Goal: Communication & Community: Participate in discussion

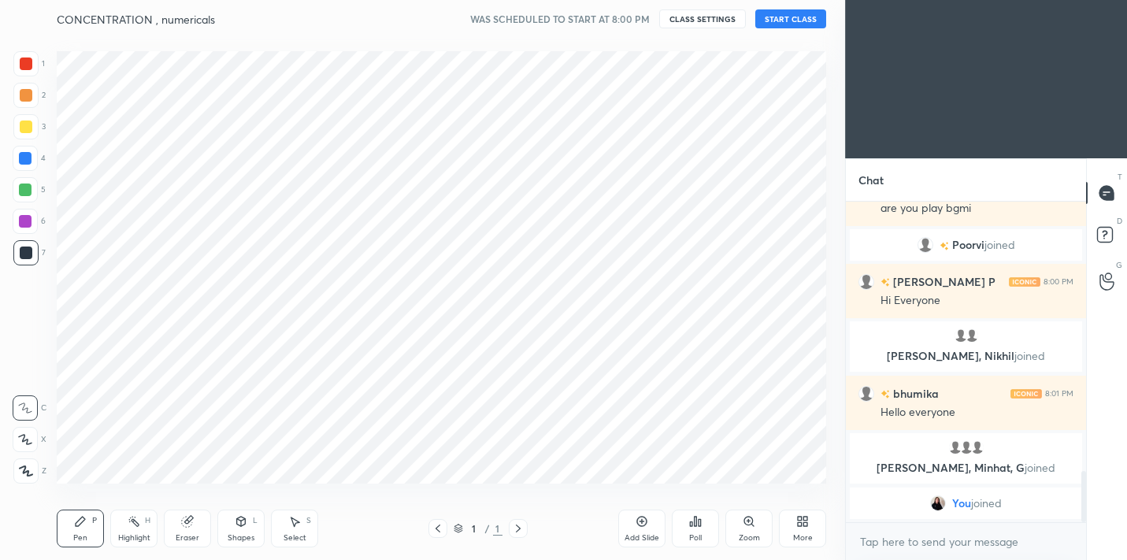
scroll to position [78283, 77959]
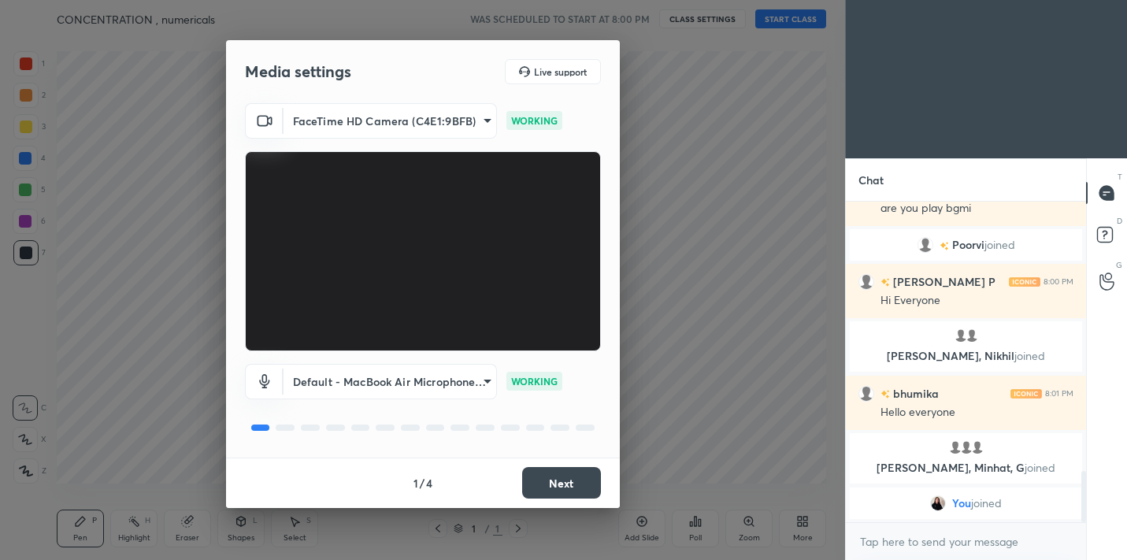
click at [563, 481] on button "Next" at bounding box center [561, 482] width 79 height 31
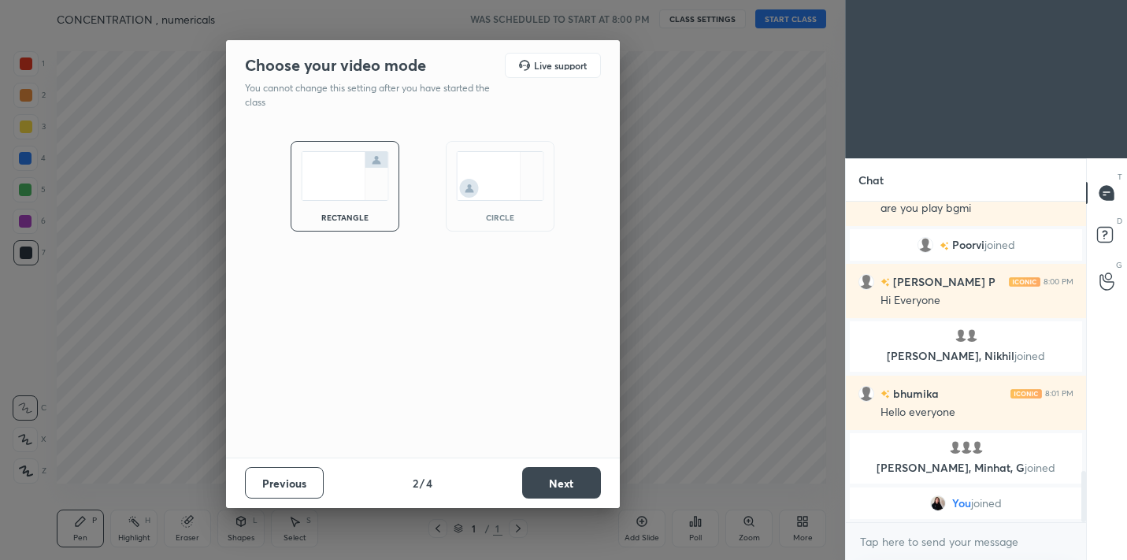
click at [563, 481] on button "Next" at bounding box center [561, 482] width 79 height 31
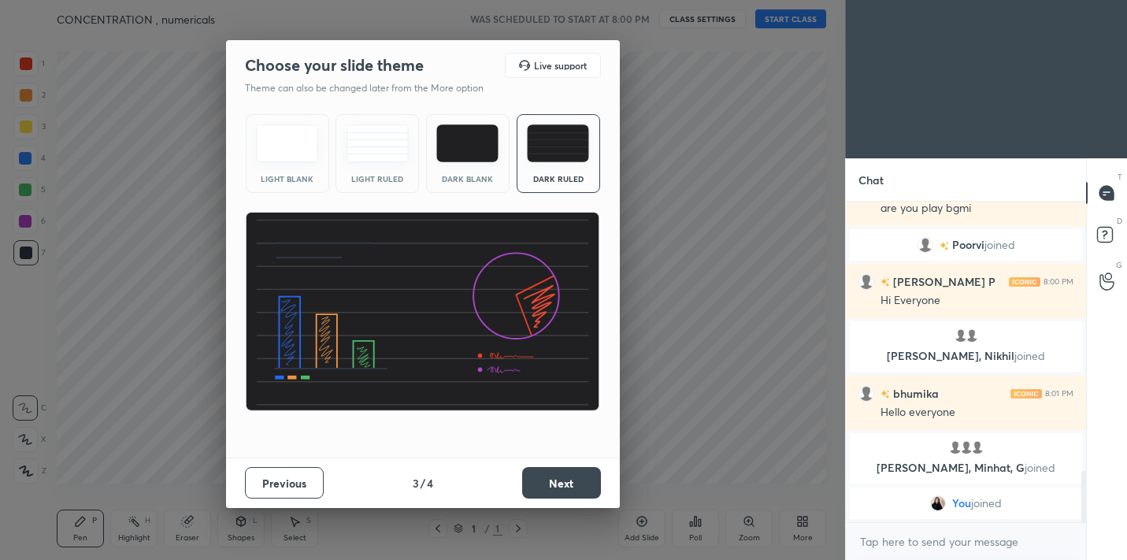
click at [563, 481] on button "Next" at bounding box center [561, 482] width 79 height 31
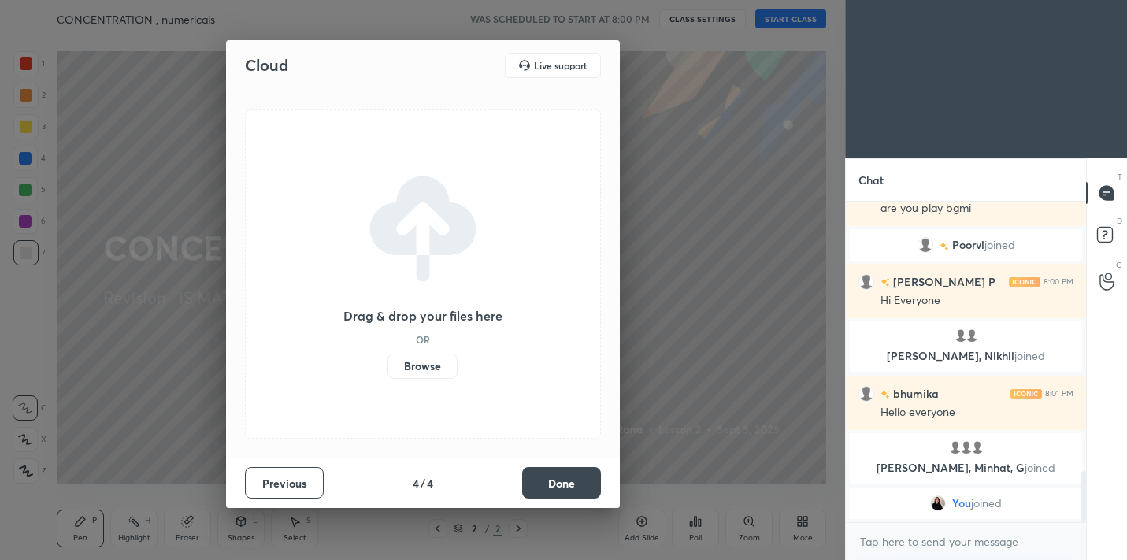
click at [561, 479] on button "Done" at bounding box center [561, 482] width 79 height 31
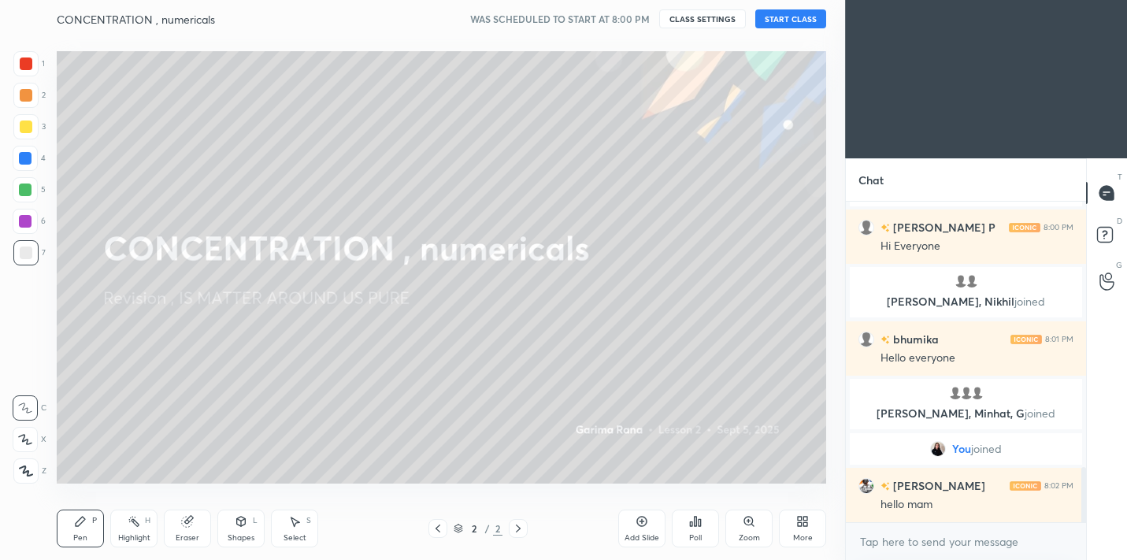
scroll to position [1537, 0]
click at [776, 25] on button "START CLASS" at bounding box center [790, 18] width 71 height 19
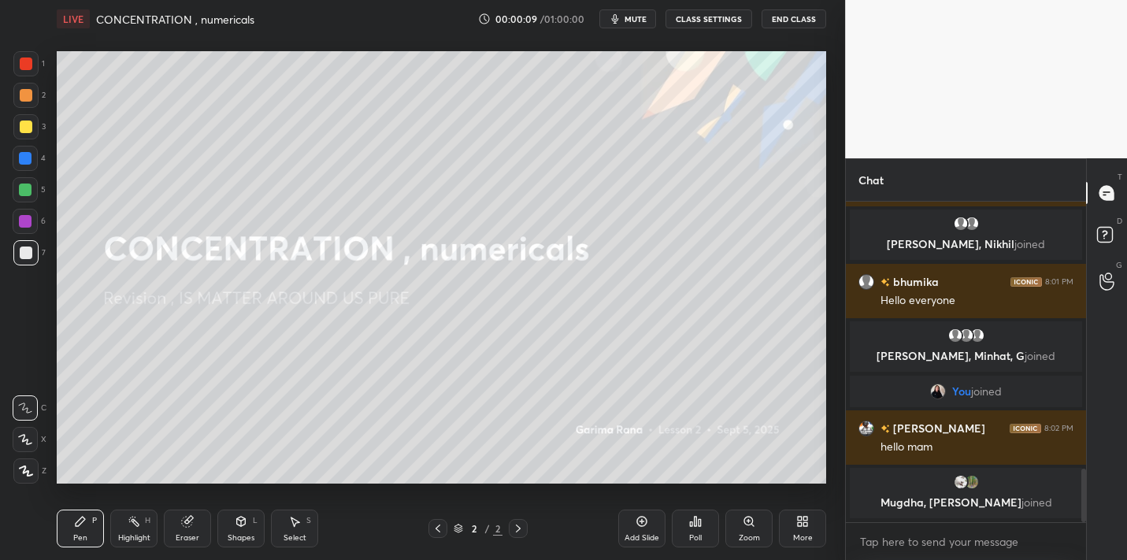
scroll to position [1648, 0]
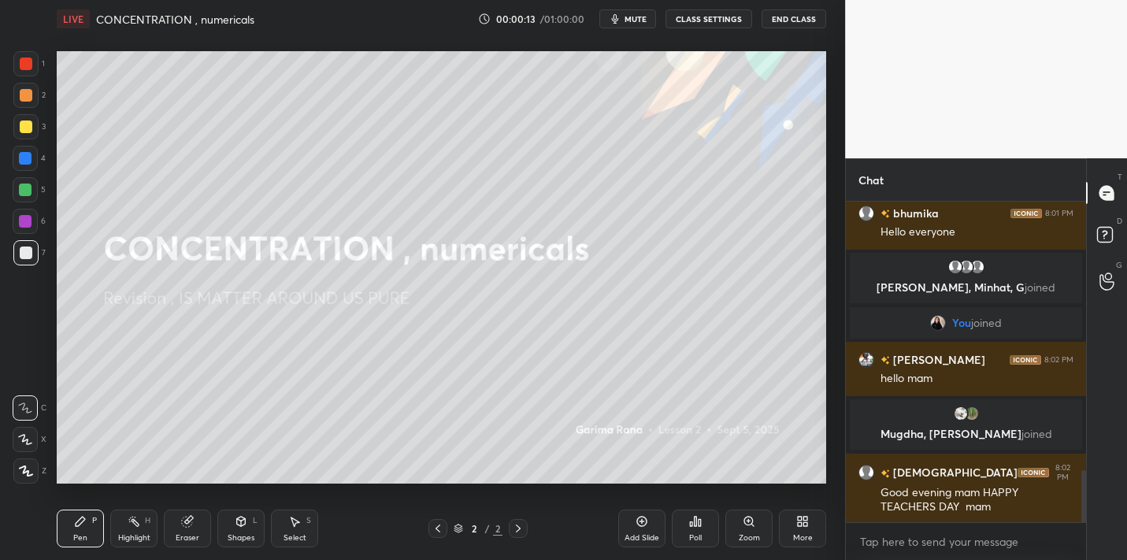
click at [628, 25] on button "mute" at bounding box center [627, 18] width 57 height 19
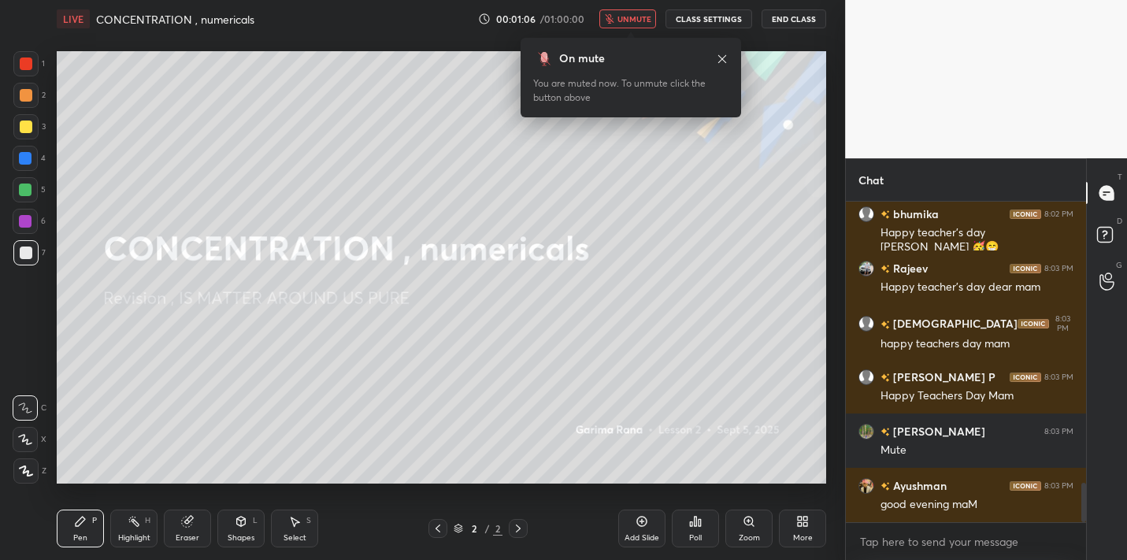
scroll to position [2329, 0]
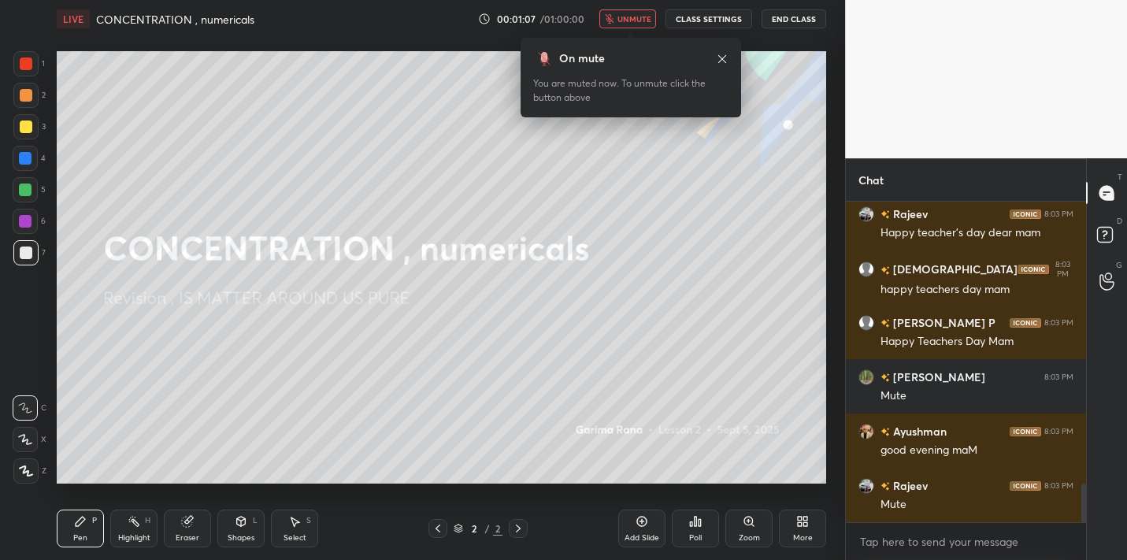
click at [618, 13] on button "unmute" at bounding box center [627, 18] width 57 height 19
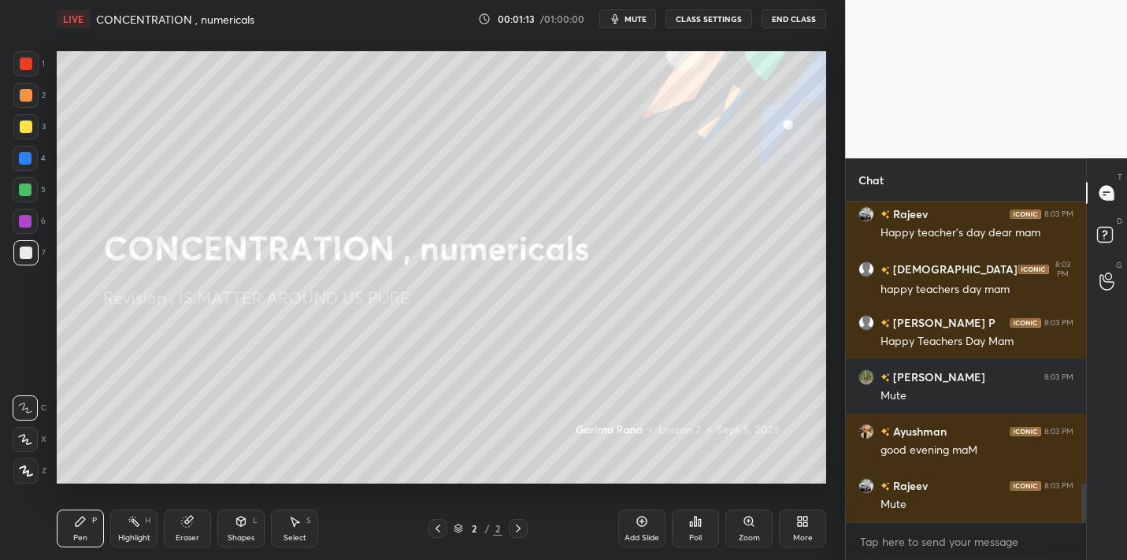
click at [1081, 498] on div "Chat [PERSON_NAME] 8:02 PM Happy teacher's day ma'am 🥳😁 [PERSON_NAME] 8:03 PM H…" at bounding box center [986, 359] width 282 height 402
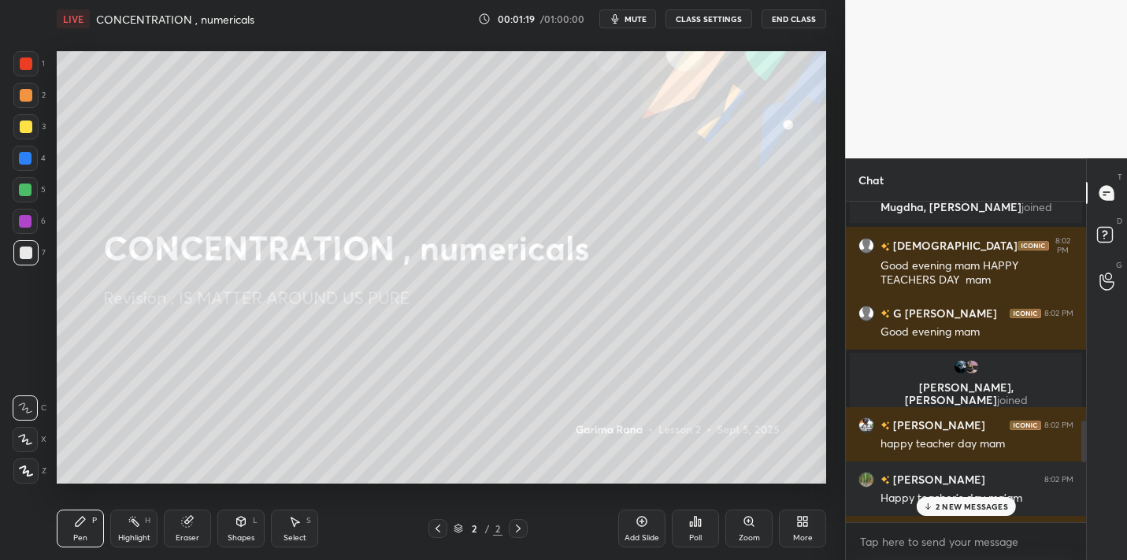
scroll to position [1890, 0]
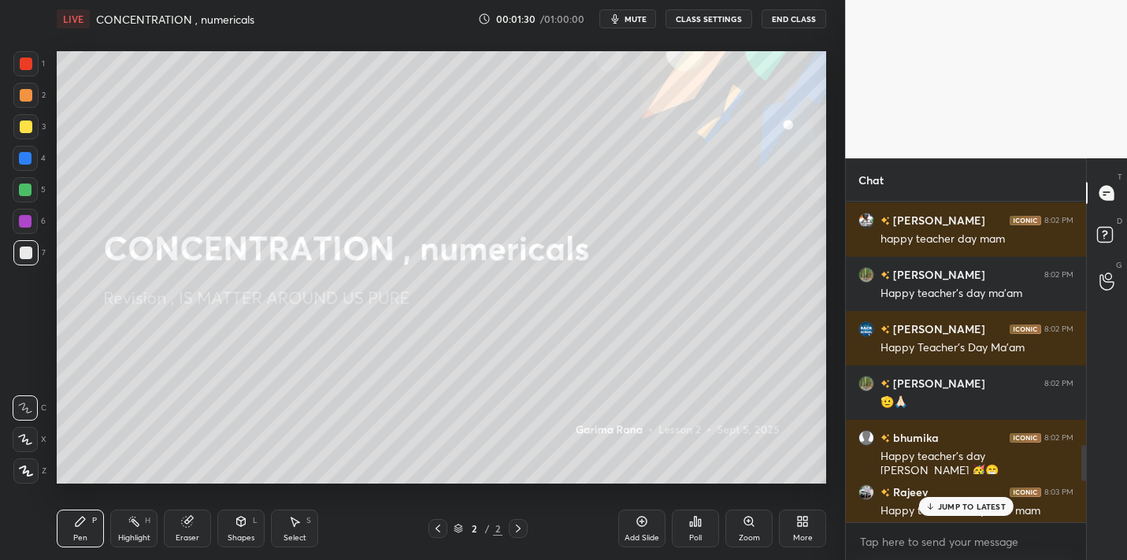
click at [948, 506] on p "JUMP TO LATEST" at bounding box center [972, 506] width 68 height 9
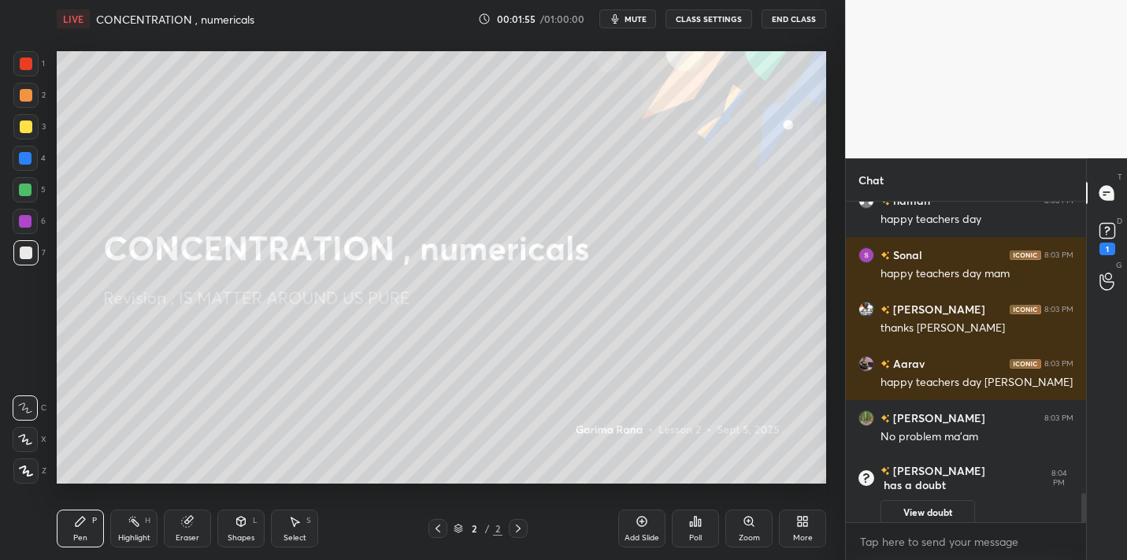
scroll to position [2536, 0]
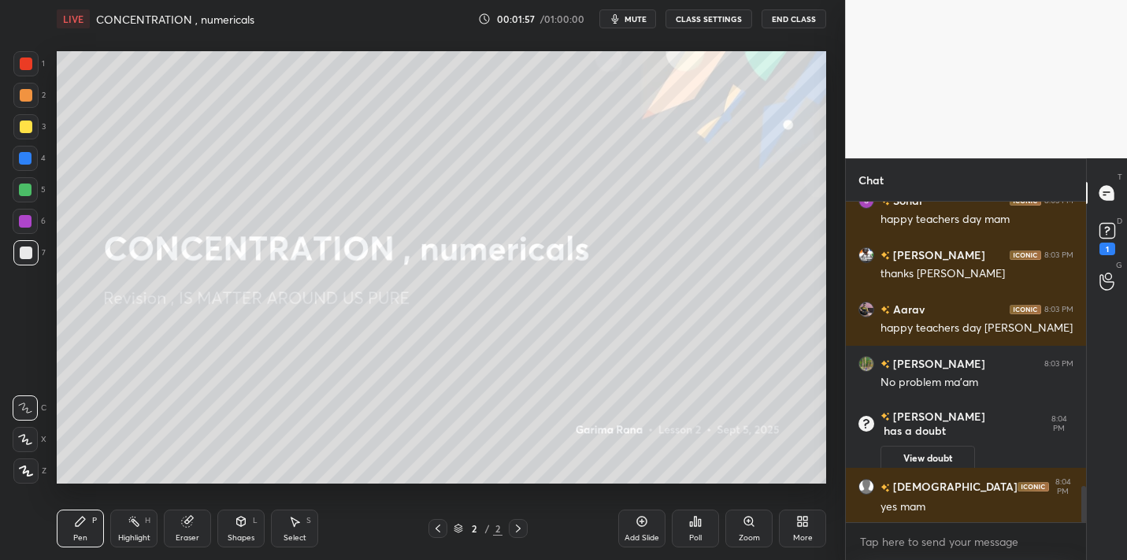
drag, startPoint x: 643, startPoint y: 524, endPoint x: 650, endPoint y: 513, distance: 13.1
click at [646, 520] on icon at bounding box center [641, 521] width 13 height 13
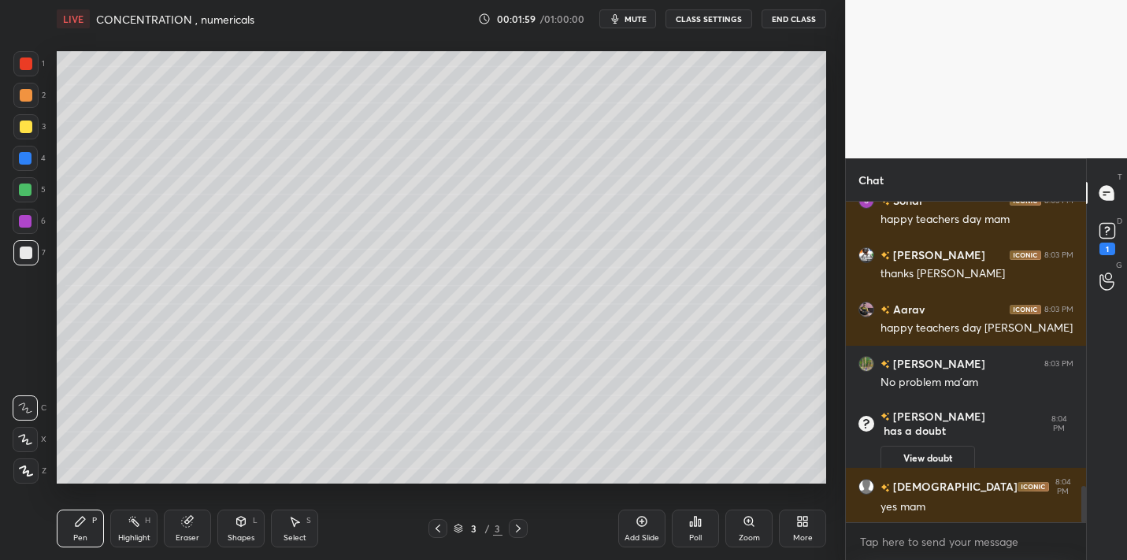
click at [32, 136] on div at bounding box center [25, 126] width 25 height 25
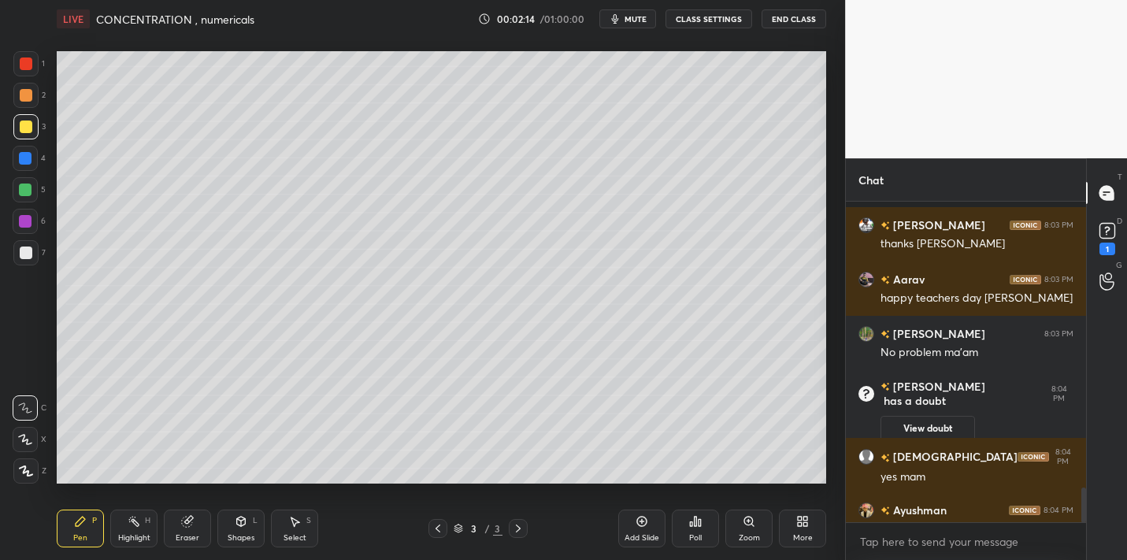
scroll to position [2617, 0]
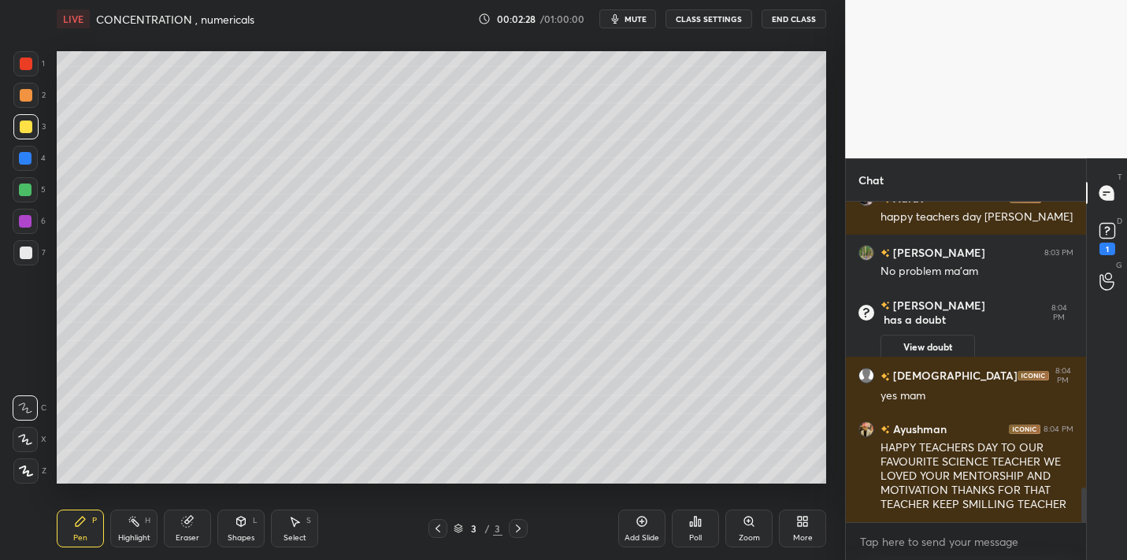
click at [17, 92] on div at bounding box center [25, 95] width 25 height 25
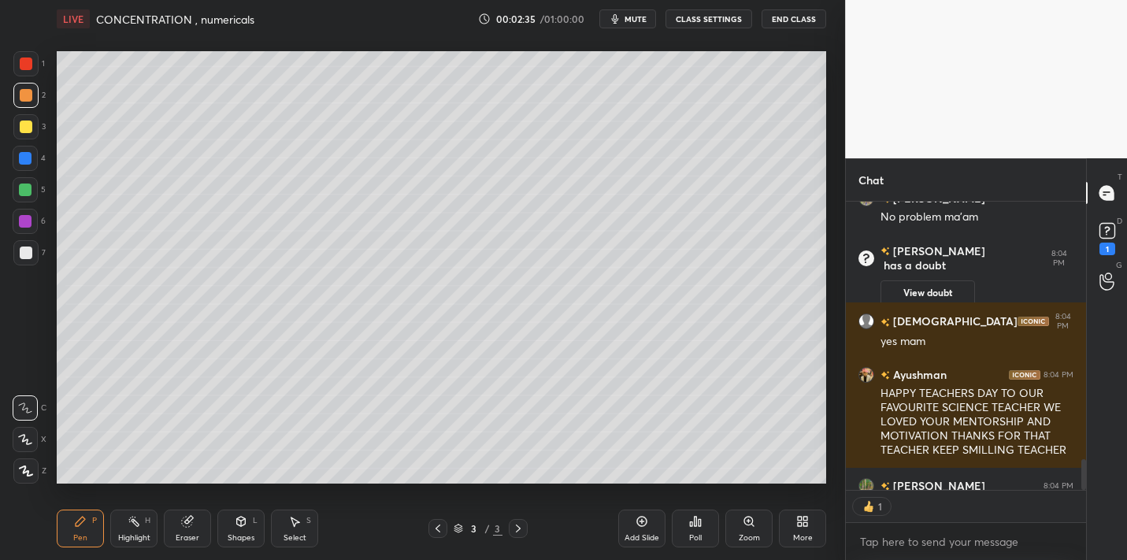
scroll to position [6, 6]
type textarea "x"
click at [35, 254] on div at bounding box center [25, 252] width 25 height 25
click at [698, 526] on icon at bounding box center [695, 521] width 13 height 13
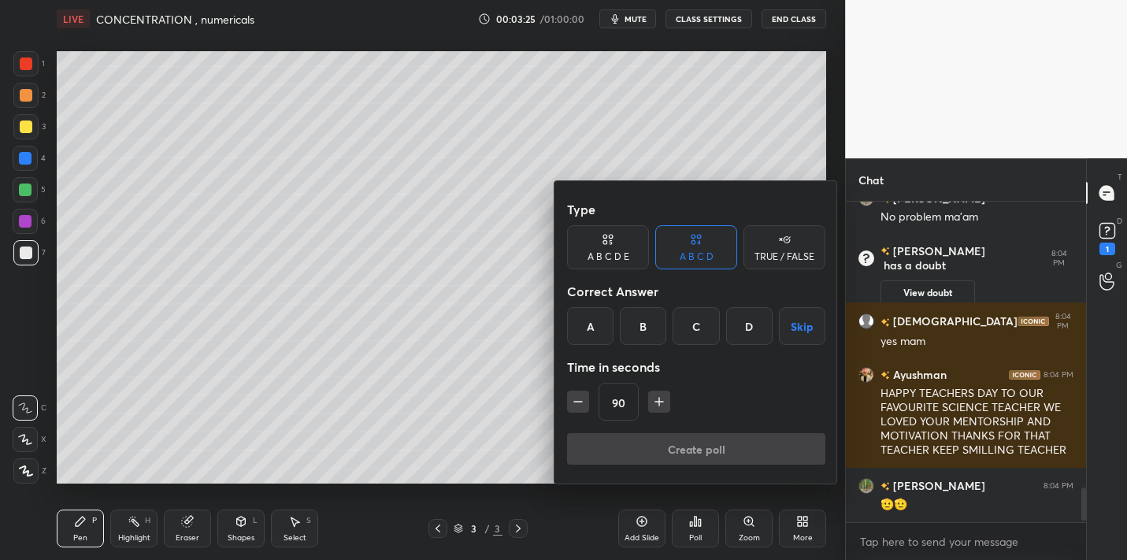
click at [646, 333] on div "B" at bounding box center [643, 326] width 46 height 38
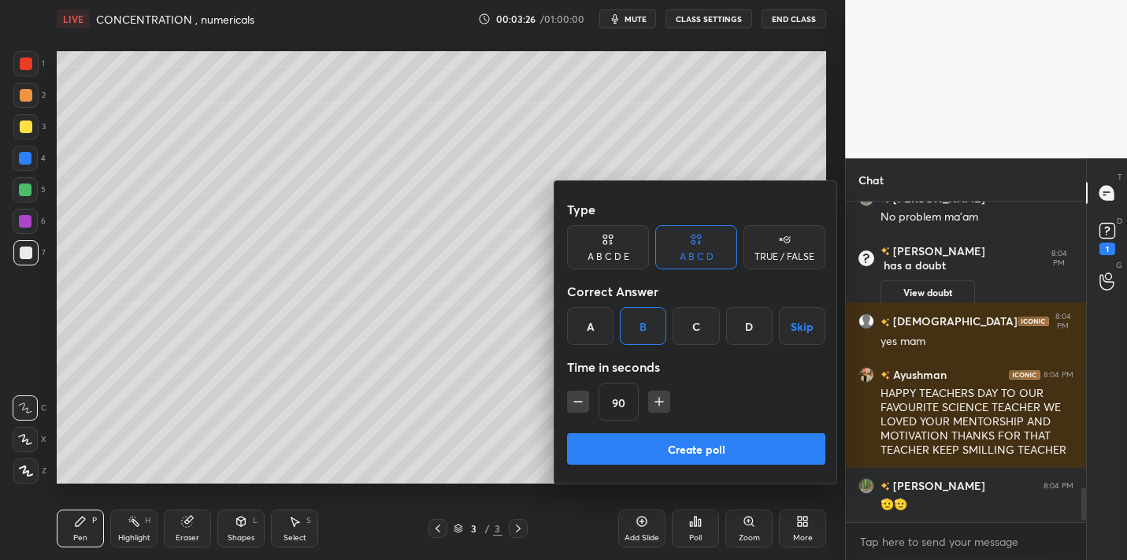
click at [581, 395] on icon "button" at bounding box center [578, 402] width 16 height 16
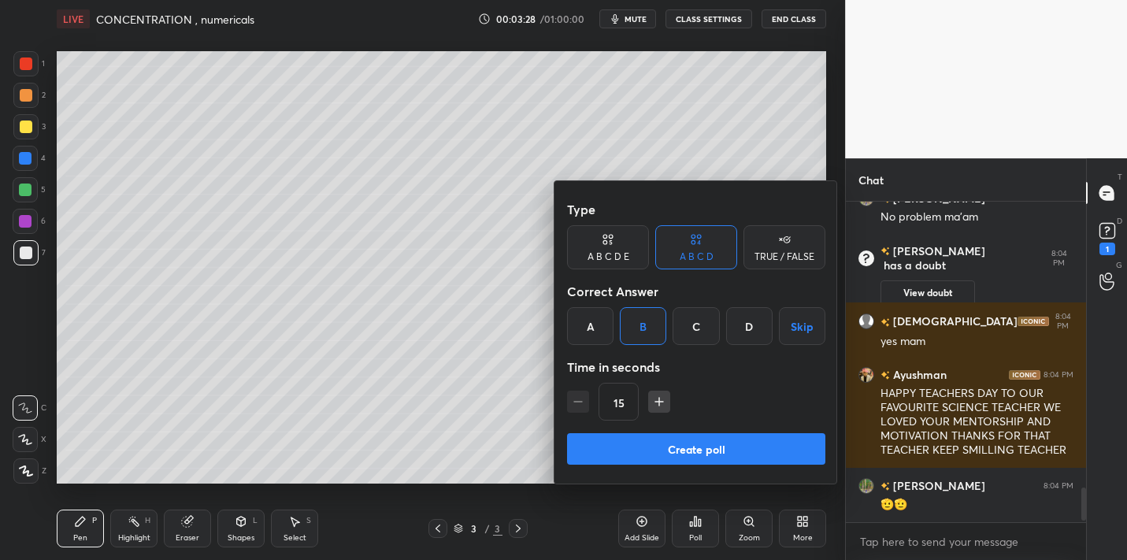
click at [581, 395] on div "15" at bounding box center [696, 402] width 258 height 38
click at [666, 403] on button "button" at bounding box center [659, 402] width 22 height 22
click at [652, 406] on icon "button" at bounding box center [659, 402] width 16 height 16
type input "60"
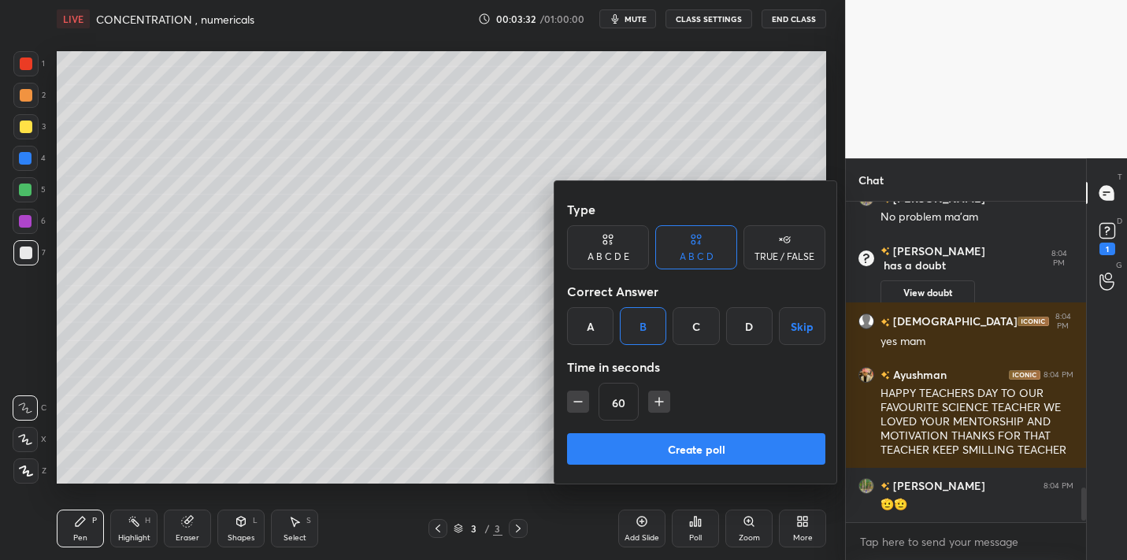
click at [638, 440] on button "Create poll" at bounding box center [696, 448] width 258 height 31
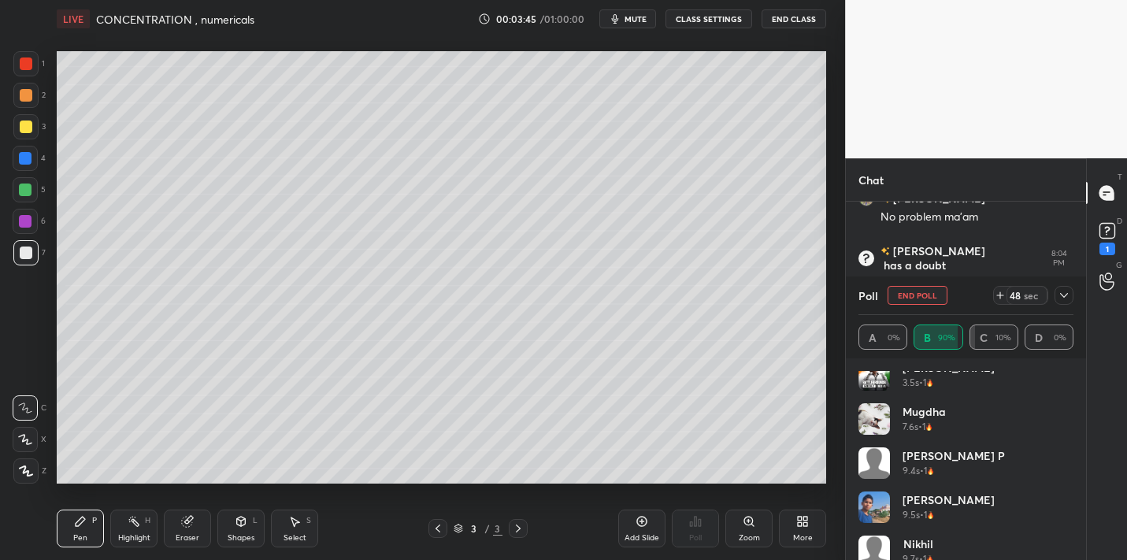
scroll to position [208, 0]
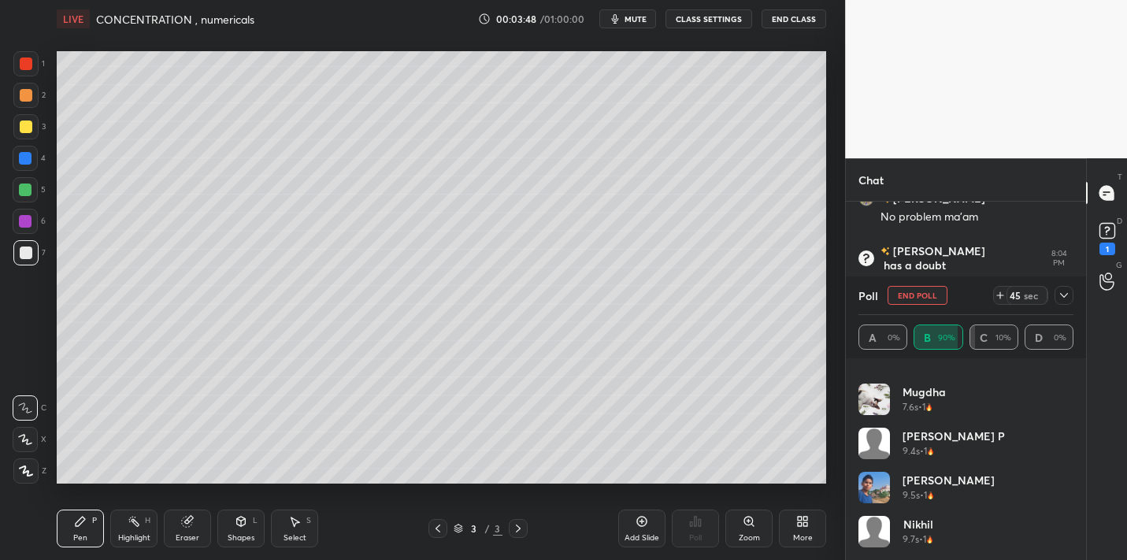
click at [1062, 296] on icon at bounding box center [1064, 295] width 8 height 5
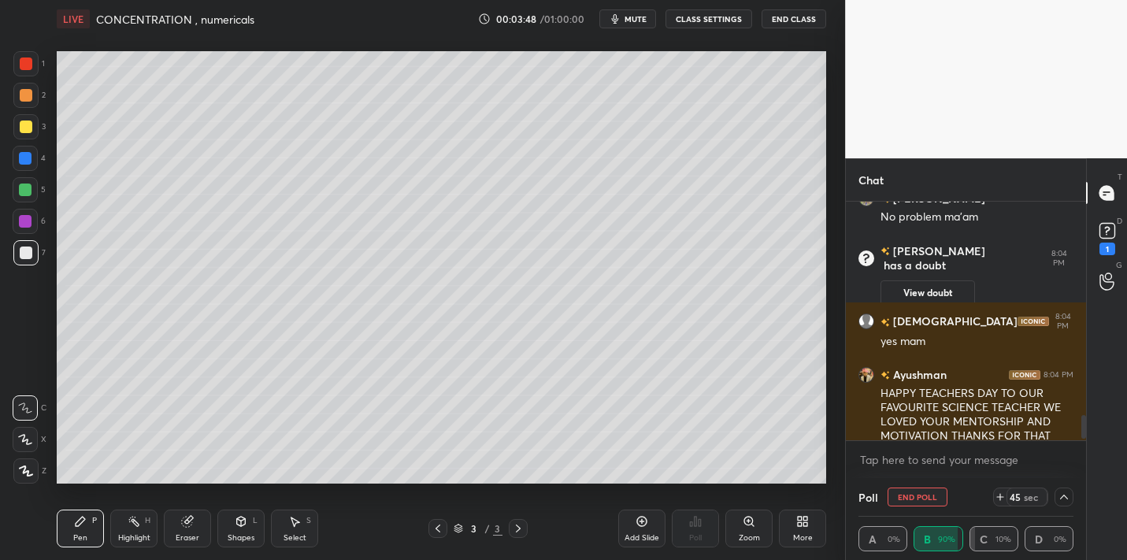
scroll to position [0, 0]
click at [1059, 495] on icon at bounding box center [1064, 497] width 13 height 13
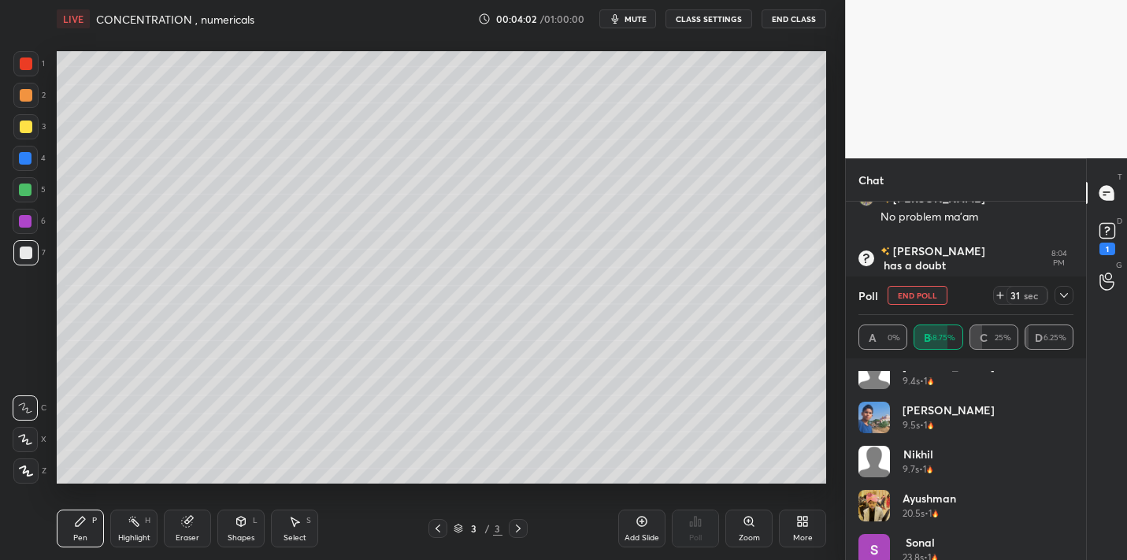
scroll to position [296, 0]
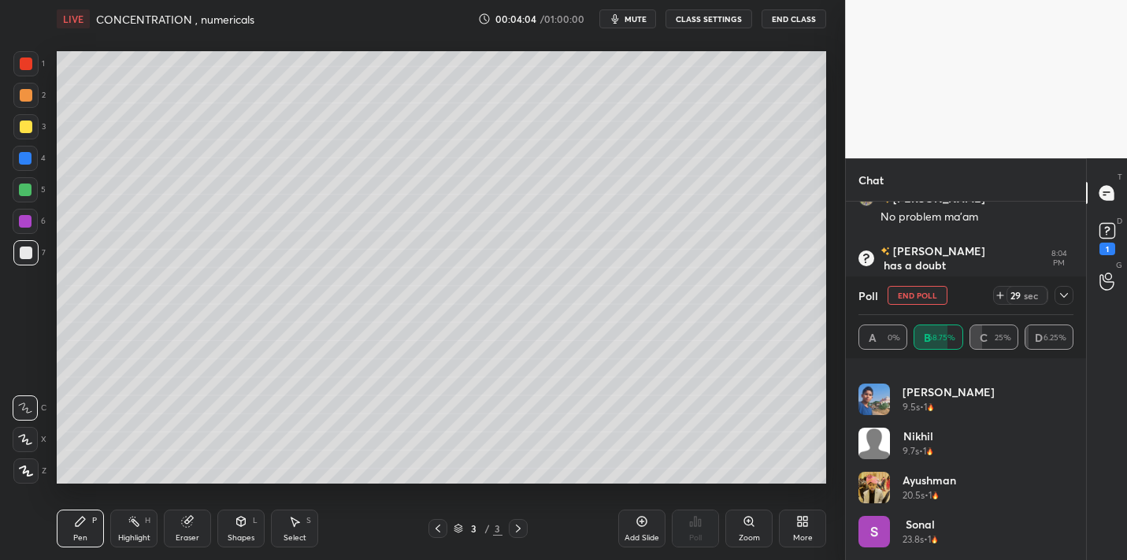
click at [1061, 296] on icon at bounding box center [1064, 295] width 13 height 13
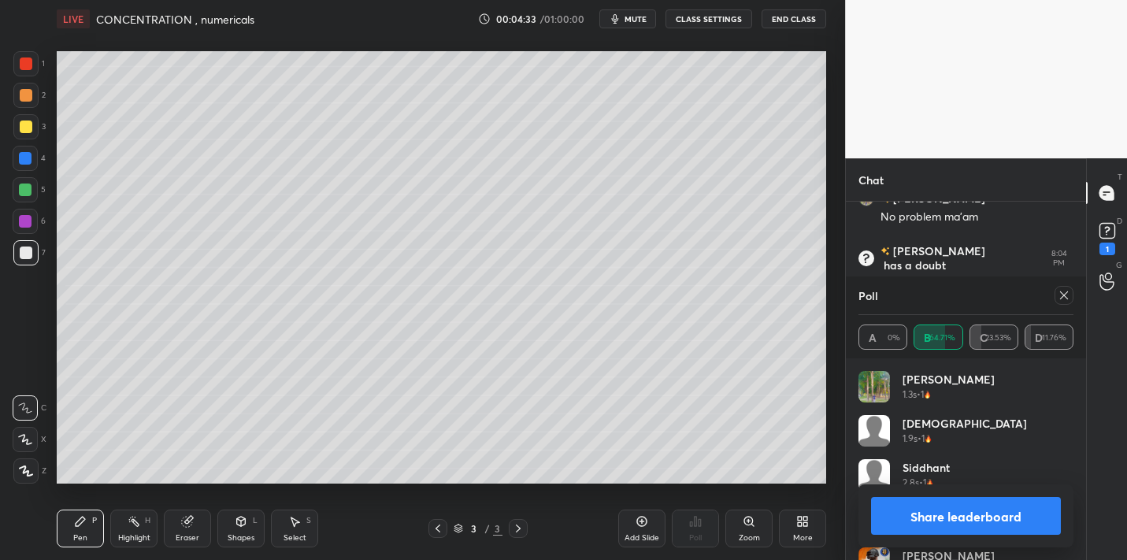
scroll to position [184, 209]
click at [1054, 295] on div at bounding box center [1063, 295] width 19 height 19
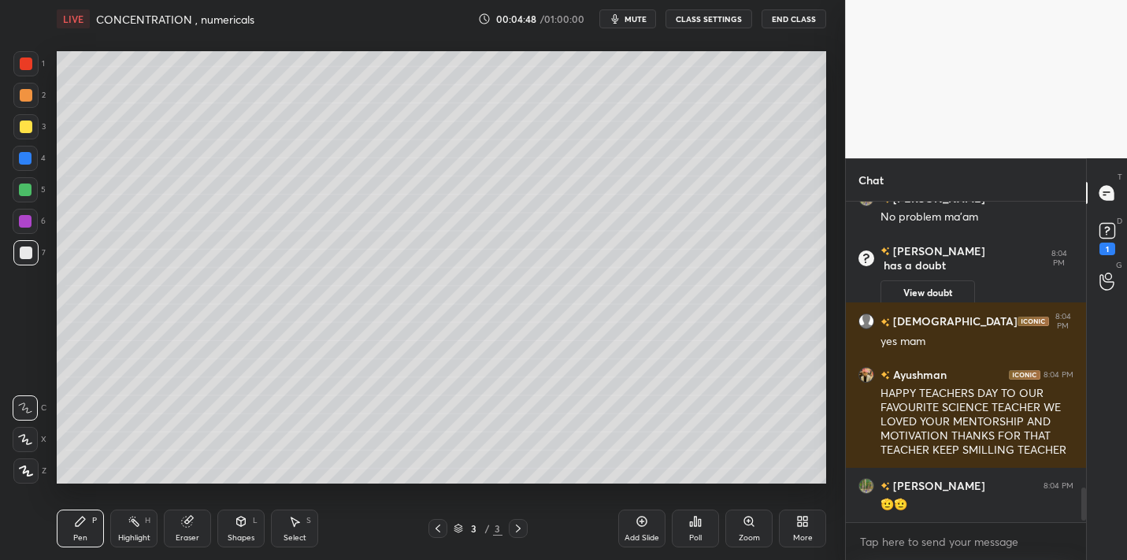
scroll to position [0, 0]
click at [645, 540] on div "Add Slide" at bounding box center [641, 538] width 35 height 8
click at [36, 195] on div at bounding box center [25, 189] width 25 height 25
drag, startPoint x: 177, startPoint y: 511, endPoint x: 185, endPoint y: 505, distance: 10.1
click at [179, 513] on div "Eraser" at bounding box center [187, 528] width 47 height 38
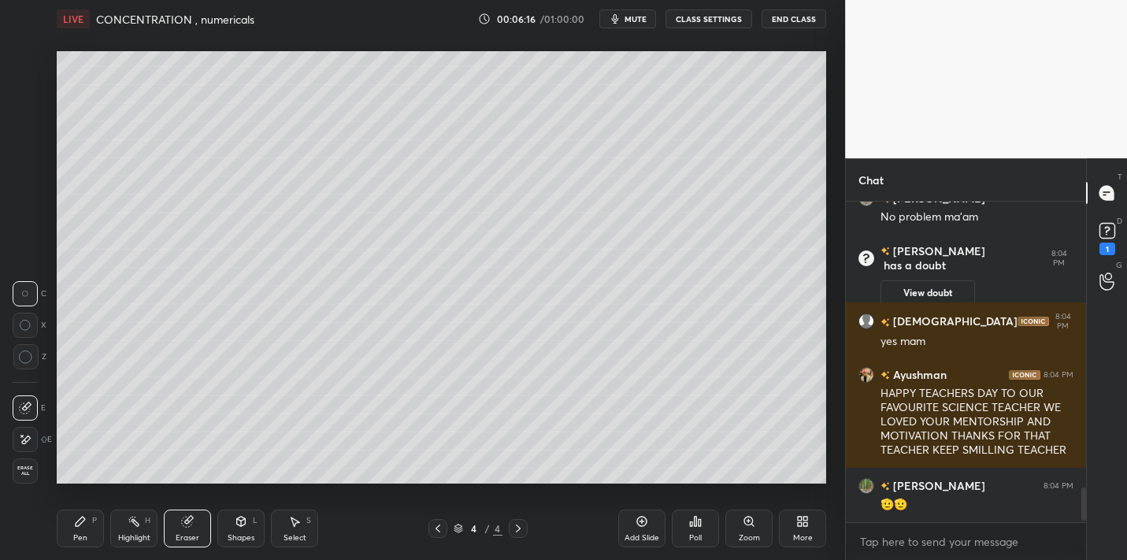
drag, startPoint x: 74, startPoint y: 514, endPoint x: 67, endPoint y: 490, distance: 25.4
click at [74, 514] on div "Pen P" at bounding box center [80, 528] width 47 height 38
click at [684, 518] on div "Poll" at bounding box center [695, 528] width 47 height 38
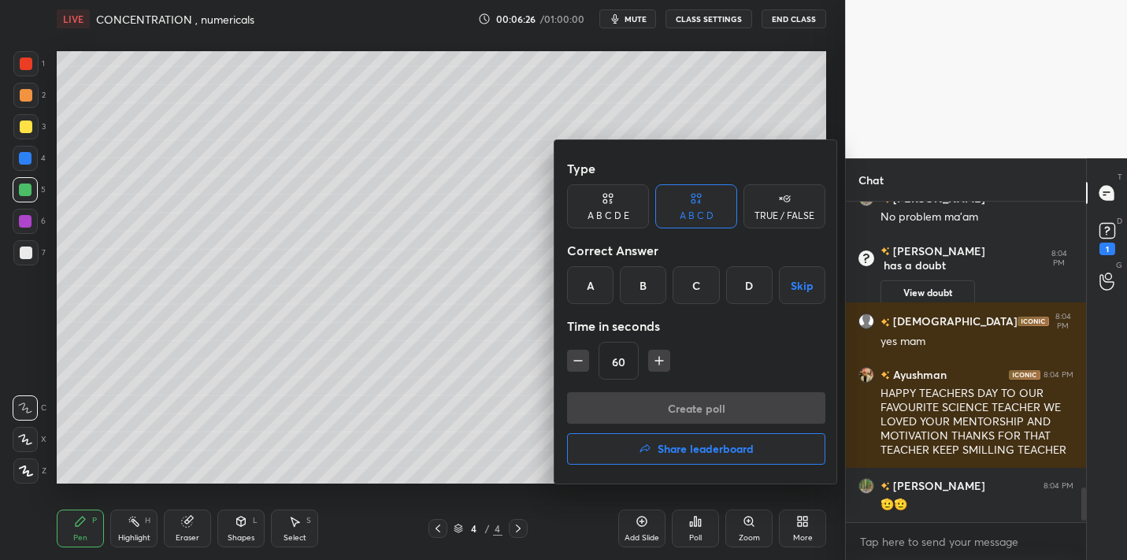
click at [636, 287] on div "B" at bounding box center [643, 285] width 46 height 38
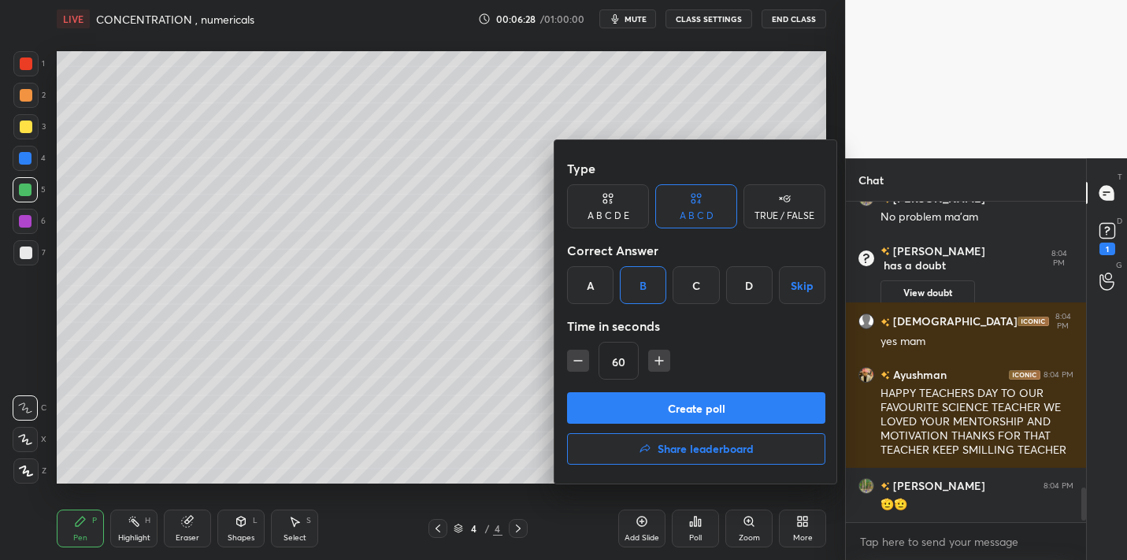
click at [619, 412] on button "Create poll" at bounding box center [696, 407] width 258 height 31
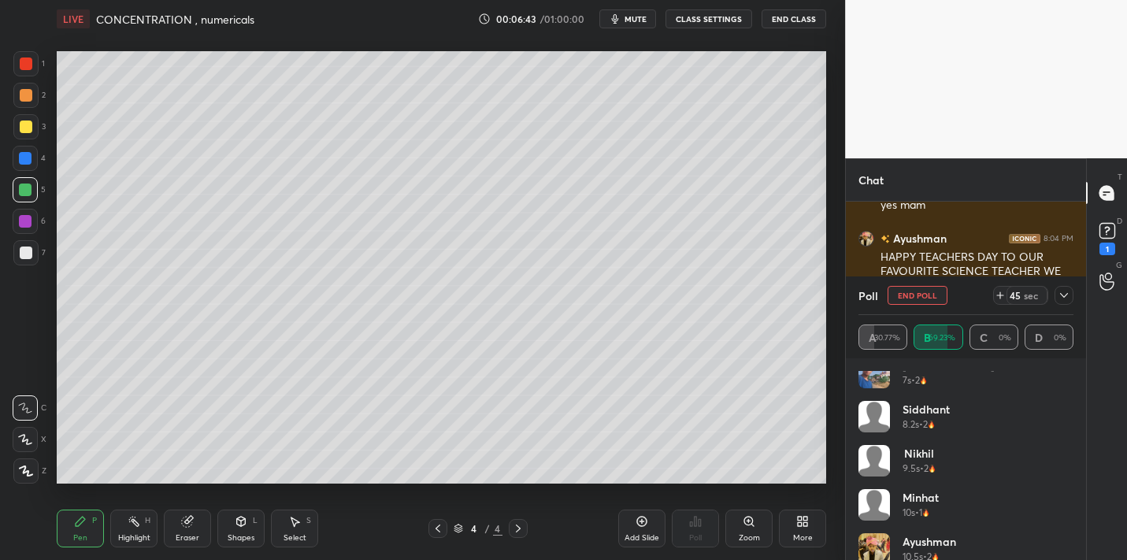
scroll to position [208, 0]
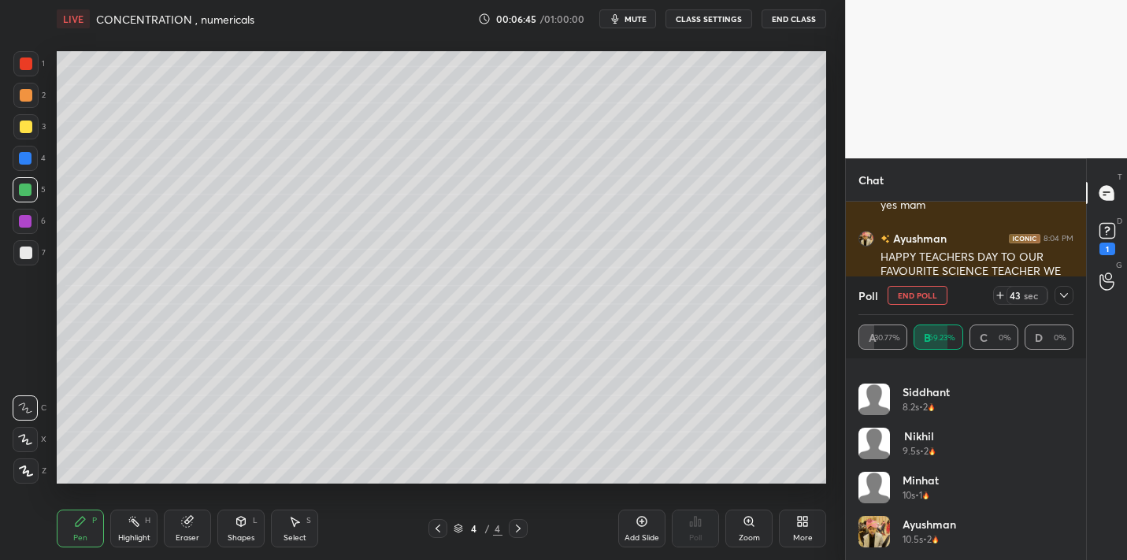
click at [1061, 293] on icon at bounding box center [1064, 295] width 13 height 13
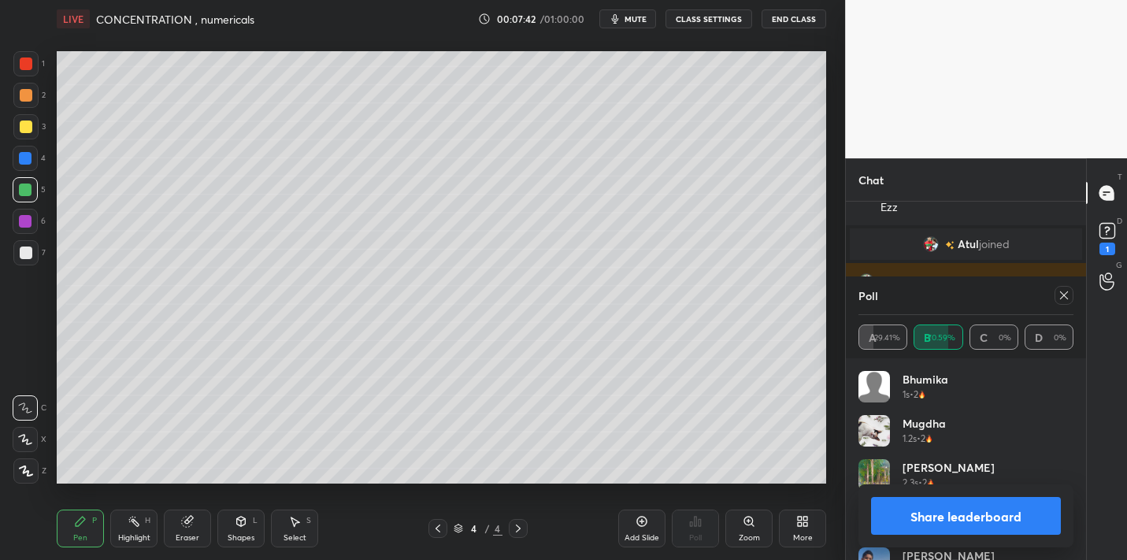
scroll to position [3002, 0]
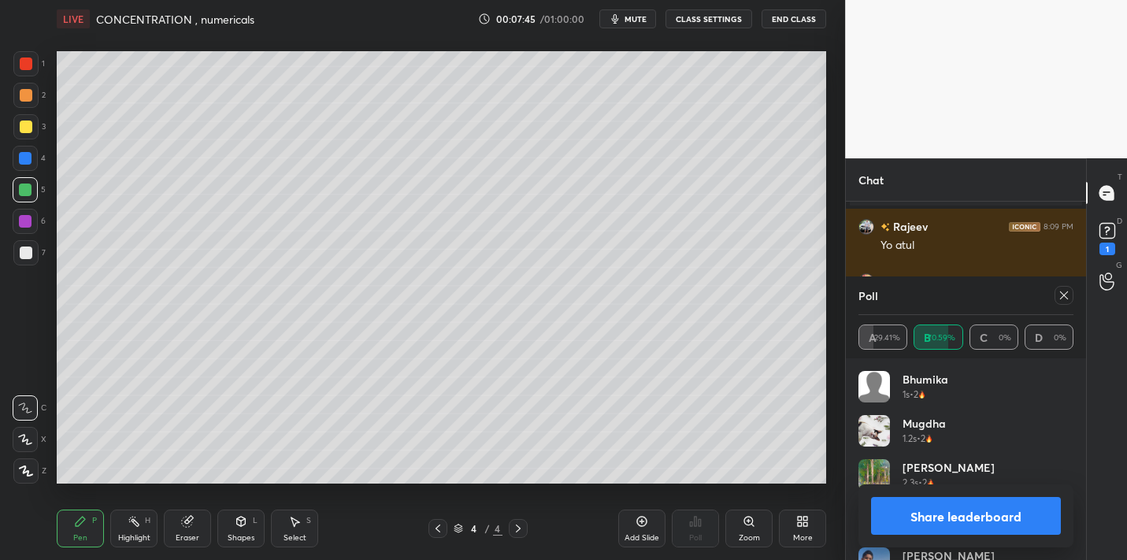
click at [962, 517] on button "Share leaderboard" at bounding box center [966, 516] width 190 height 38
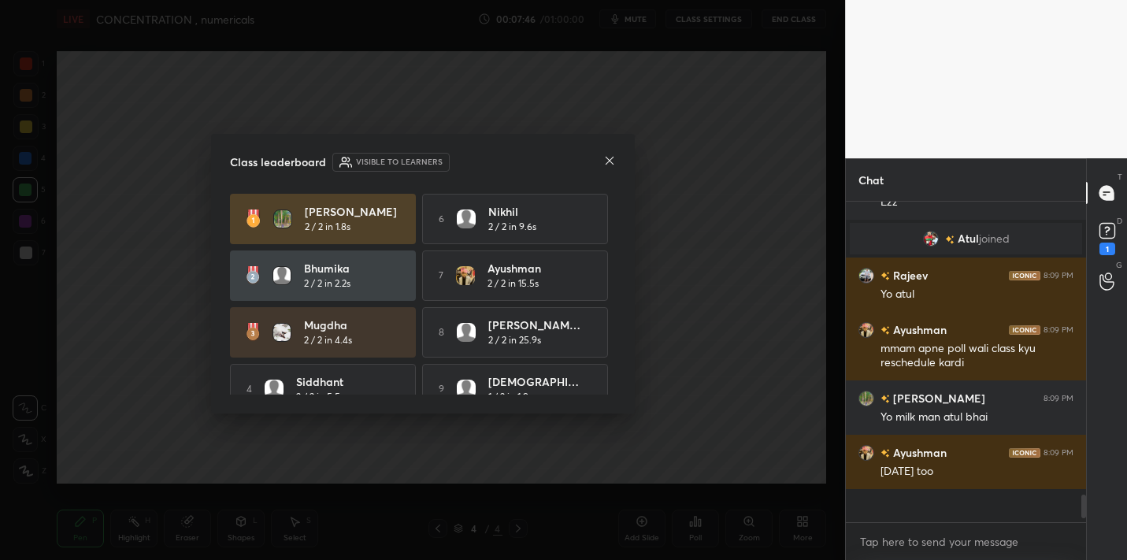
scroll to position [302, 235]
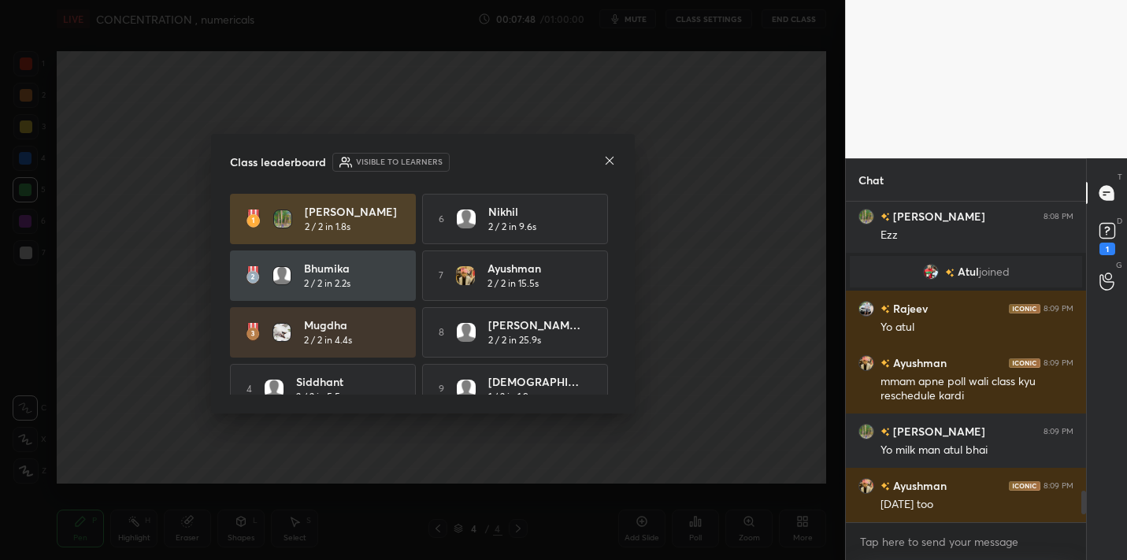
click at [606, 160] on icon at bounding box center [609, 160] width 13 height 13
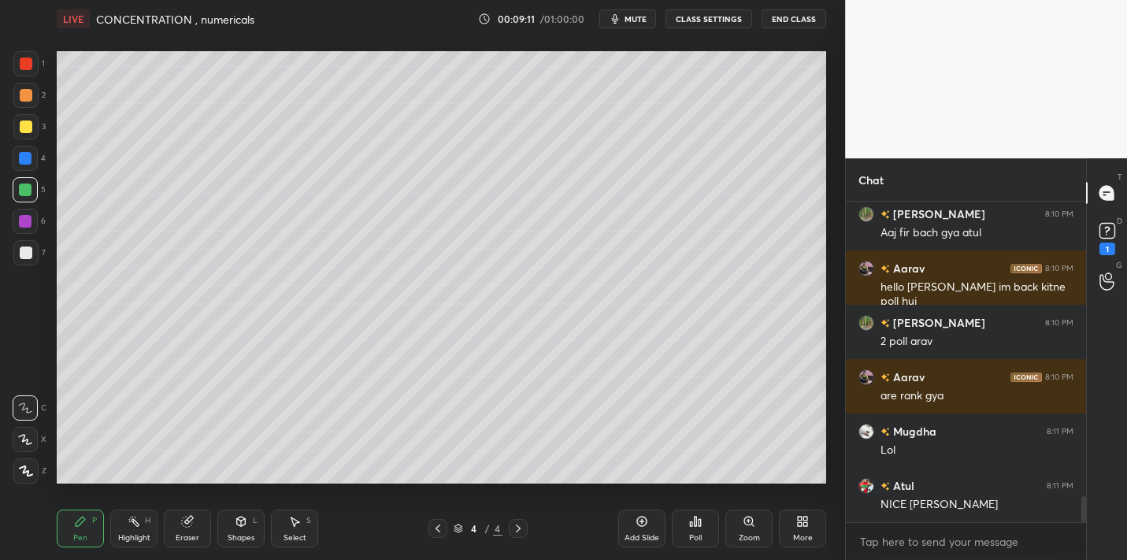
scroll to position [3711, 0]
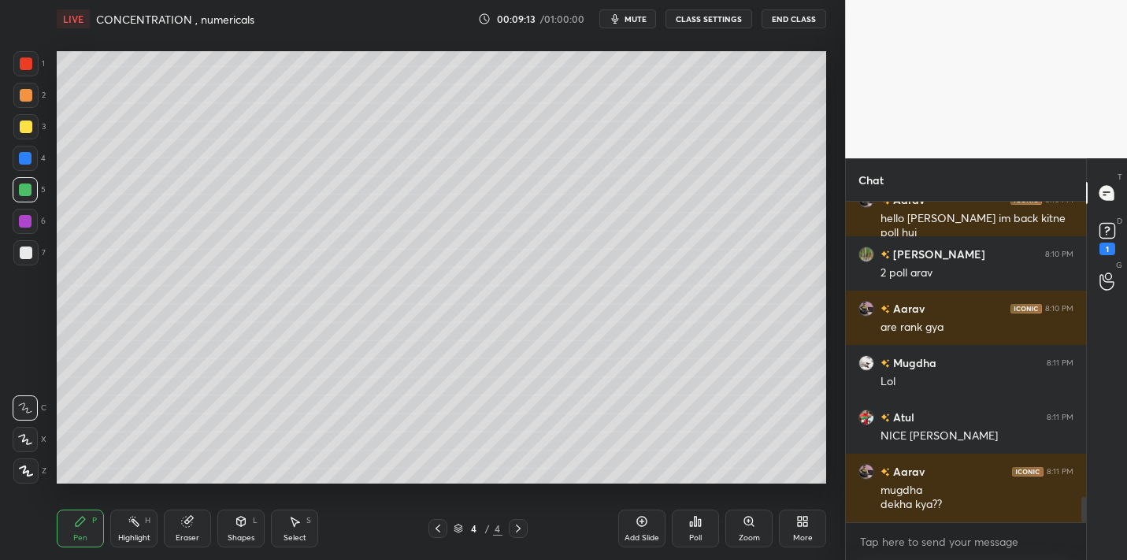
click at [655, 519] on div "Add Slide" at bounding box center [641, 528] width 47 height 38
click at [31, 131] on div at bounding box center [26, 126] width 13 height 13
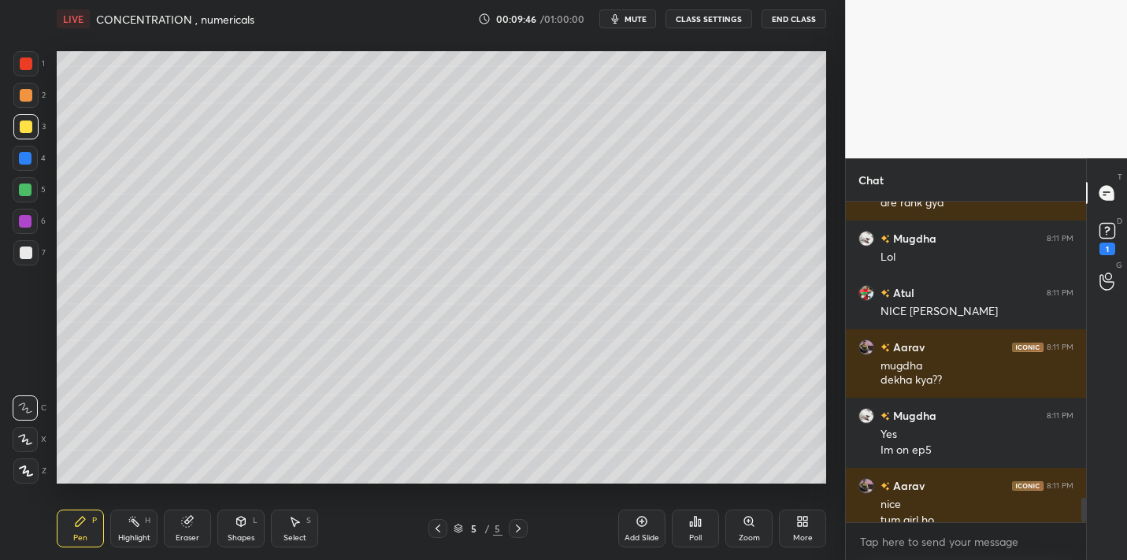
scroll to position [3865, 0]
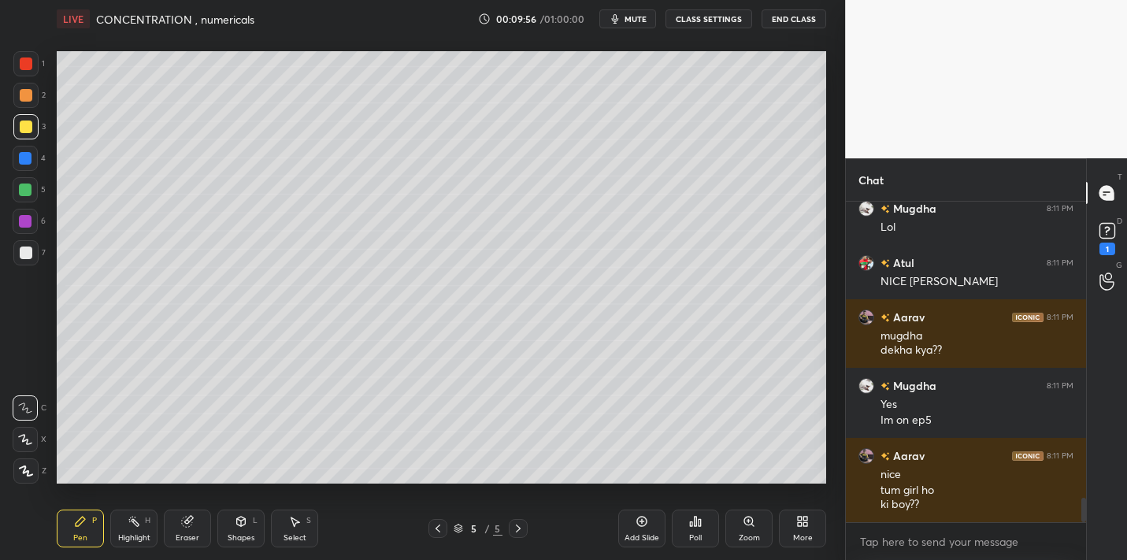
drag, startPoint x: 28, startPoint y: 187, endPoint x: 49, endPoint y: 175, distance: 24.0
click at [31, 188] on div at bounding box center [25, 189] width 13 height 13
click at [691, 523] on icon at bounding box center [692, 524] width 2 height 4
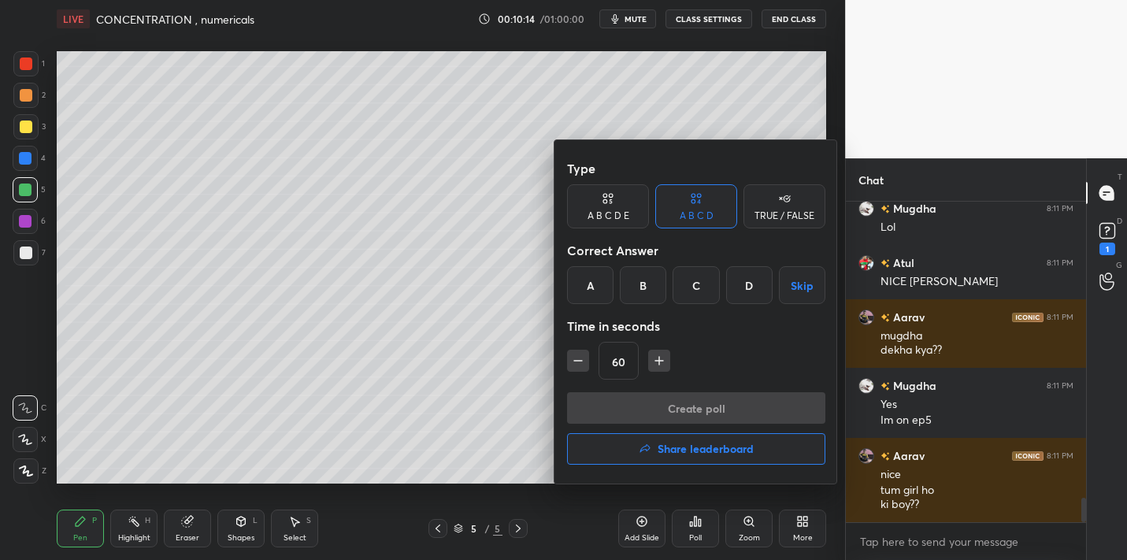
click at [745, 279] on div "D" at bounding box center [749, 285] width 46 height 38
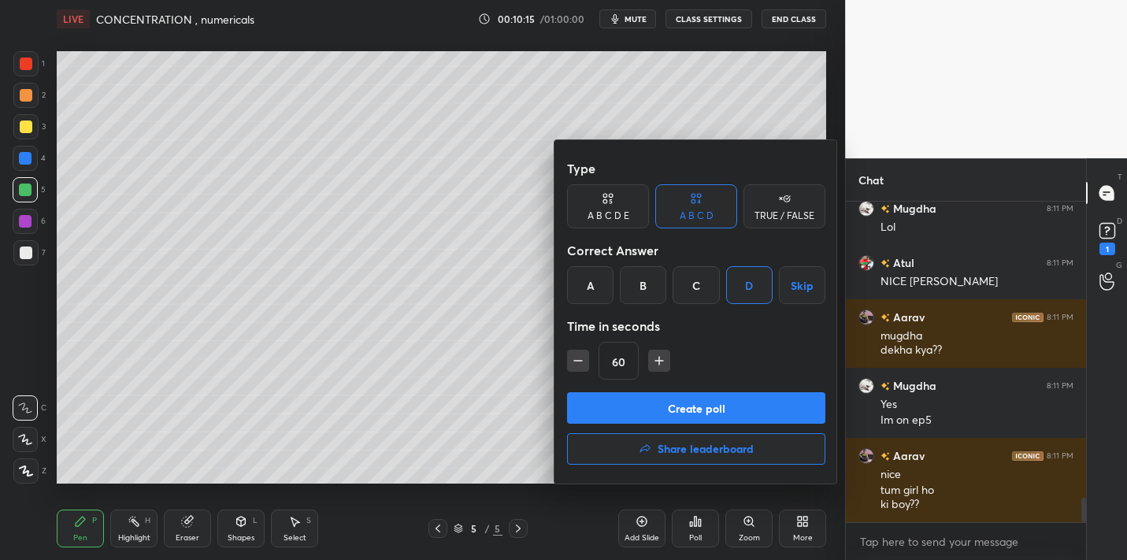
click at [662, 406] on button "Create poll" at bounding box center [696, 407] width 258 height 31
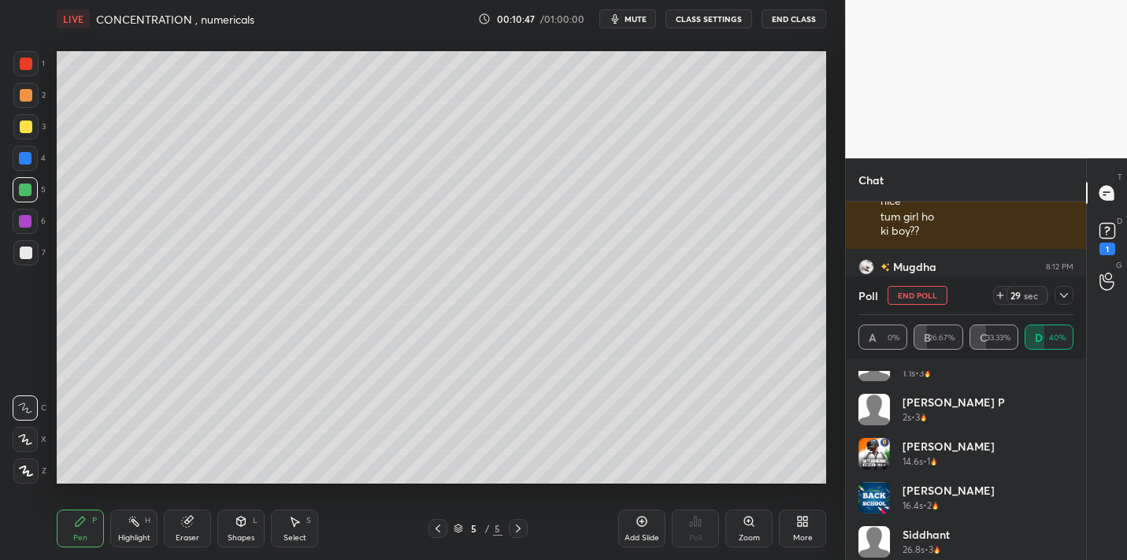
scroll to position [76, 0]
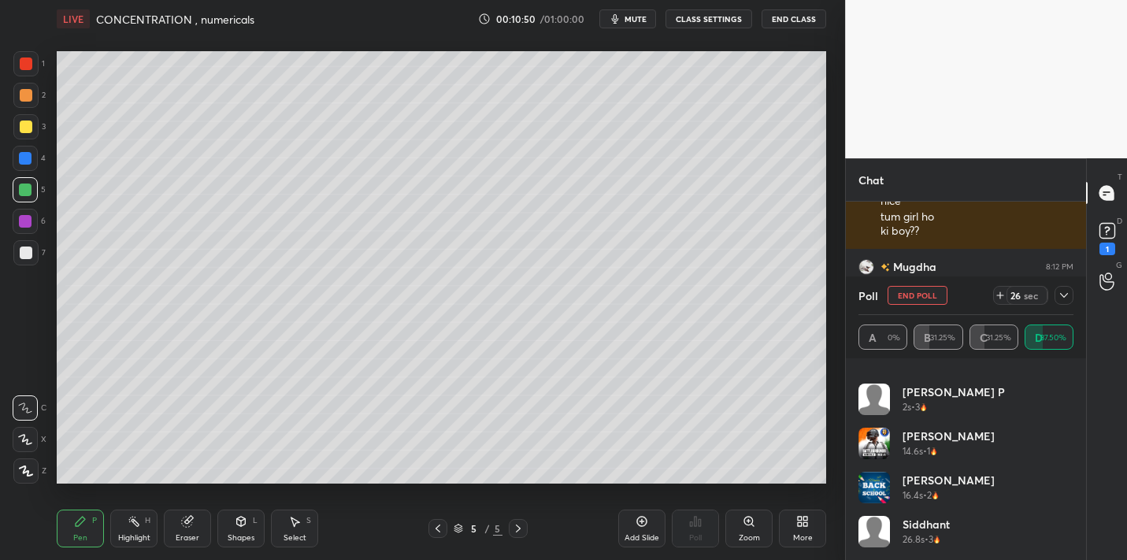
click at [1064, 298] on icon at bounding box center [1064, 295] width 13 height 13
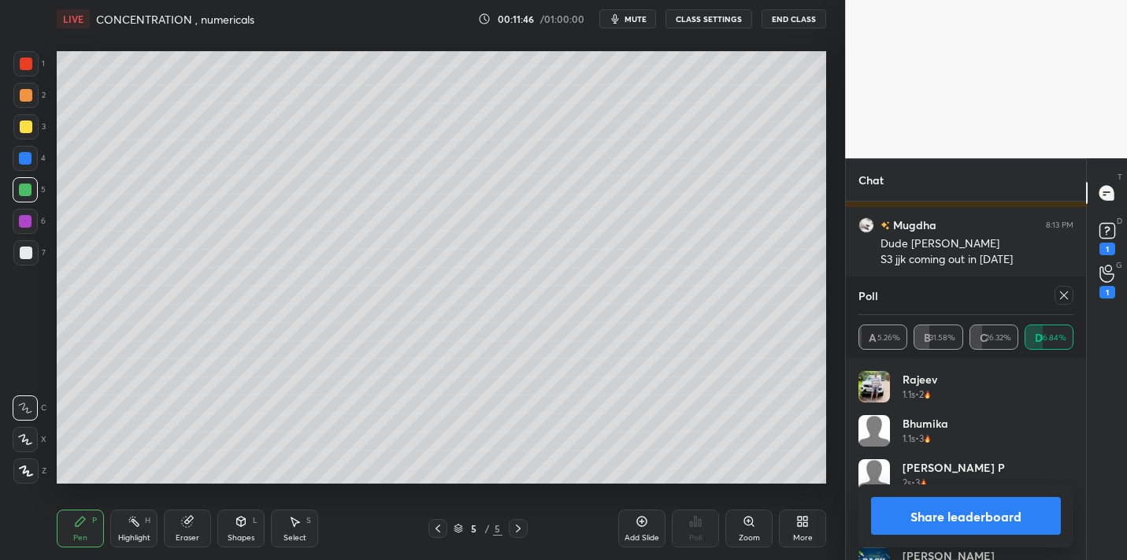
scroll to position [4861, 0]
click at [966, 514] on button "Share leaderboard" at bounding box center [966, 516] width 190 height 38
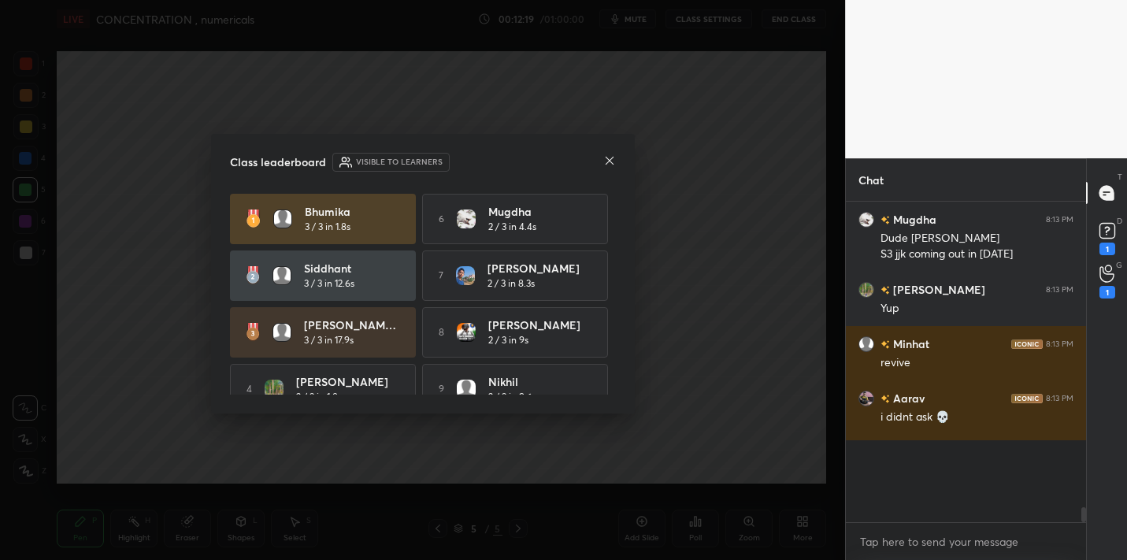
scroll to position [5, 6]
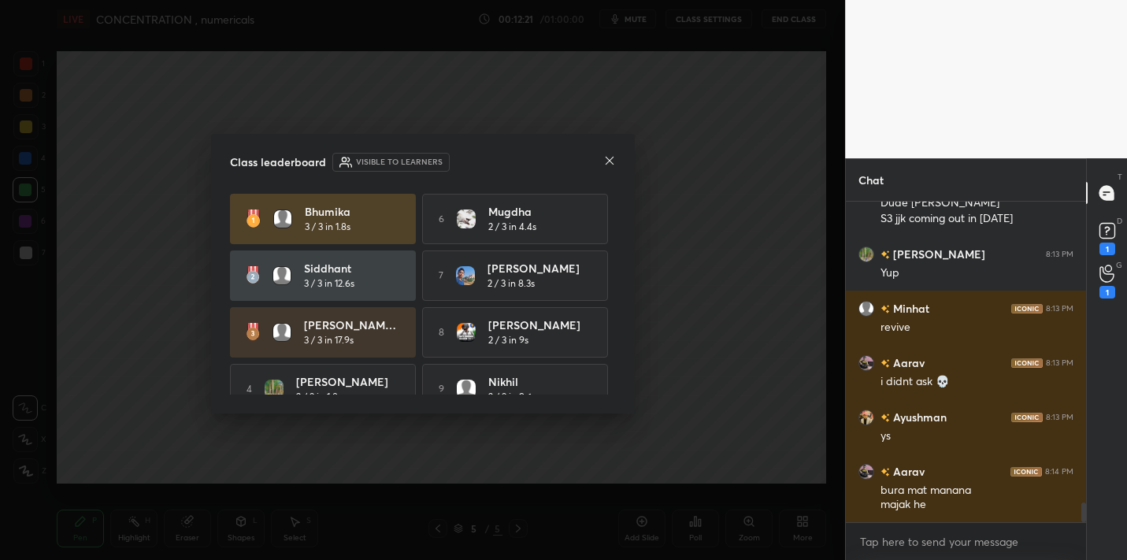
click at [610, 155] on icon at bounding box center [609, 160] width 13 height 13
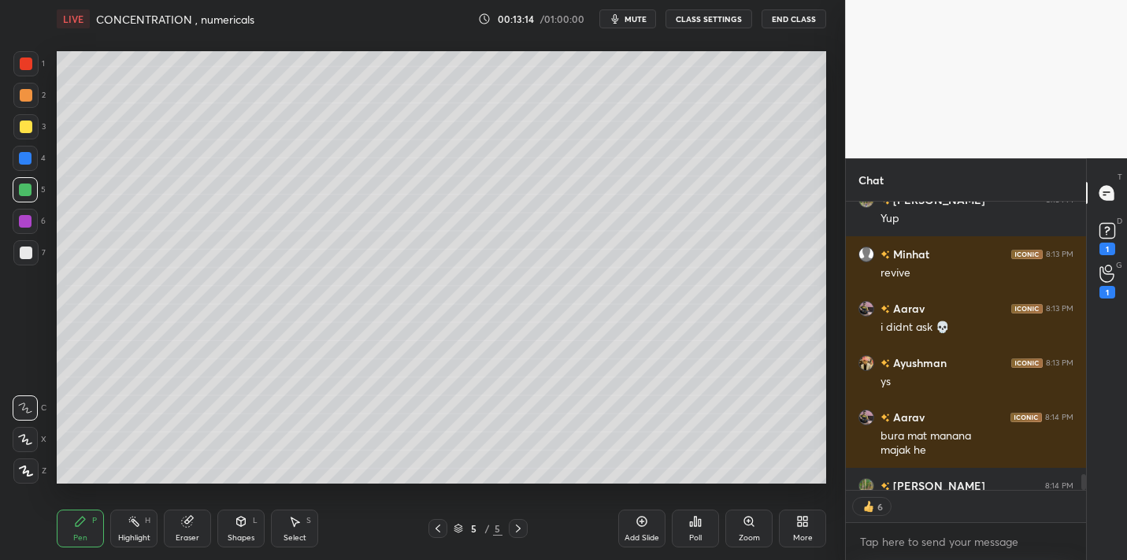
scroll to position [4988, 0]
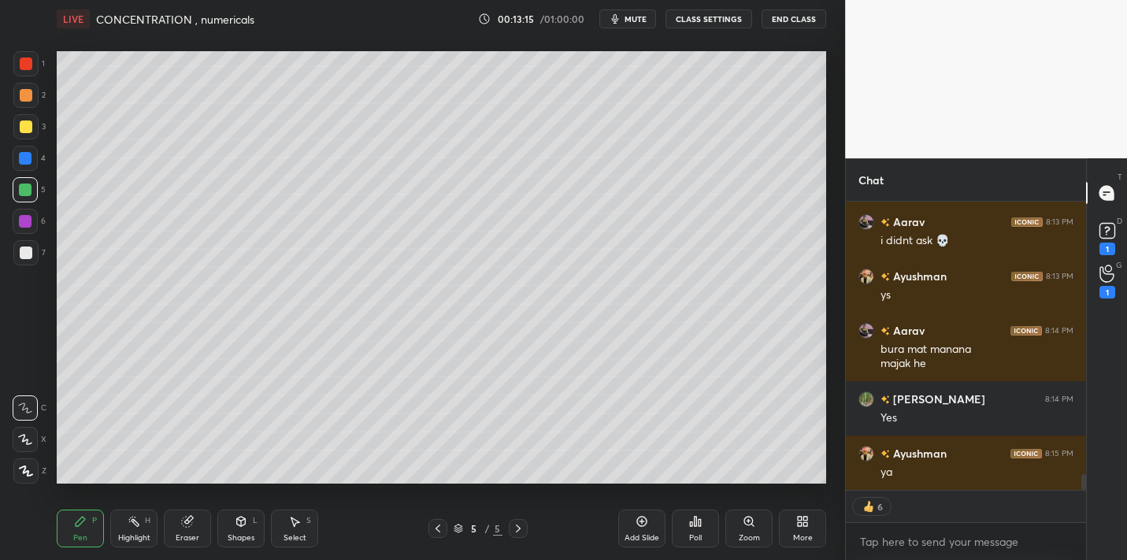
click at [646, 541] on div "Add Slide" at bounding box center [641, 538] width 35 height 8
drag, startPoint x: 34, startPoint y: 122, endPoint x: 51, endPoint y: 114, distance: 19.0
click at [35, 125] on div at bounding box center [25, 126] width 25 height 25
type textarea "x"
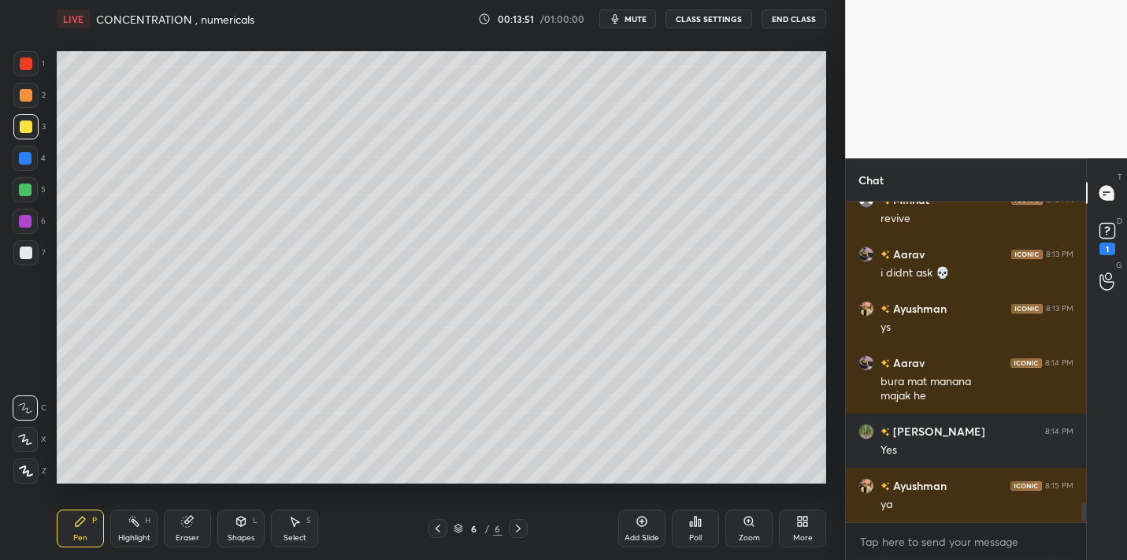
scroll to position [4994, 0]
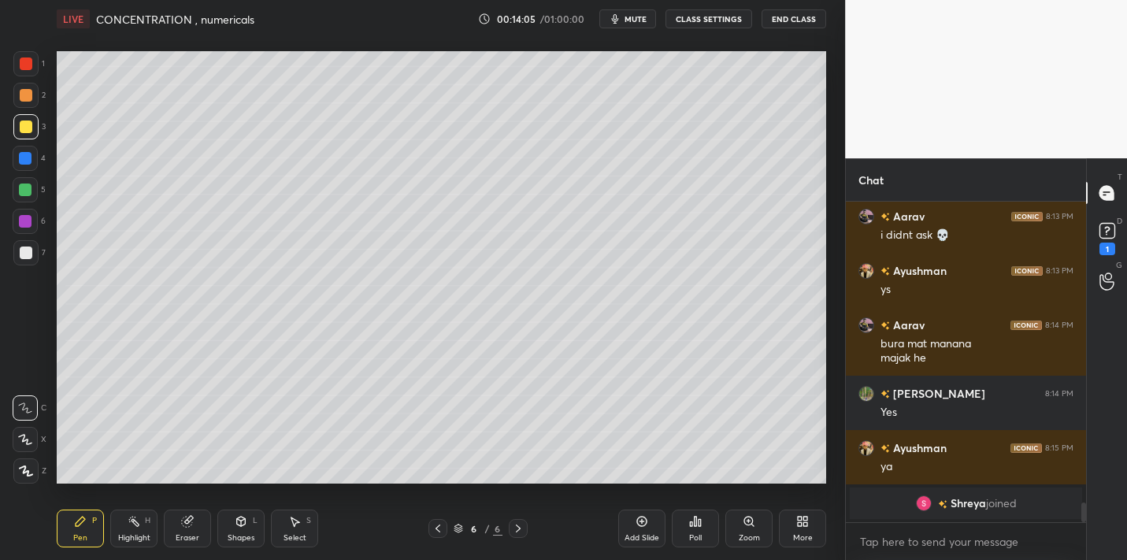
click at [29, 258] on div at bounding box center [26, 252] width 13 height 13
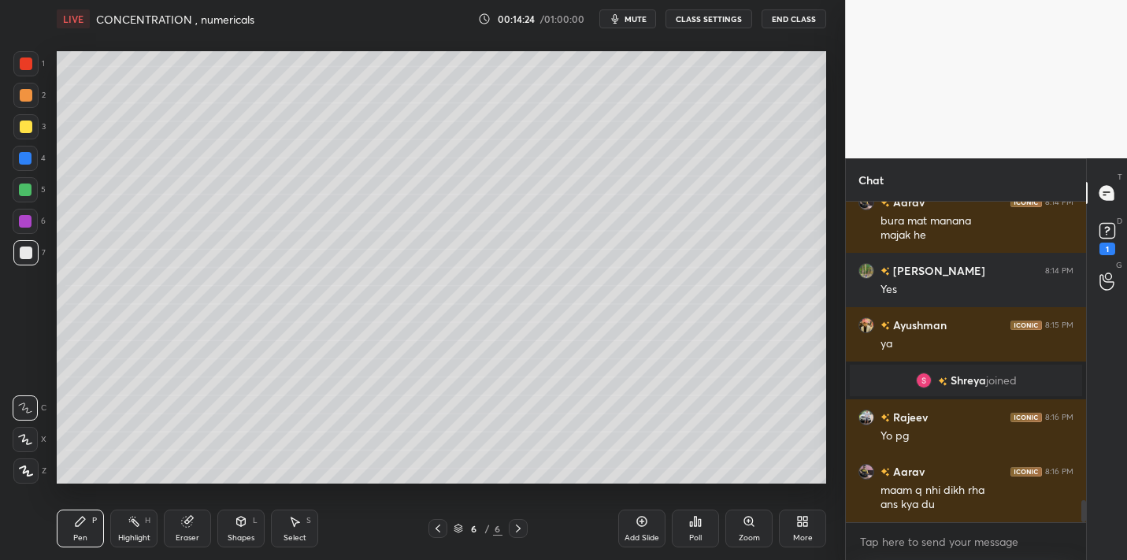
scroll to position [4416, 0]
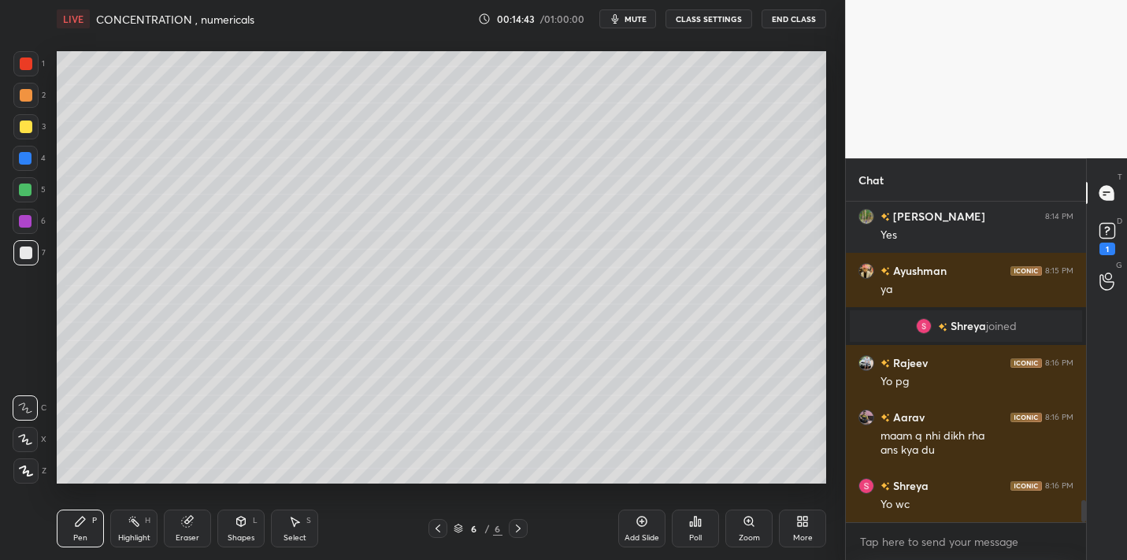
click at [691, 534] on div "Poll" at bounding box center [695, 538] width 13 height 8
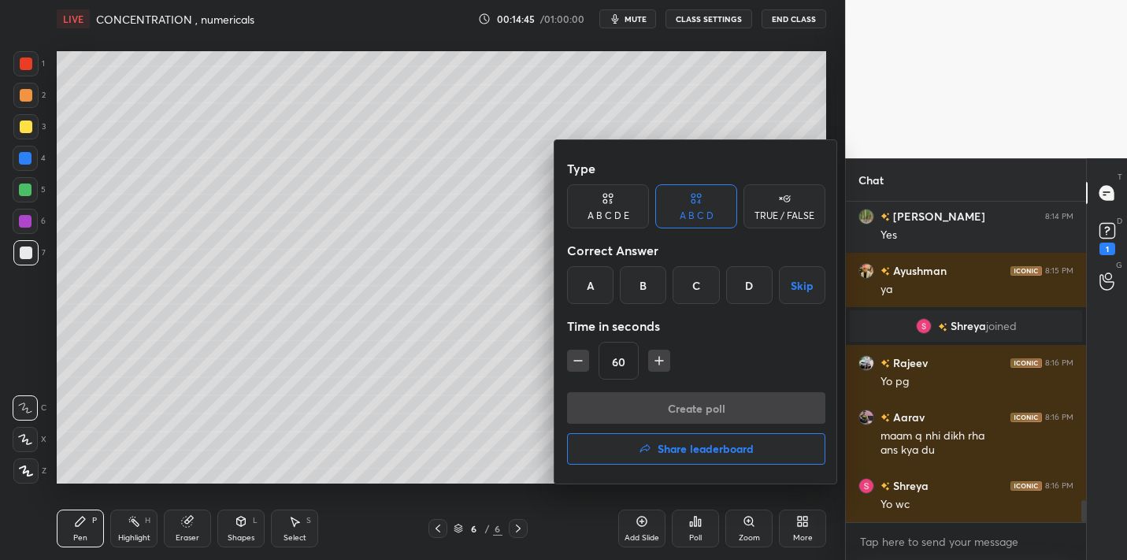
click at [697, 283] on div "C" at bounding box center [695, 285] width 46 height 38
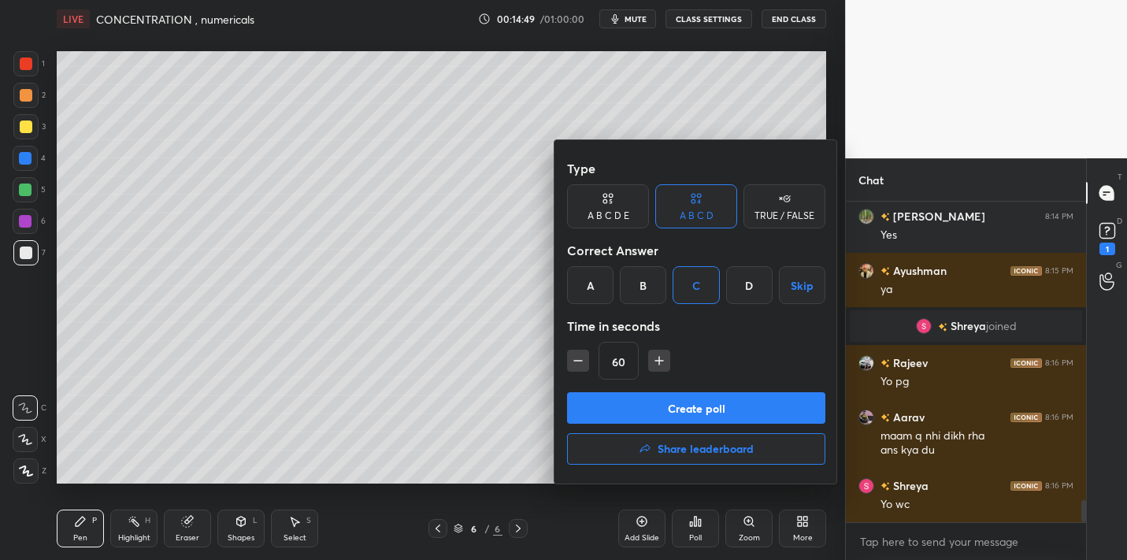
click at [659, 356] on icon "button" at bounding box center [659, 361] width 16 height 16
type input "90"
click at [650, 411] on button "Create poll" at bounding box center [696, 407] width 258 height 31
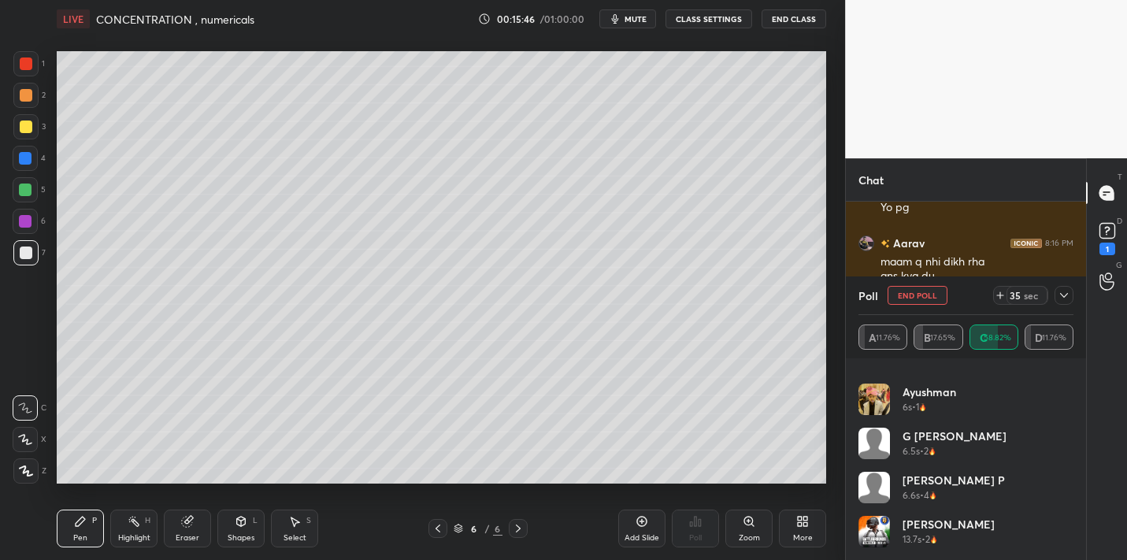
scroll to position [252, 0]
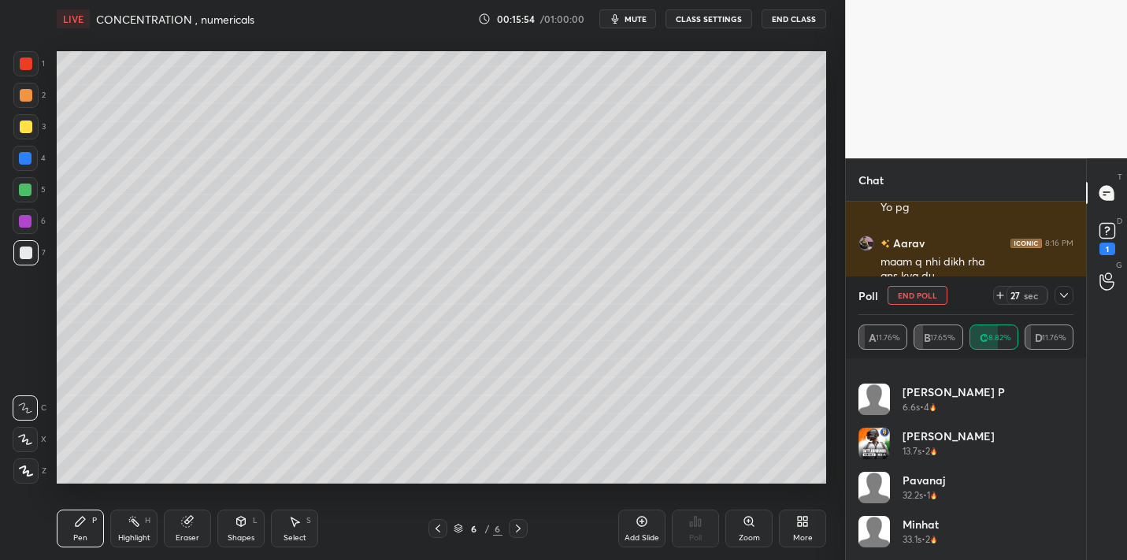
click at [1062, 291] on icon at bounding box center [1064, 295] width 13 height 13
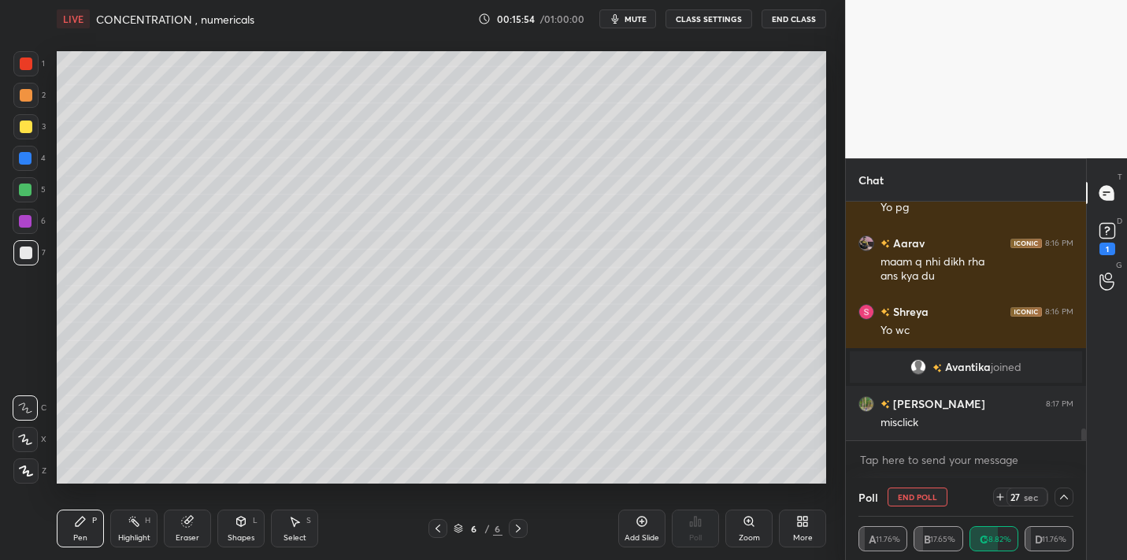
scroll to position [4584, 0]
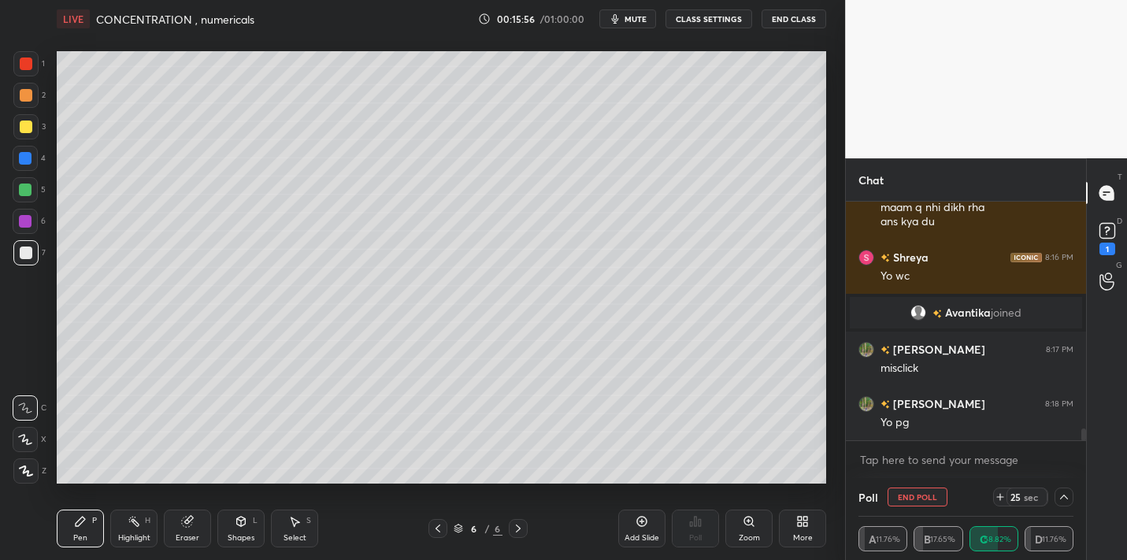
click at [1065, 493] on icon at bounding box center [1064, 497] width 13 height 13
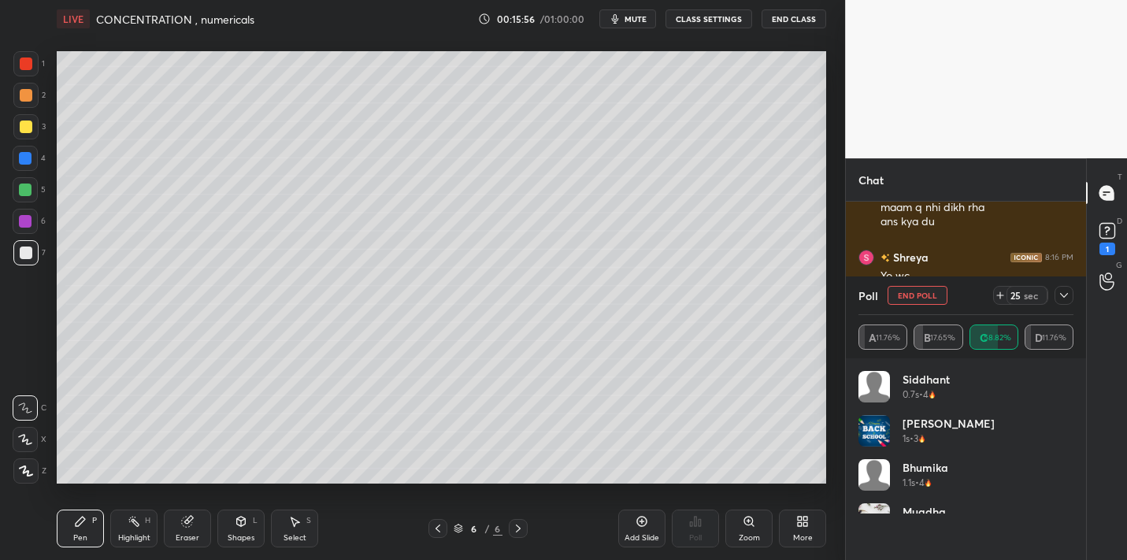
scroll to position [184, 209]
click at [1063, 293] on icon at bounding box center [1064, 295] width 13 height 13
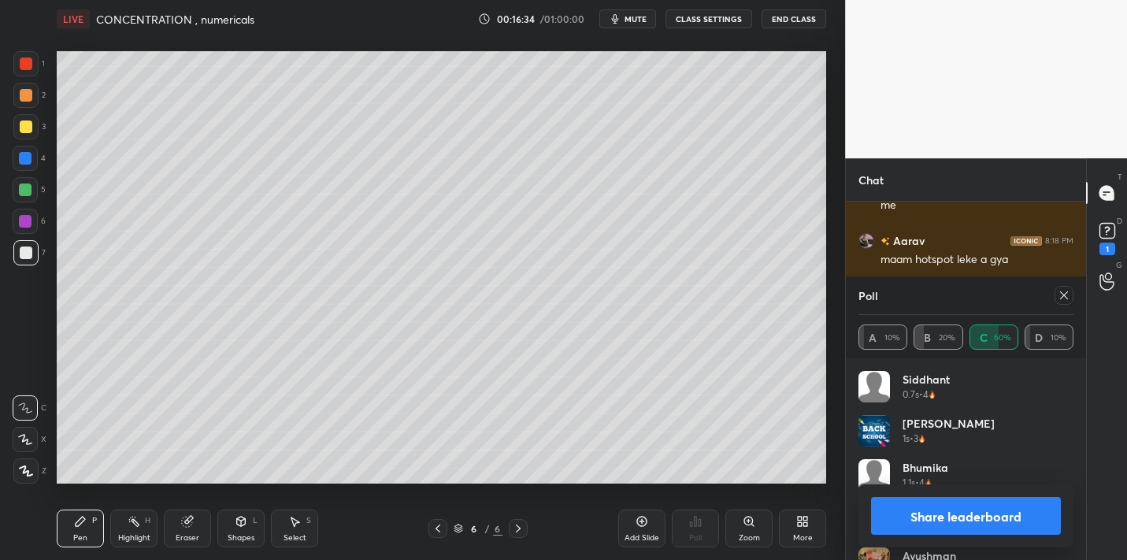
scroll to position [4980, 0]
click at [935, 514] on button "Share leaderboard" at bounding box center [966, 516] width 190 height 38
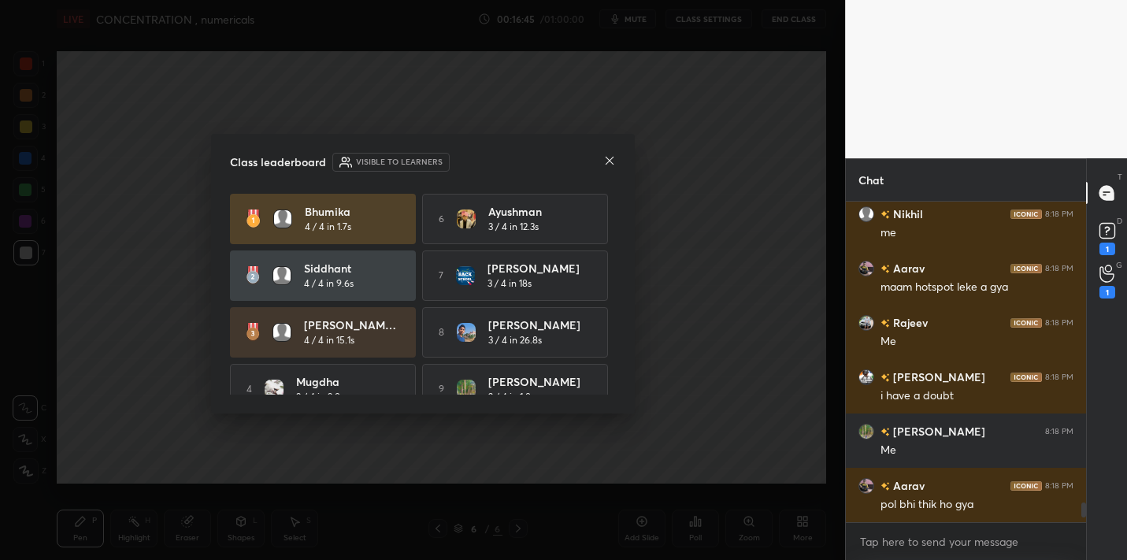
click at [608, 156] on icon at bounding box center [609, 160] width 13 height 13
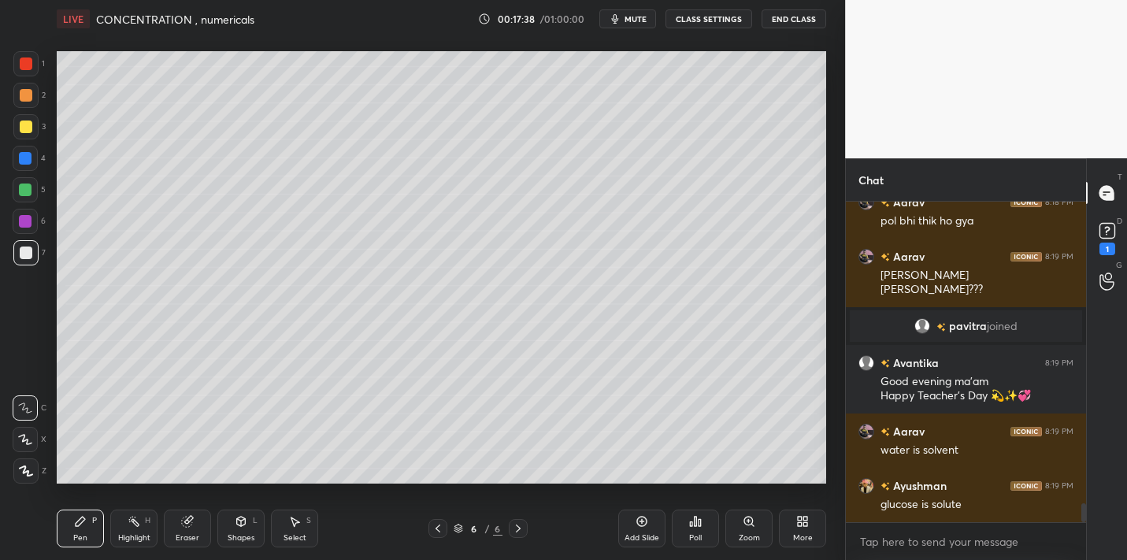
click at [36, 194] on div at bounding box center [25, 189] width 25 height 25
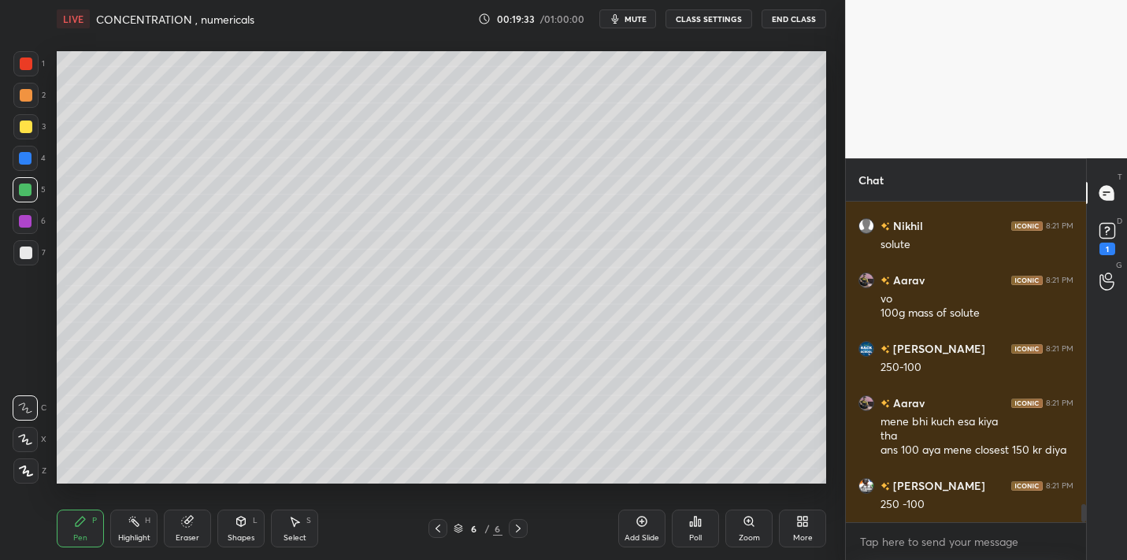
scroll to position [5439, 0]
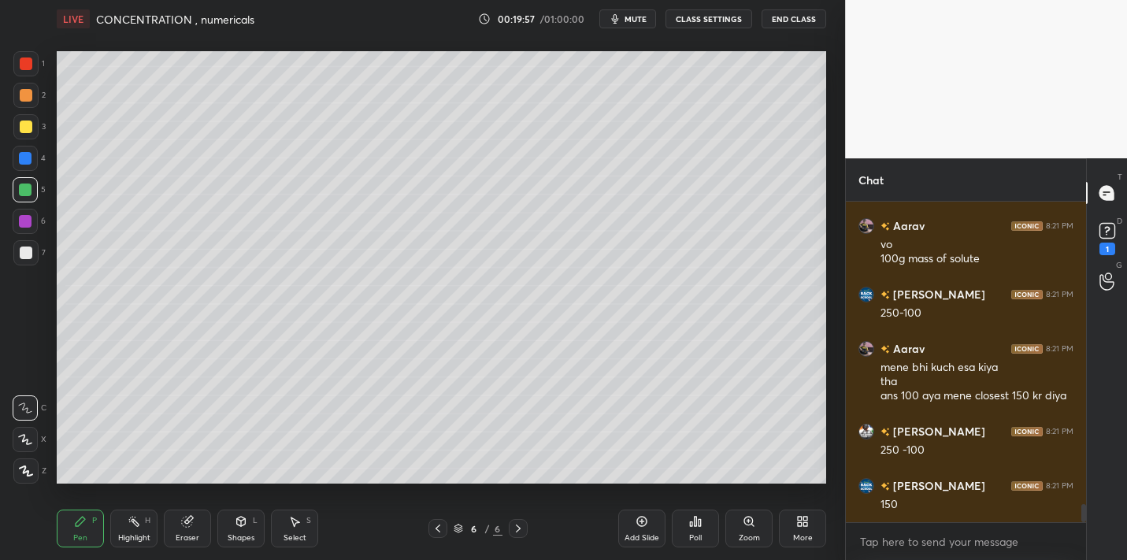
click at [638, 516] on icon at bounding box center [641, 521] width 13 height 13
click at [29, 132] on div at bounding box center [26, 126] width 13 height 13
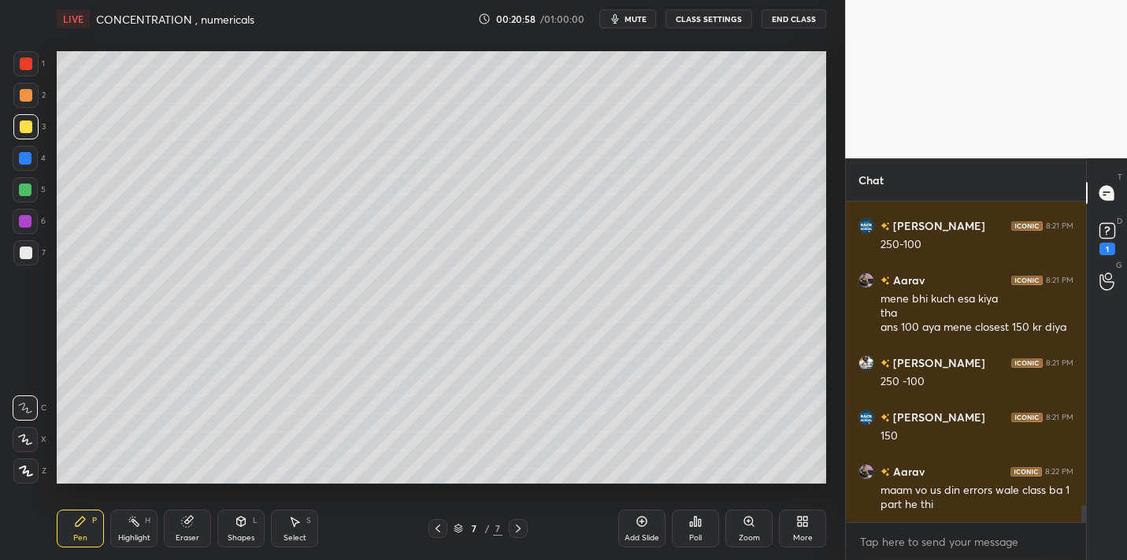
scroll to position [5562, 0]
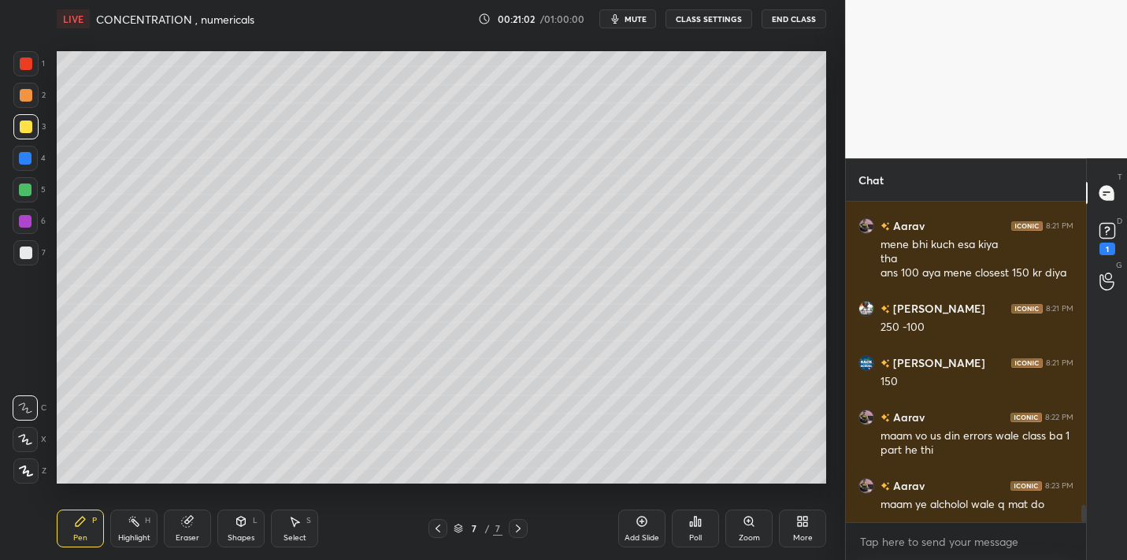
click at [33, 190] on div at bounding box center [25, 189] width 25 height 25
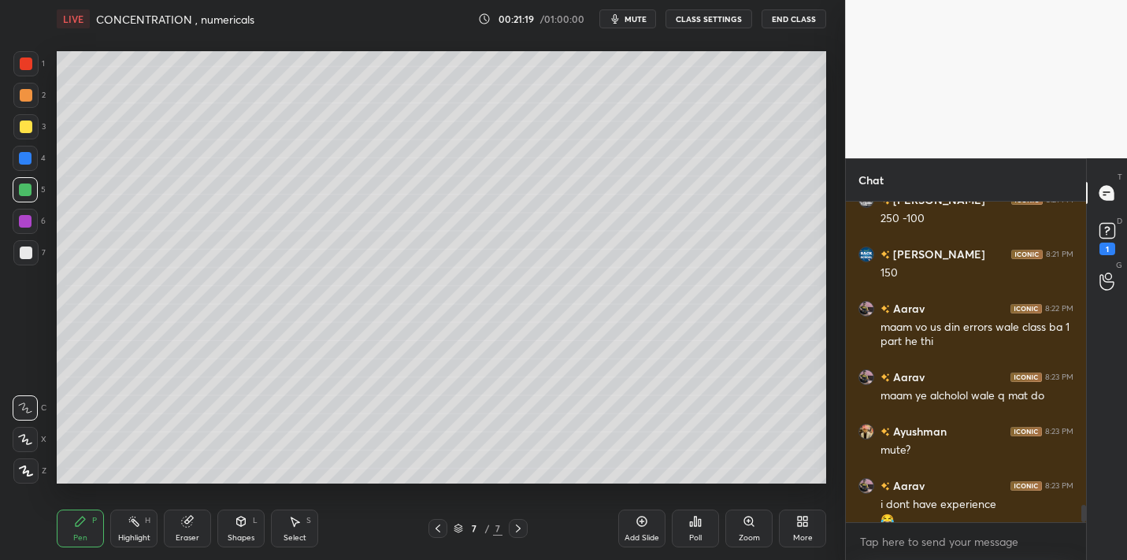
scroll to position [5687, 0]
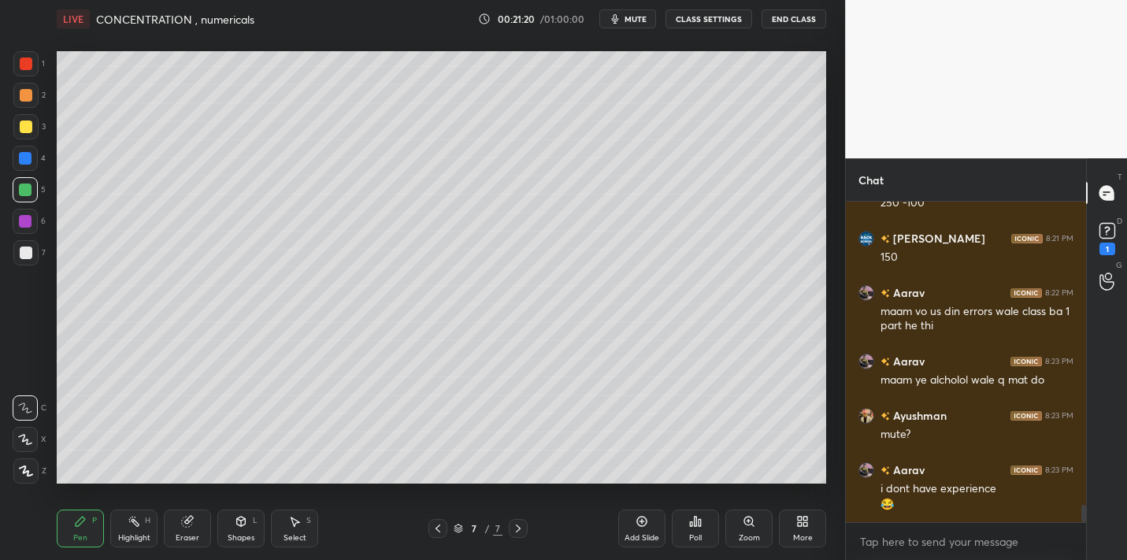
click at [701, 539] on div "Poll" at bounding box center [695, 538] width 13 height 8
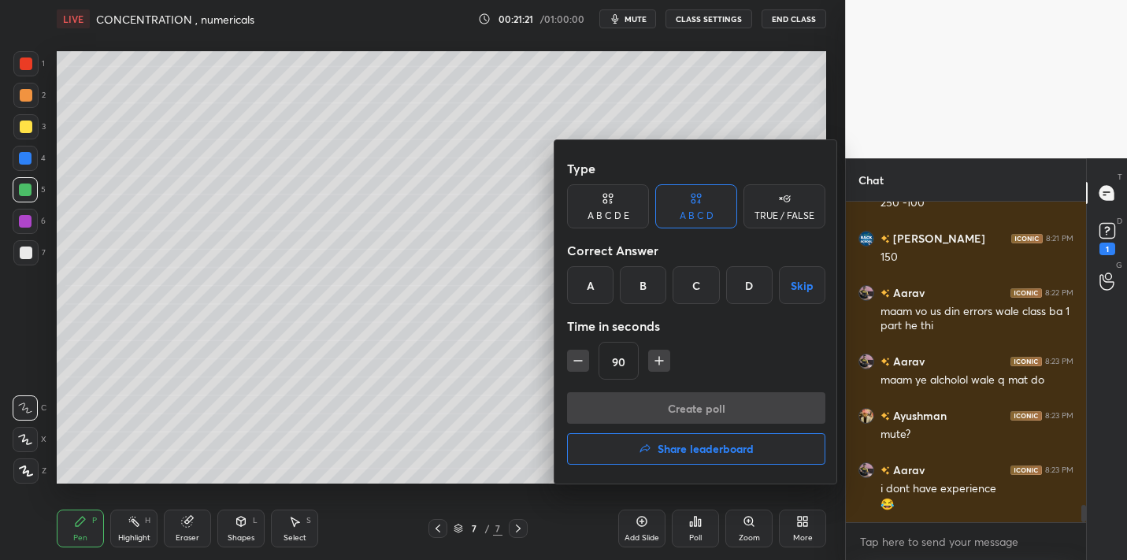
click at [637, 283] on div "B" at bounding box center [643, 285] width 46 height 38
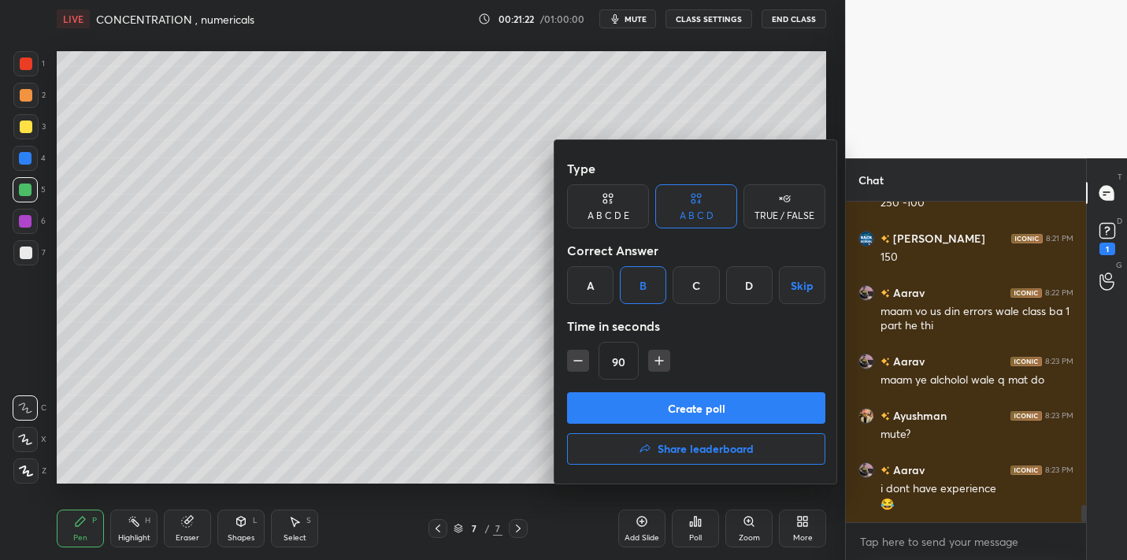
click at [599, 400] on button "Create poll" at bounding box center [696, 407] width 258 height 31
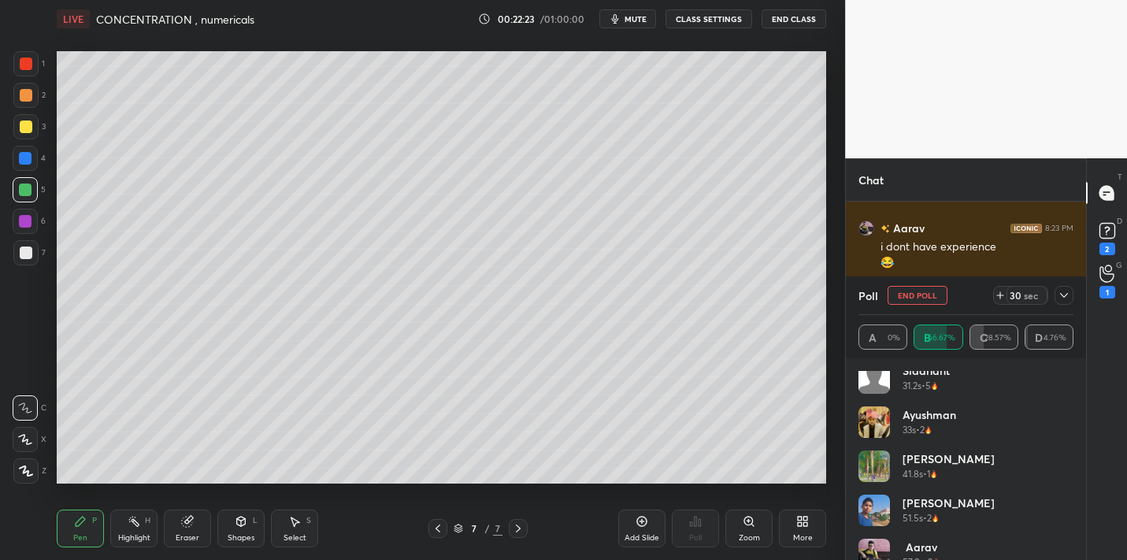
scroll to position [428, 0]
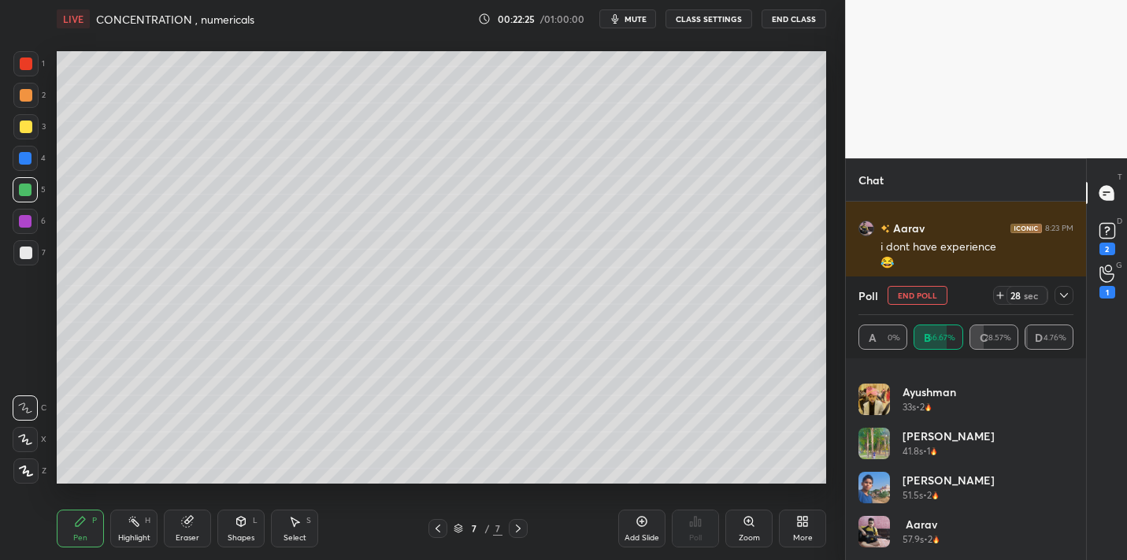
click at [1054, 291] on div at bounding box center [1063, 295] width 19 height 19
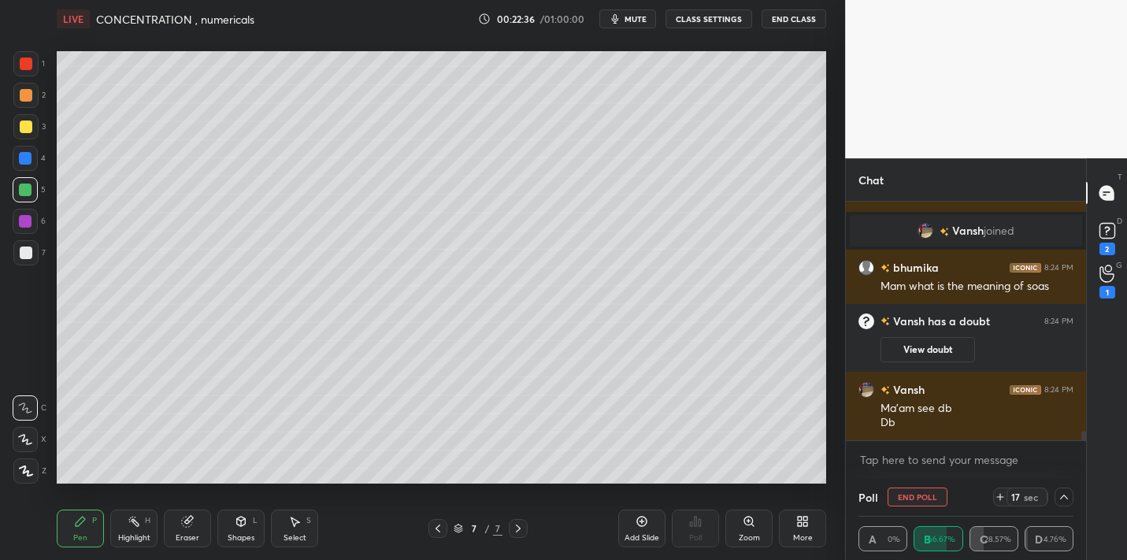
scroll to position [5800, 0]
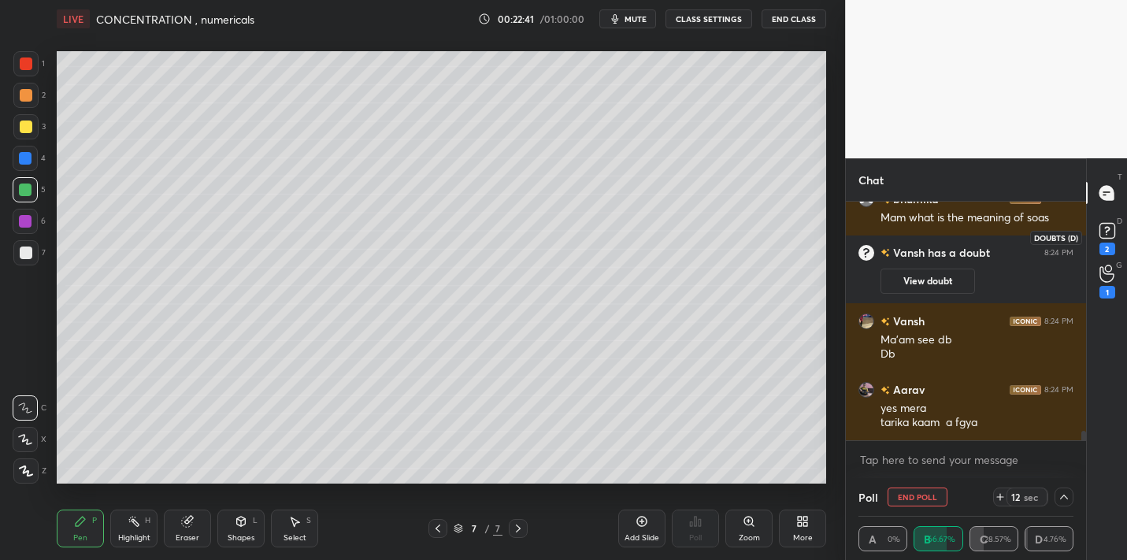
click at [1106, 224] on rect at bounding box center [1106, 231] width 15 height 15
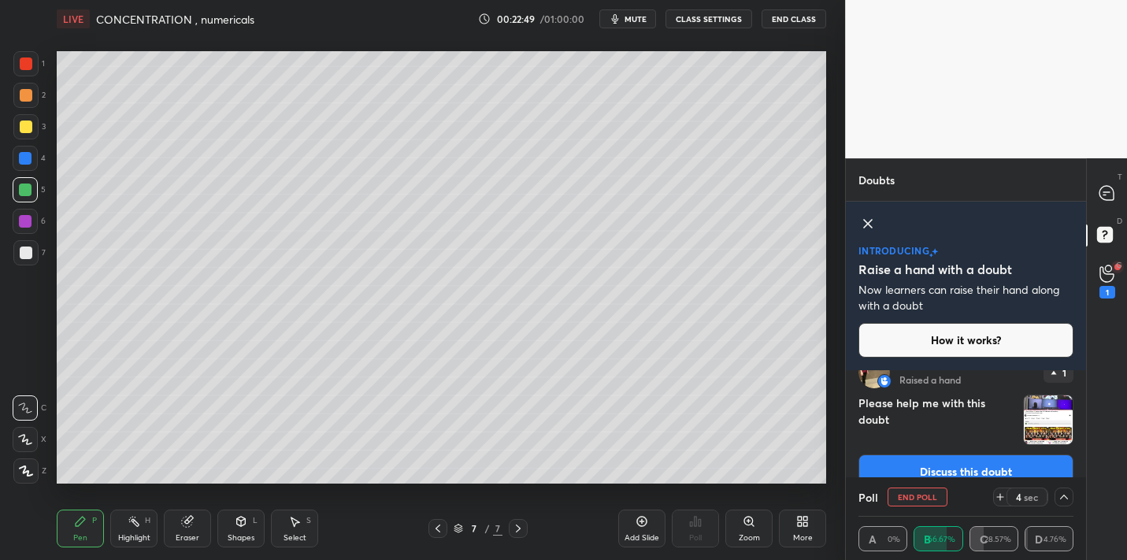
scroll to position [151, 0]
click at [1001, 459] on button "Discuss this doubt" at bounding box center [965, 471] width 215 height 35
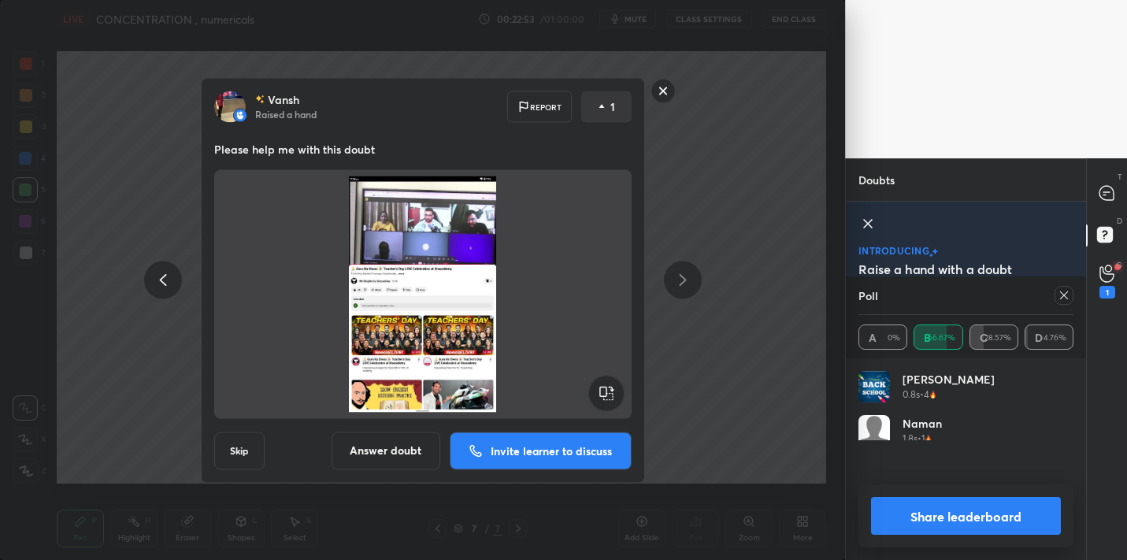
scroll to position [184, 209]
click at [394, 447] on button "Answer doubt" at bounding box center [386, 451] width 109 height 38
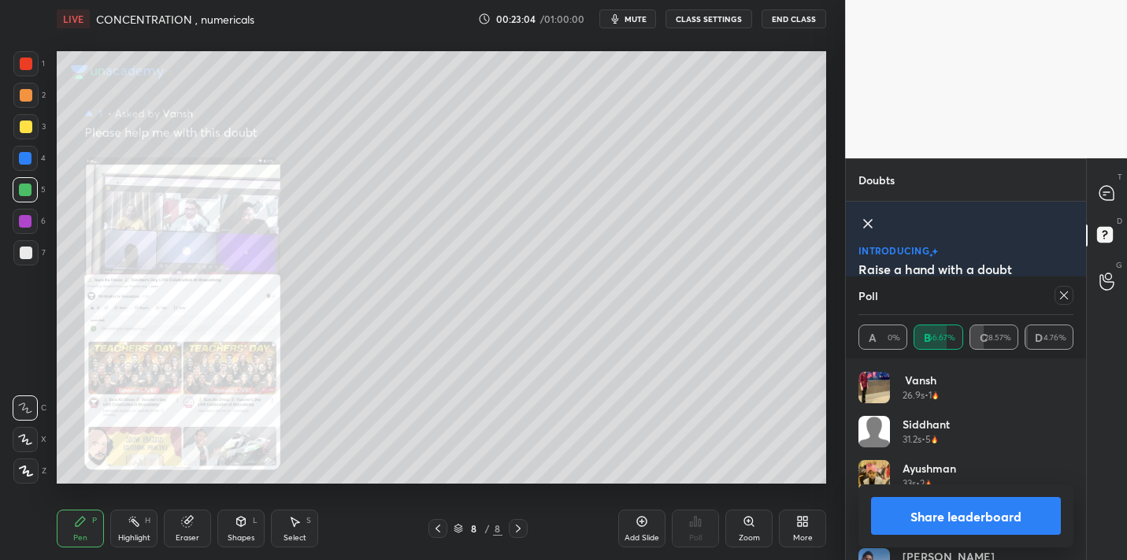
scroll to position [428, 0]
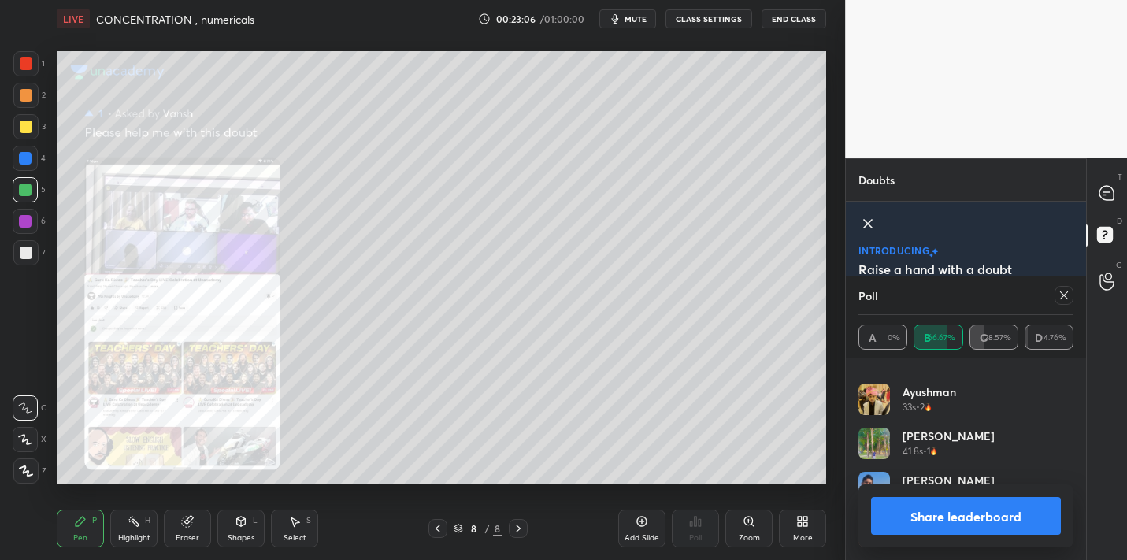
click at [1069, 291] on icon at bounding box center [1064, 295] width 13 height 13
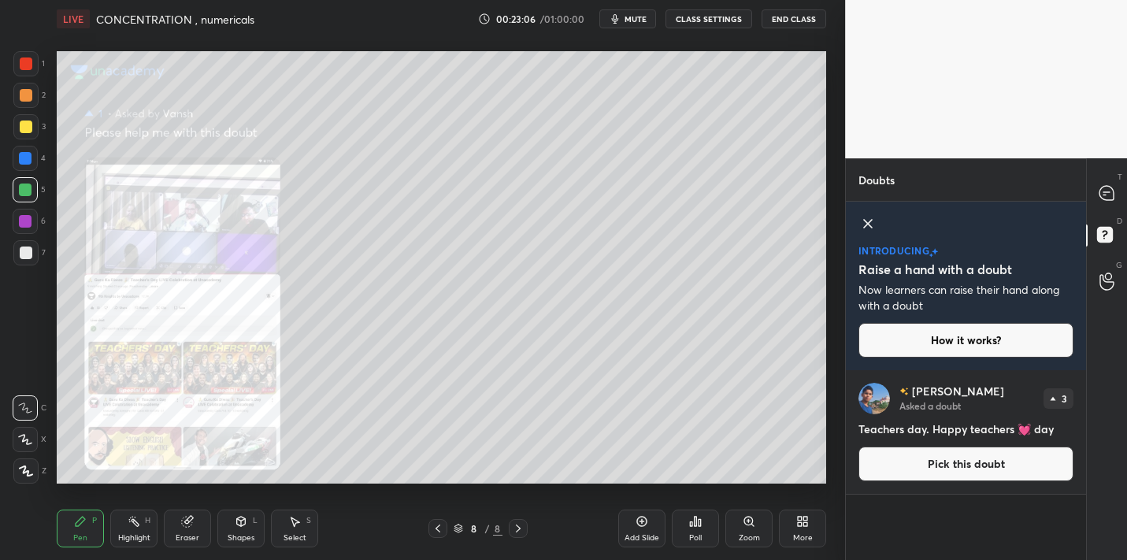
scroll to position [6, 6]
click at [869, 218] on icon at bounding box center [867, 223] width 19 height 19
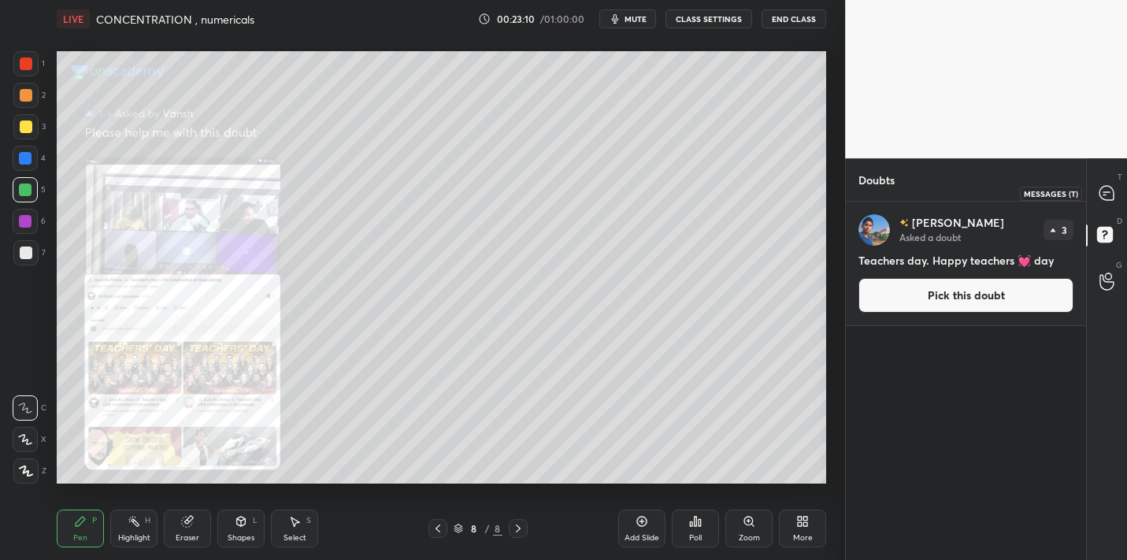
click at [1111, 193] on icon at bounding box center [1106, 193] width 14 height 14
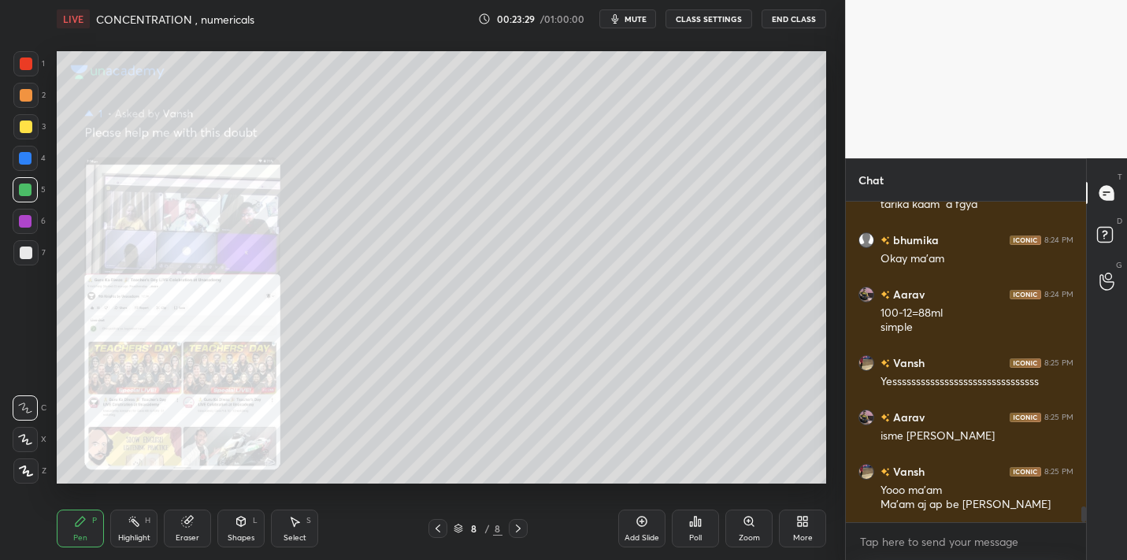
click at [438, 522] on icon at bounding box center [438, 528] width 13 height 13
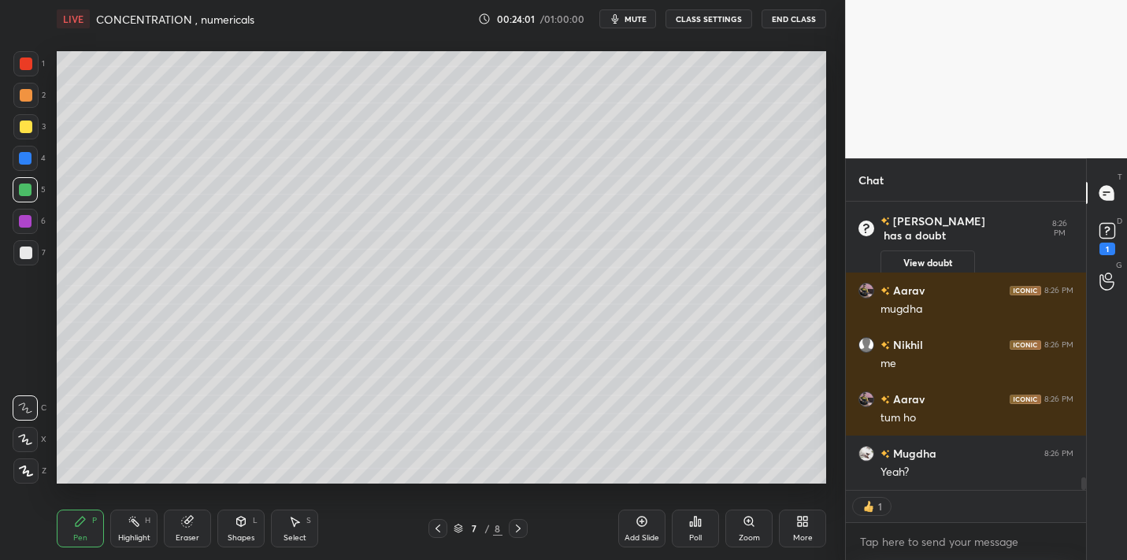
scroll to position [6257, 0]
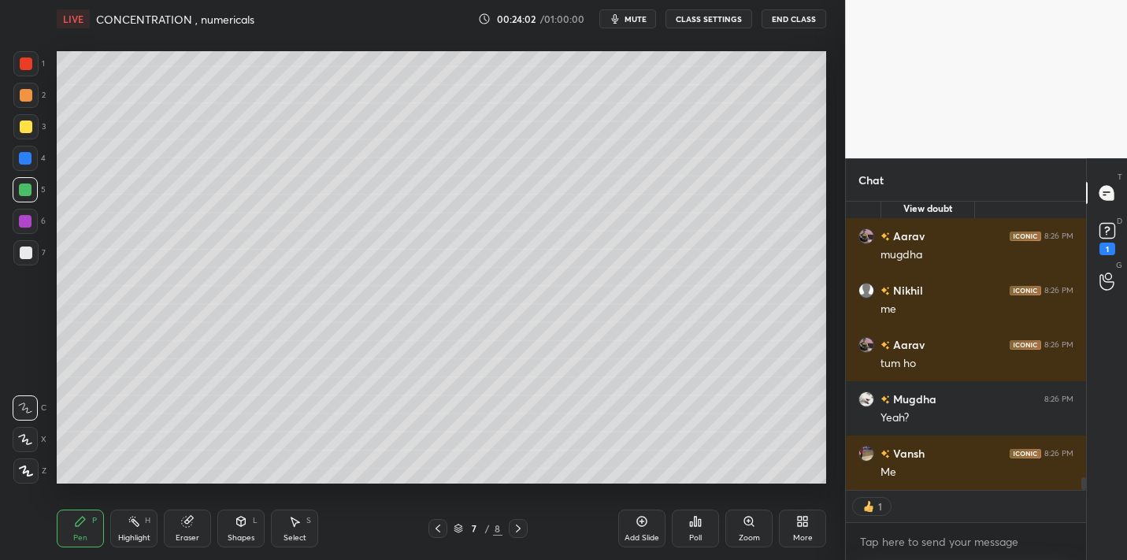
click at [29, 132] on div at bounding box center [25, 126] width 25 height 25
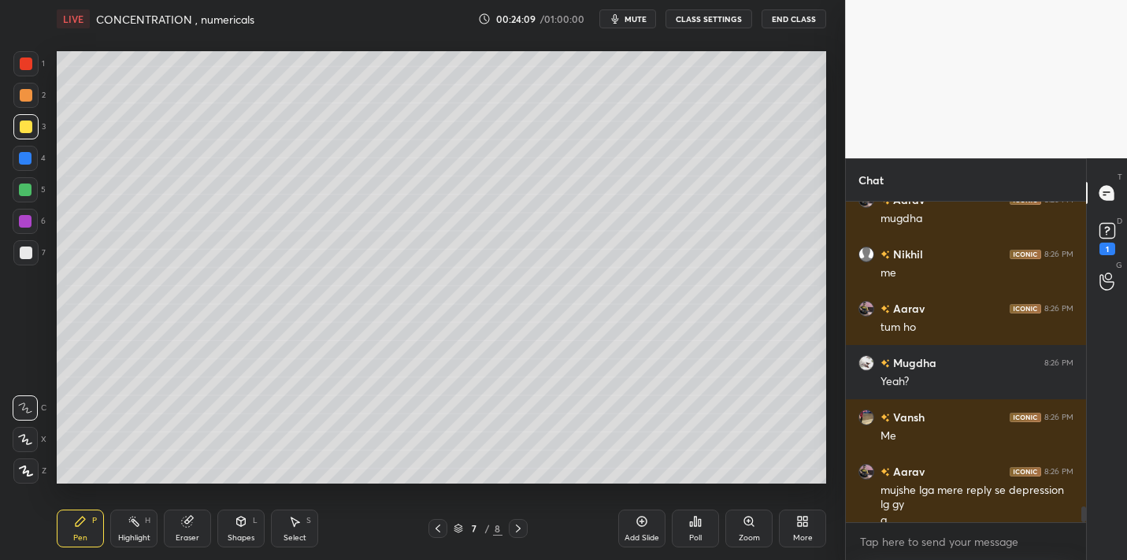
scroll to position [6309, 0]
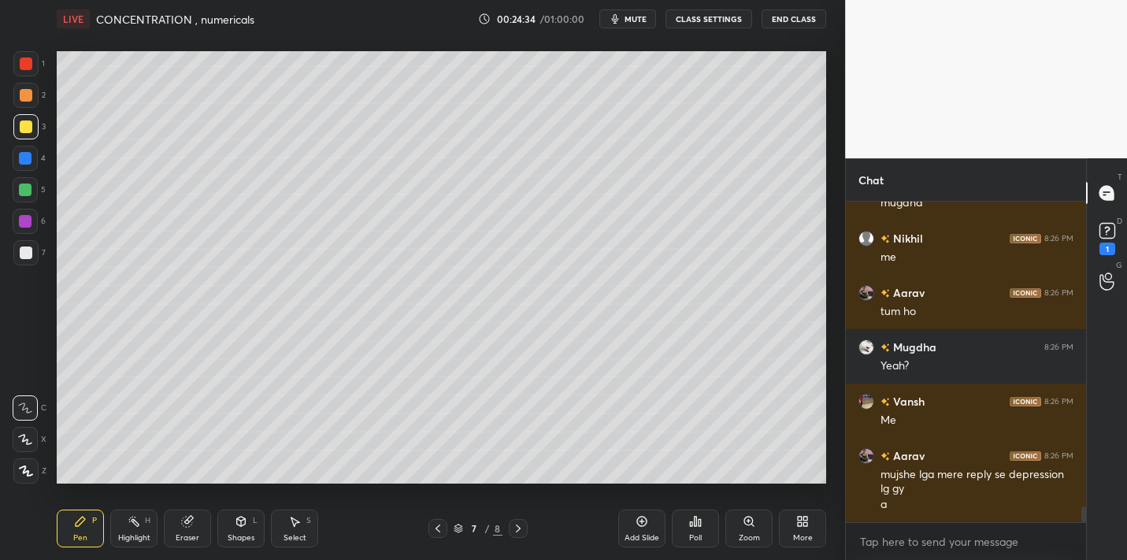
drag, startPoint x: 187, startPoint y: 524, endPoint x: 194, endPoint y: 509, distance: 16.6
click at [187, 523] on icon at bounding box center [187, 522] width 10 height 10
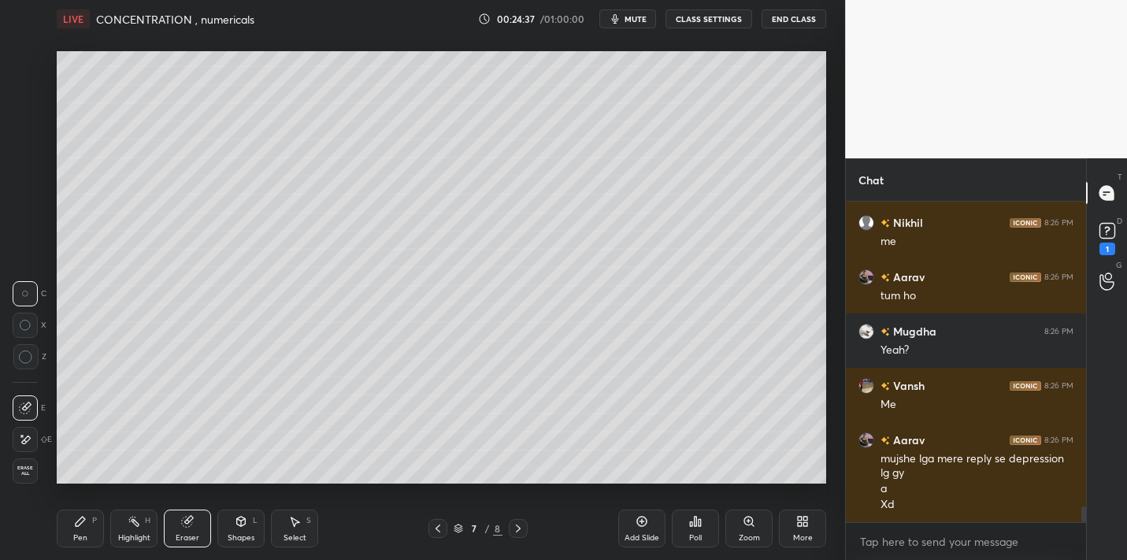
drag, startPoint x: 81, startPoint y: 532, endPoint x: 106, endPoint y: 502, distance: 39.2
click at [81, 531] on div "Pen P" at bounding box center [80, 528] width 47 height 38
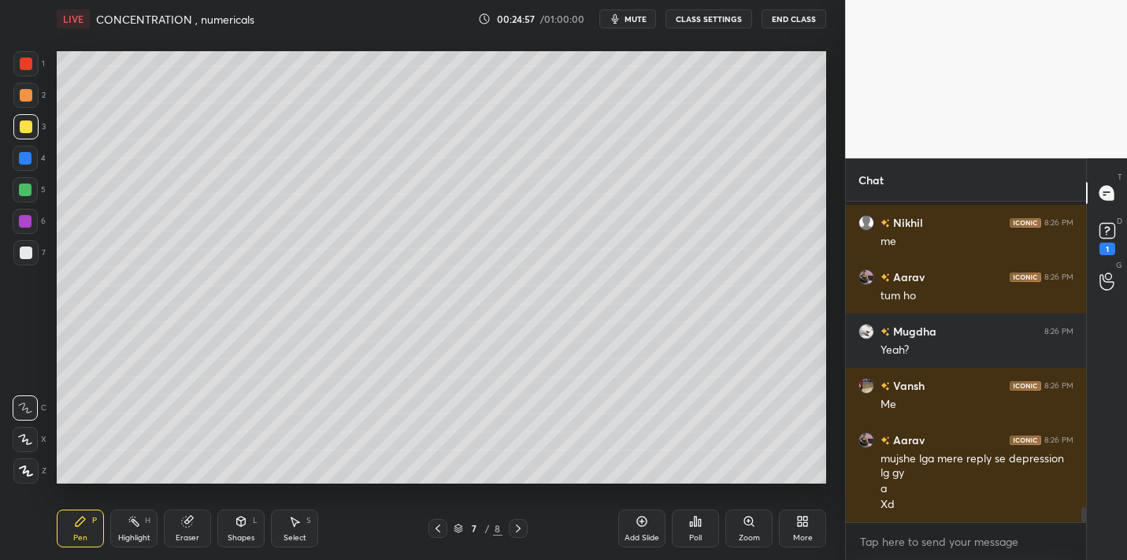
scroll to position [6393, 0]
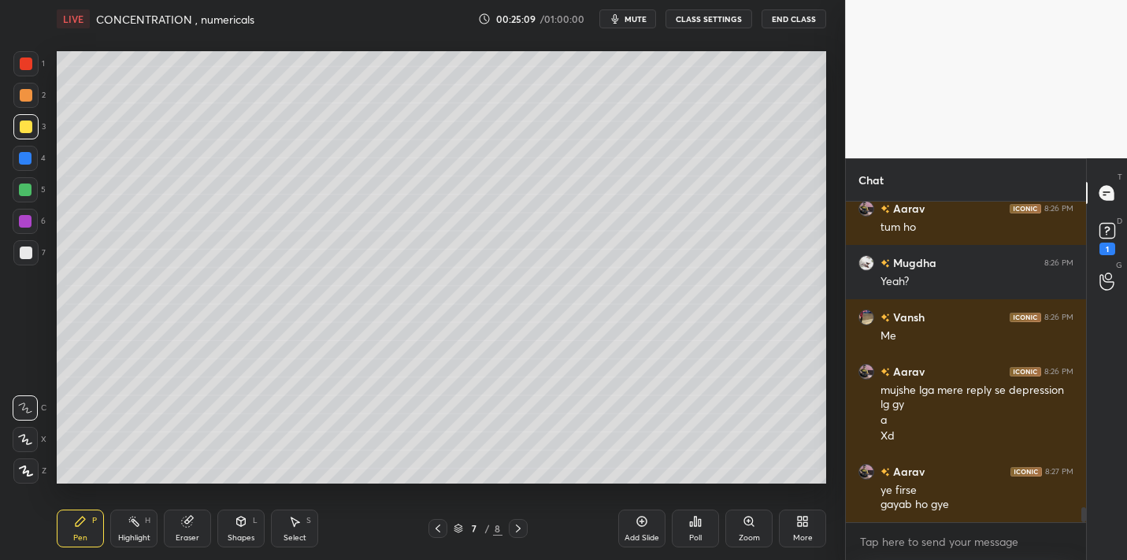
click at [205, 526] on div "Eraser" at bounding box center [187, 528] width 47 height 38
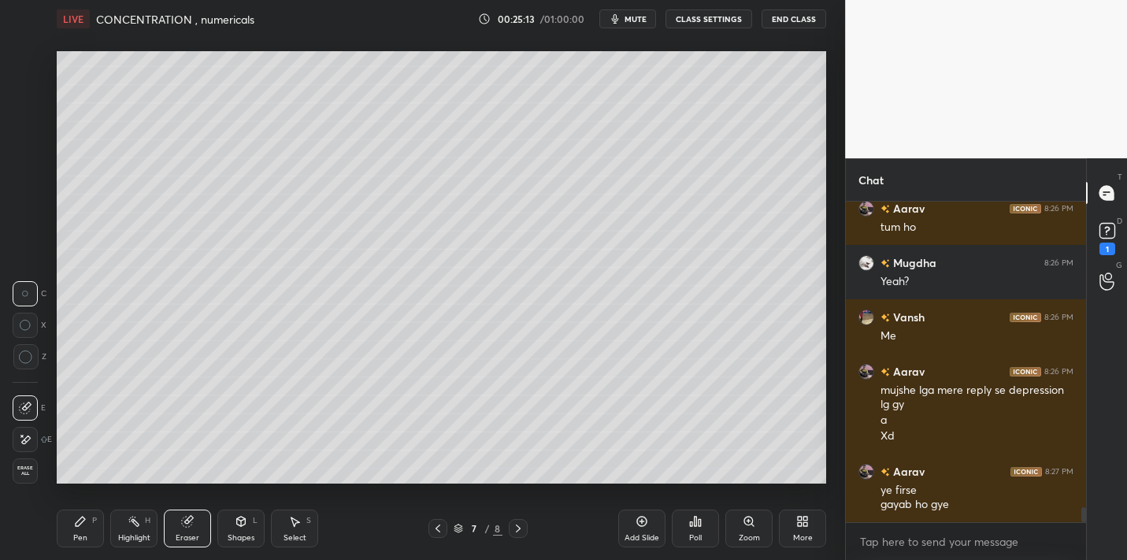
drag, startPoint x: 80, startPoint y: 523, endPoint x: 95, endPoint y: 485, distance: 40.9
click at [79, 523] on icon at bounding box center [80, 521] width 9 height 9
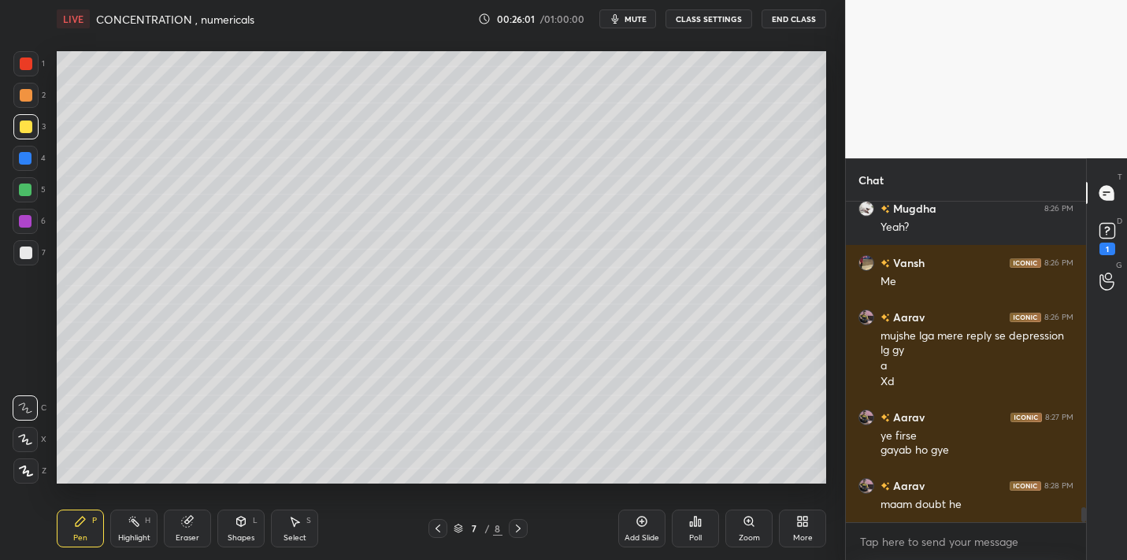
scroll to position [6463, 0]
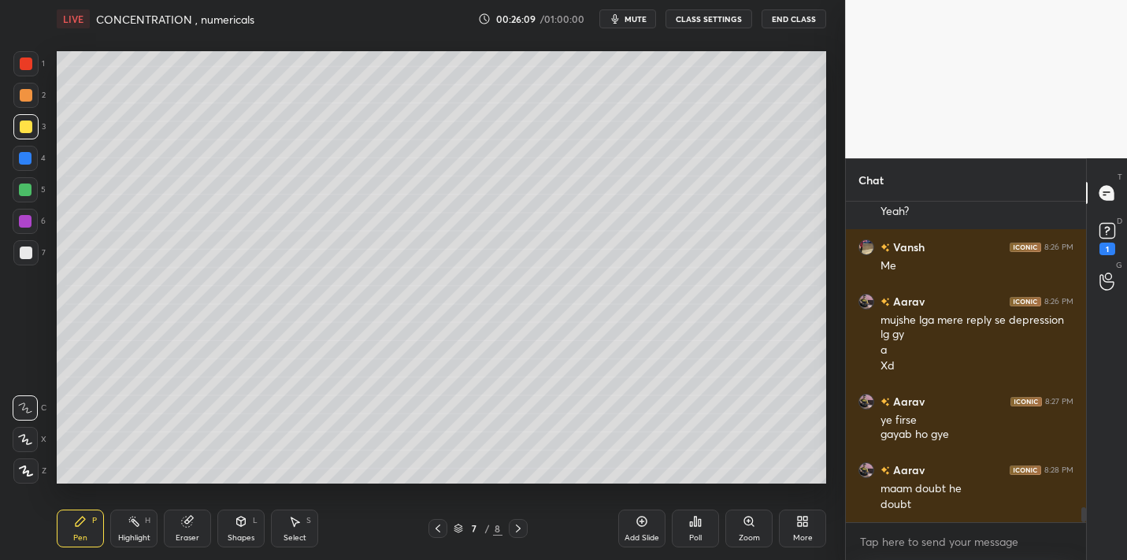
click at [28, 255] on div at bounding box center [26, 252] width 13 height 13
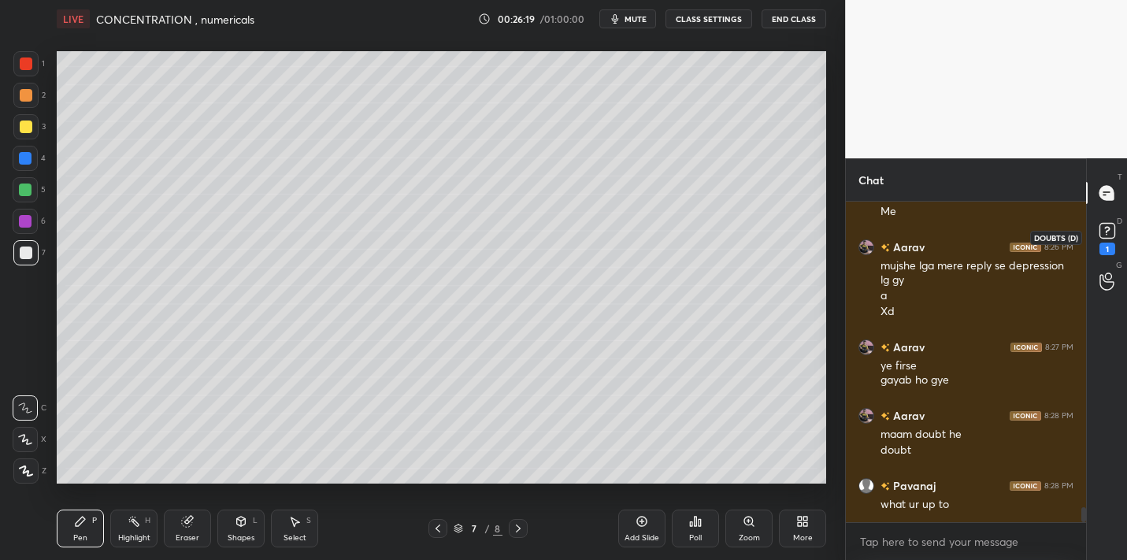
click at [1110, 233] on rect at bounding box center [1106, 231] width 15 height 15
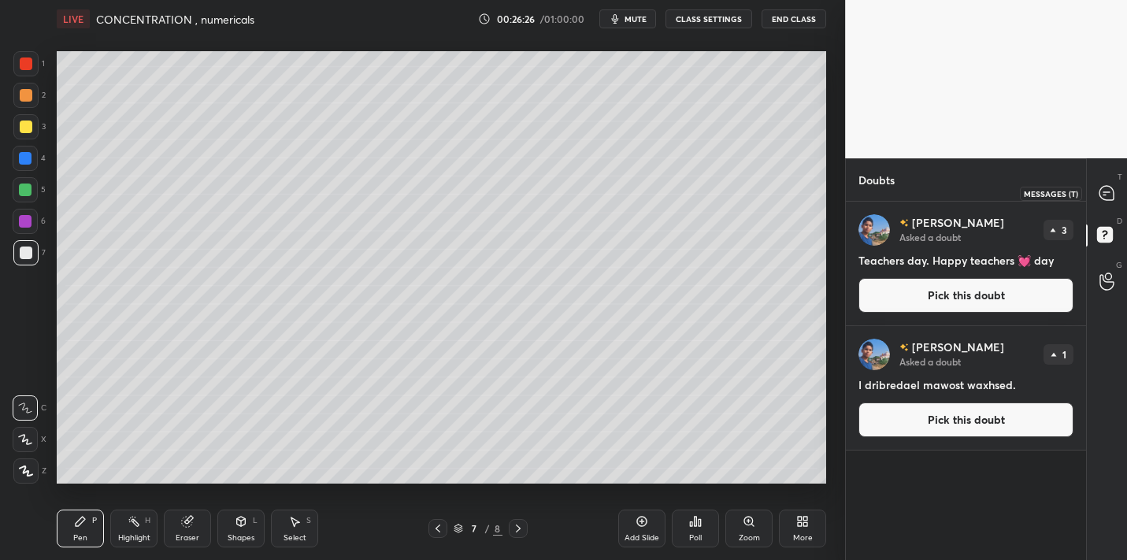
click at [1109, 200] on icon at bounding box center [1106, 193] width 14 height 14
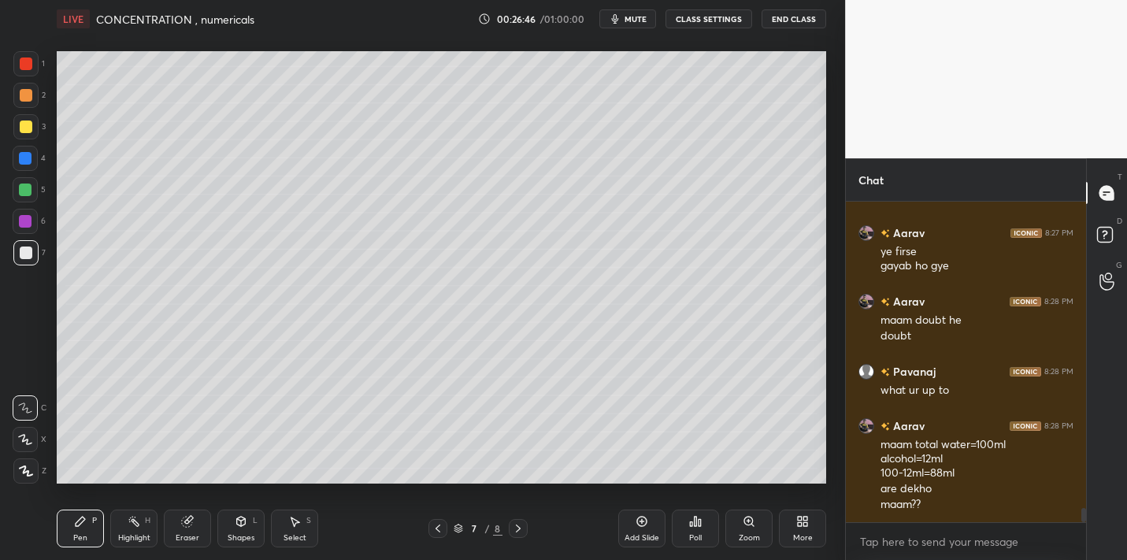
scroll to position [6921, 0]
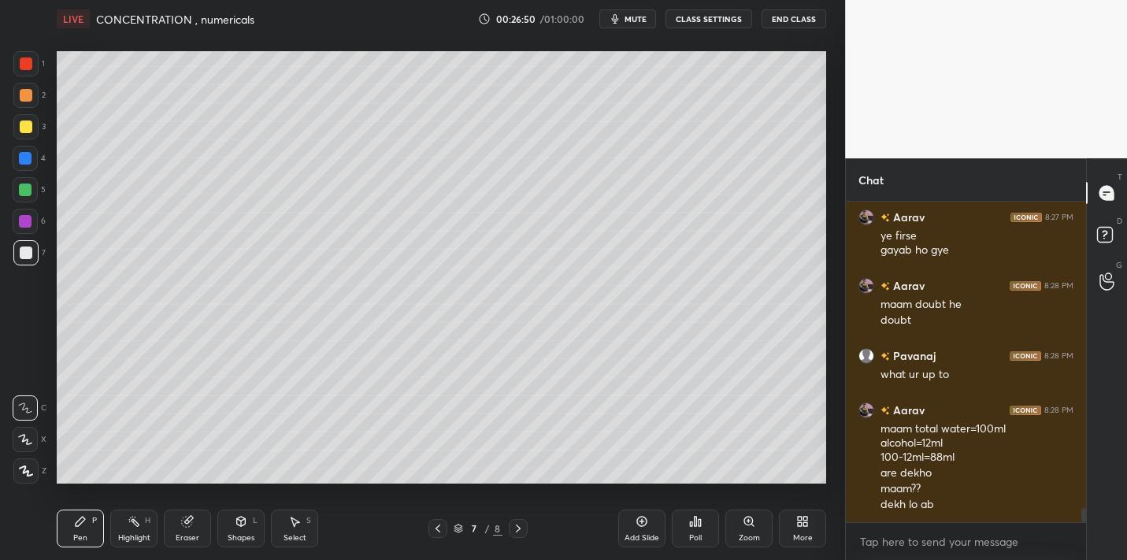
click at [646, 529] on div "Add Slide" at bounding box center [641, 528] width 47 height 38
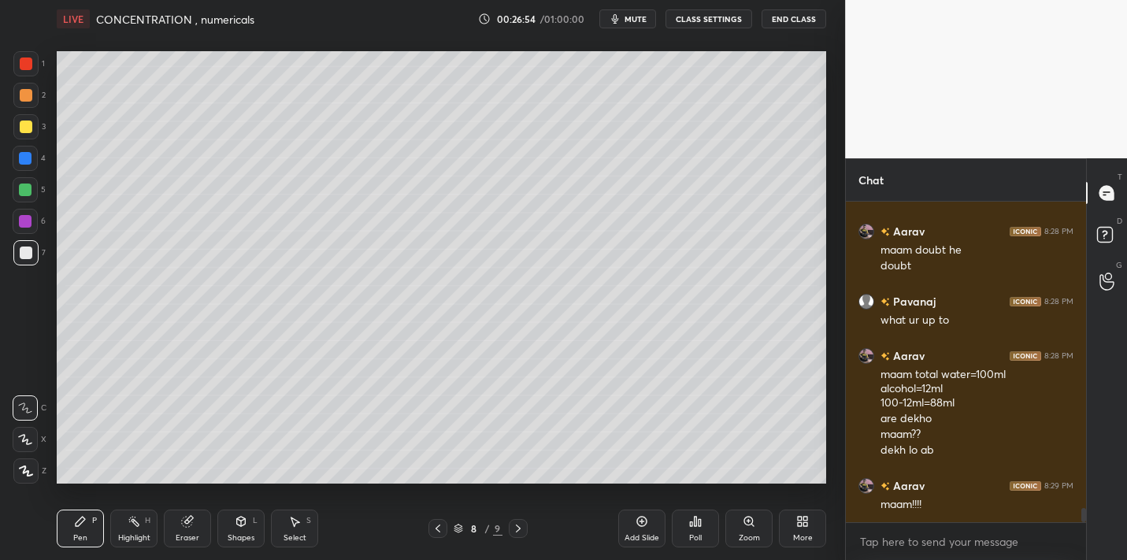
click at [435, 529] on icon at bounding box center [438, 528] width 13 height 13
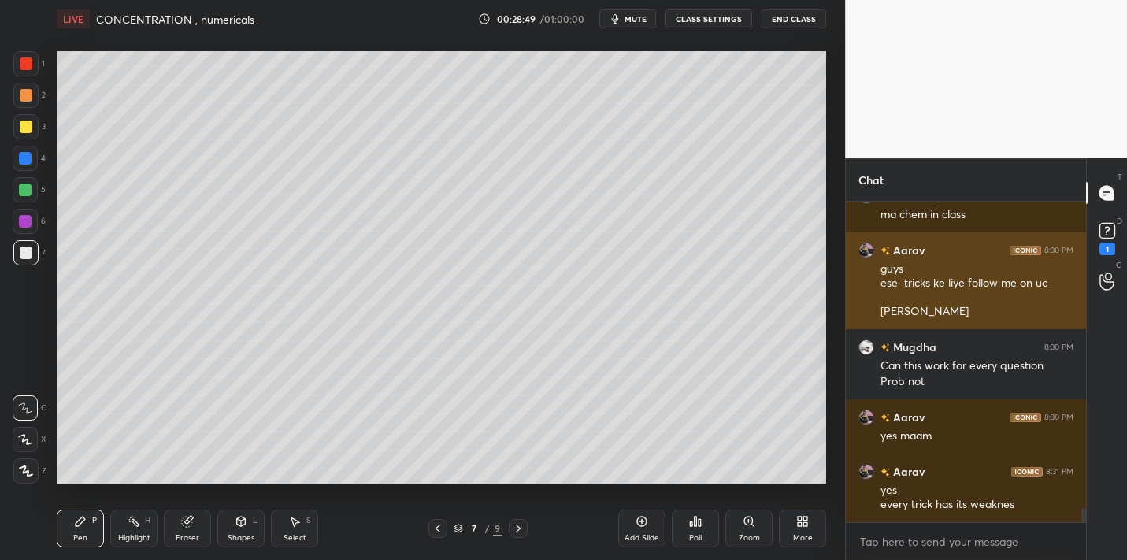
scroll to position [7034, 0]
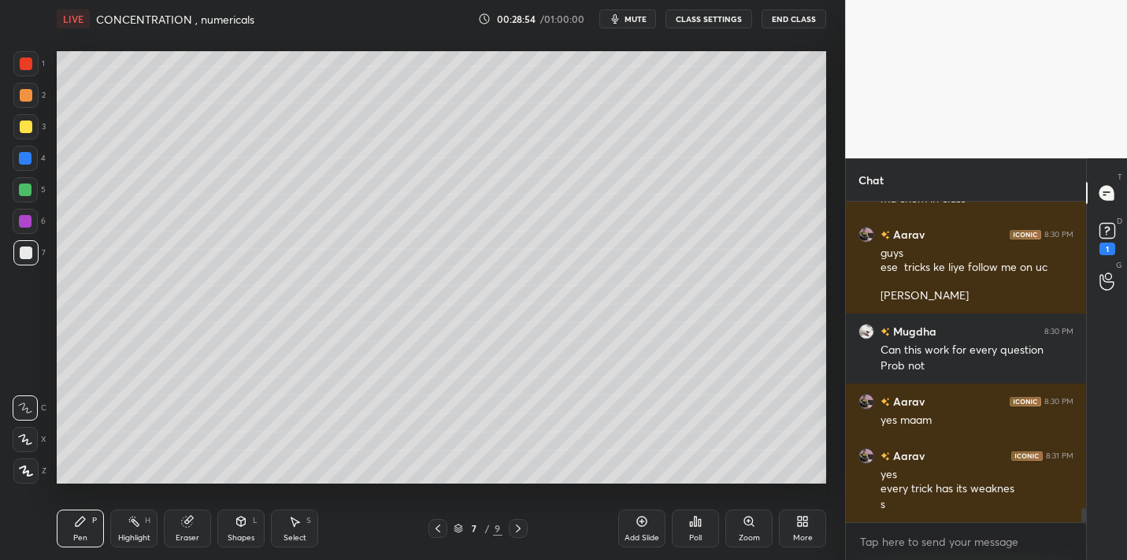
click at [827, 535] on div "LIVE CONCENTRATION , numericals 00:28:54 / 01:00:00 mute CLASS SETTINGS End Cla…" at bounding box center [441, 280] width 782 height 560
click at [792, 532] on div "More" at bounding box center [802, 528] width 47 height 38
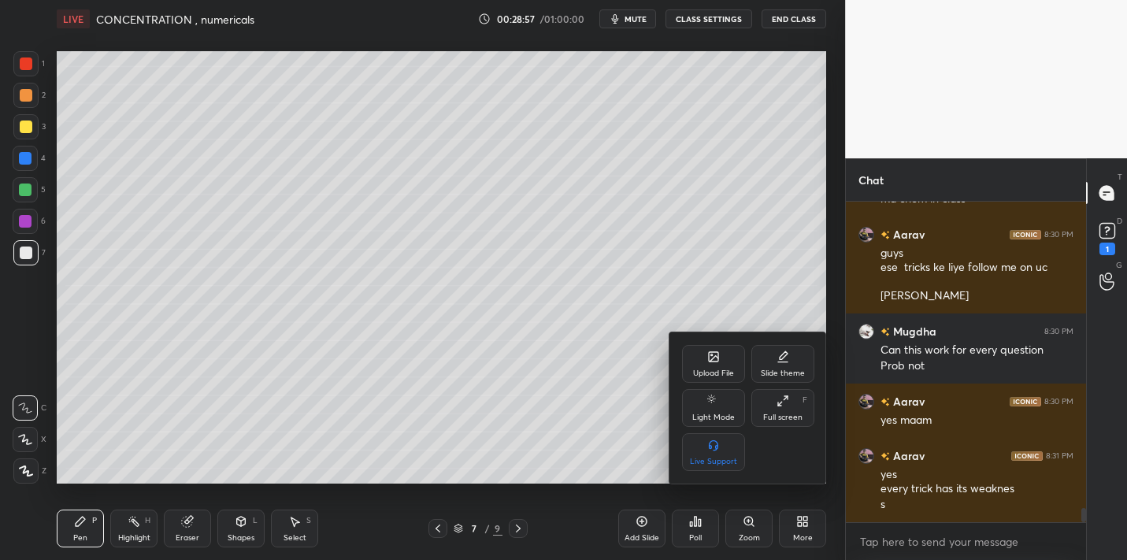
click at [705, 377] on div "Upload File" at bounding box center [713, 373] width 41 height 8
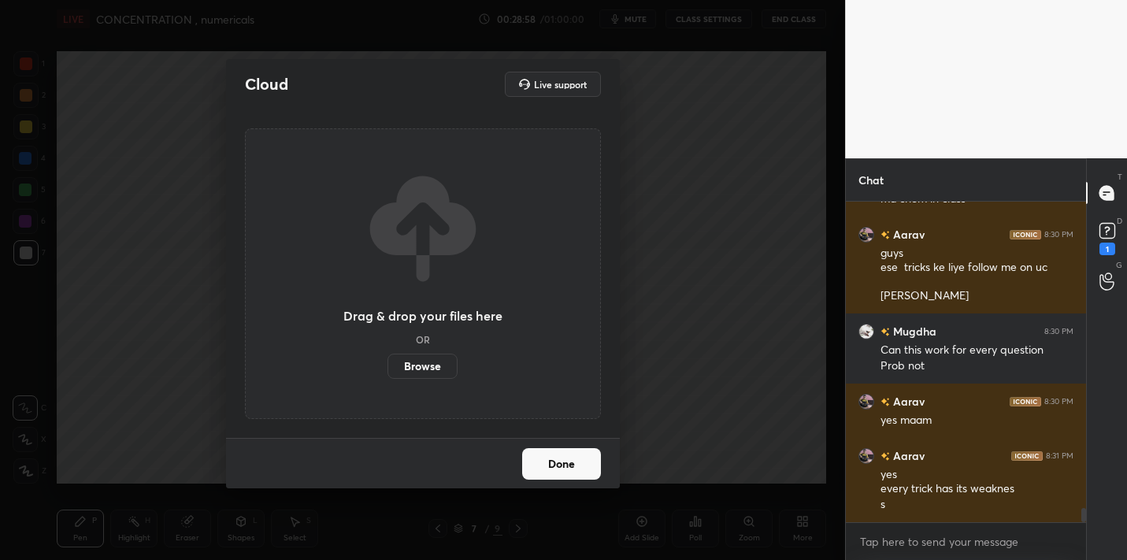
click at [441, 365] on label "Browse" at bounding box center [422, 366] width 70 height 25
click at [387, 365] on input "Browse" at bounding box center [387, 366] width 0 height 25
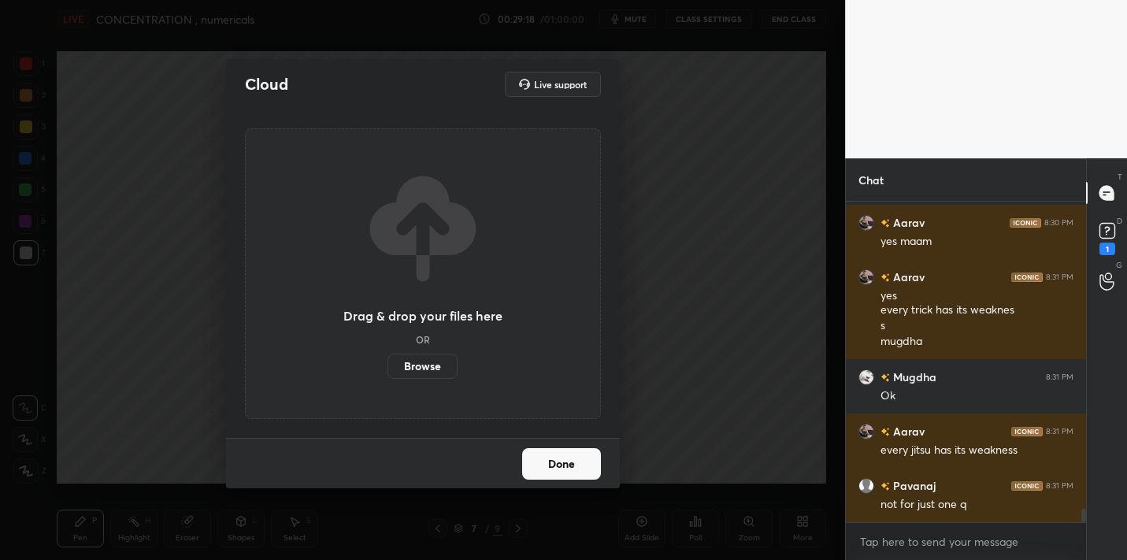
scroll to position [7267, 0]
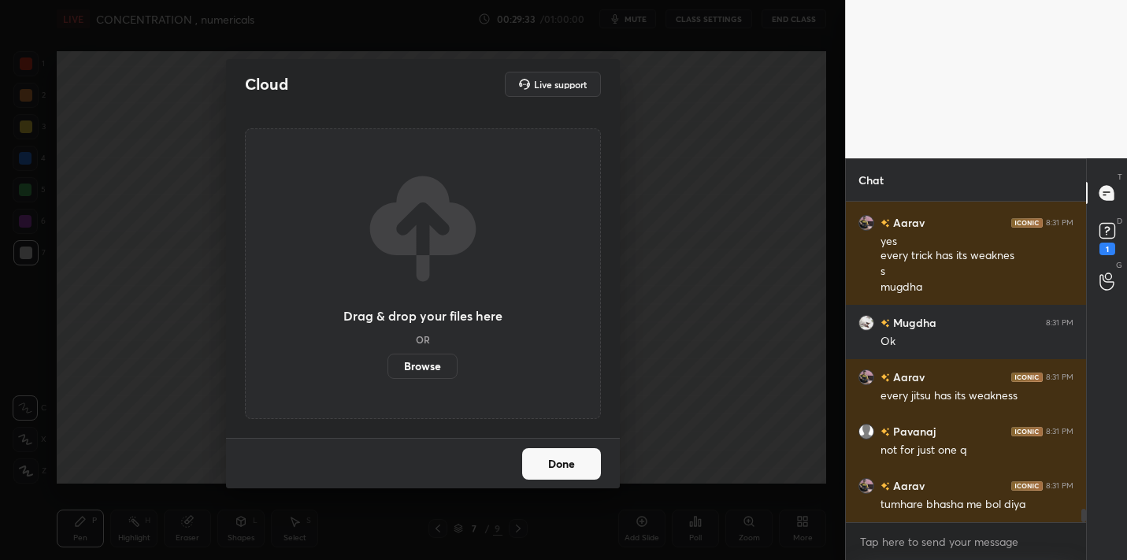
click at [561, 461] on button "Done" at bounding box center [561, 463] width 79 height 31
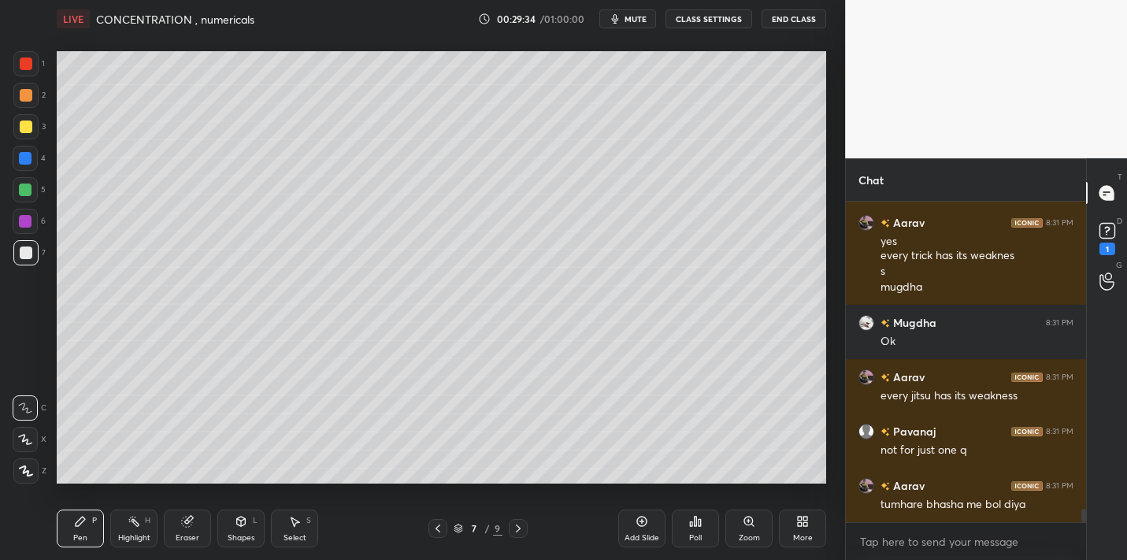
click at [639, 512] on div "Add Slide" at bounding box center [641, 528] width 47 height 38
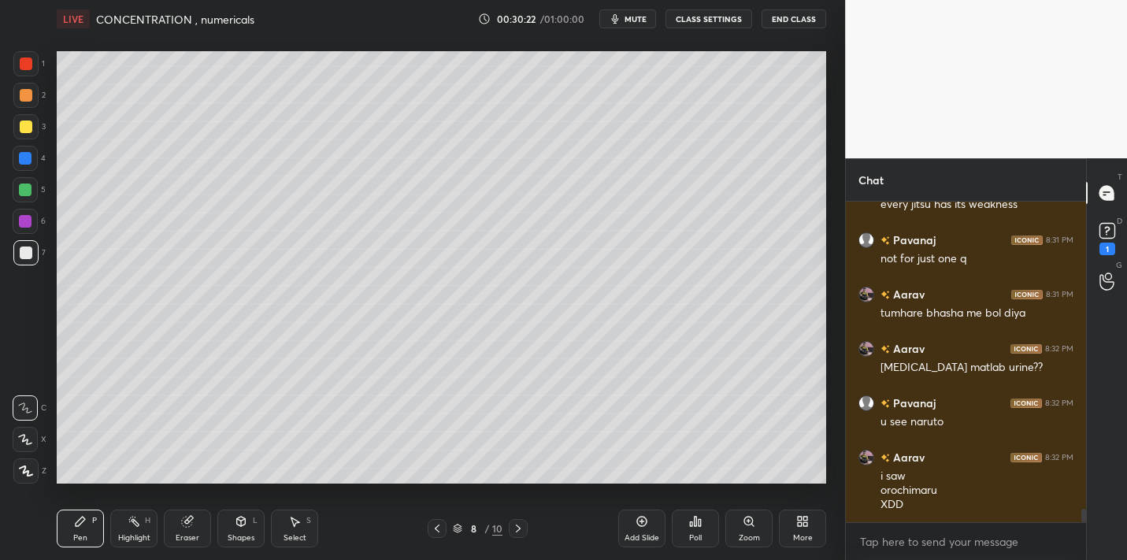
scroll to position [7474, 0]
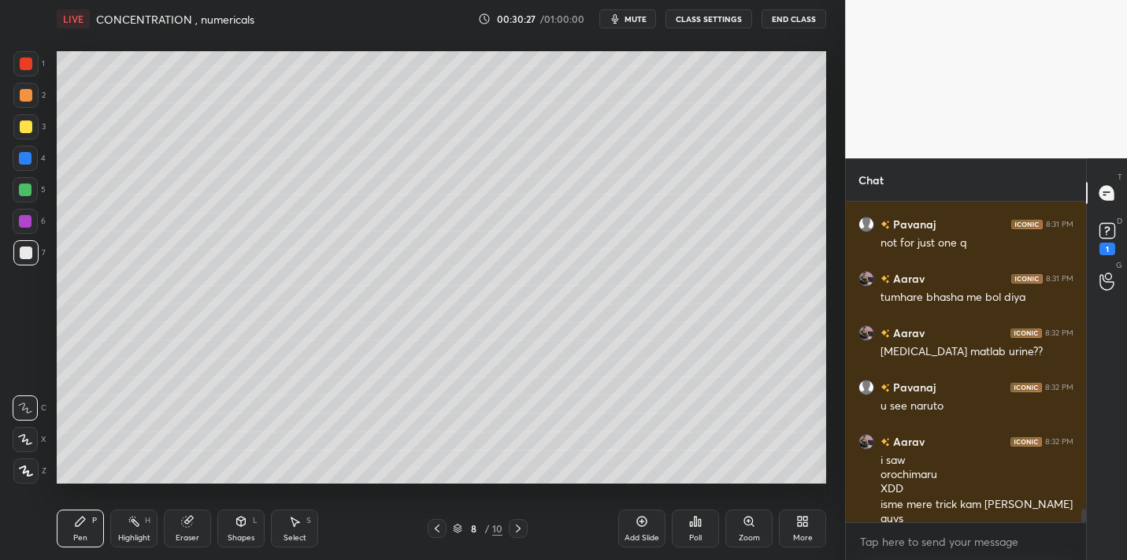
click at [690, 518] on icon at bounding box center [695, 521] width 13 height 13
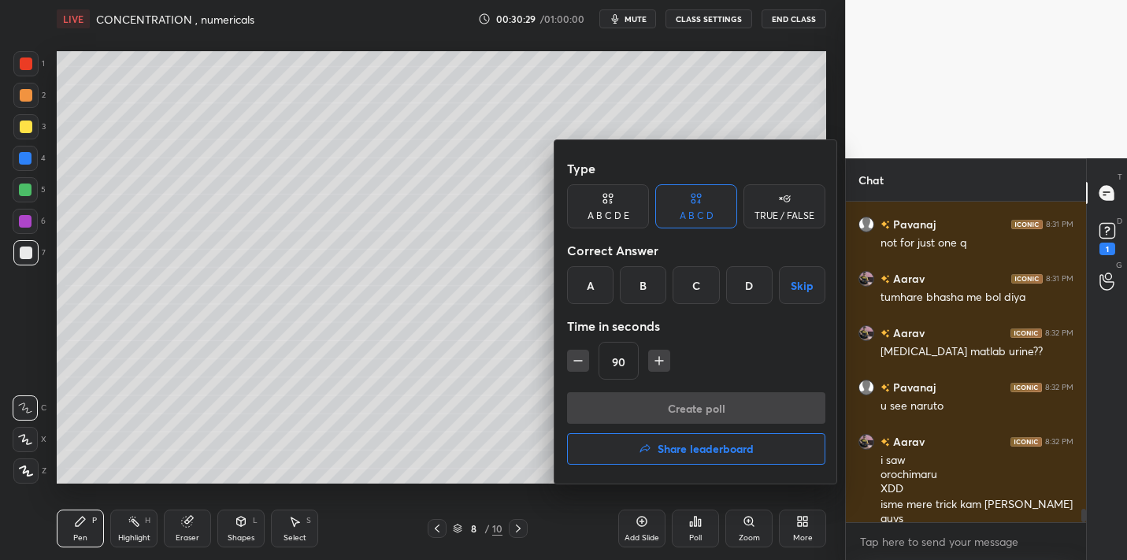
click at [639, 286] on div "B" at bounding box center [643, 285] width 46 height 38
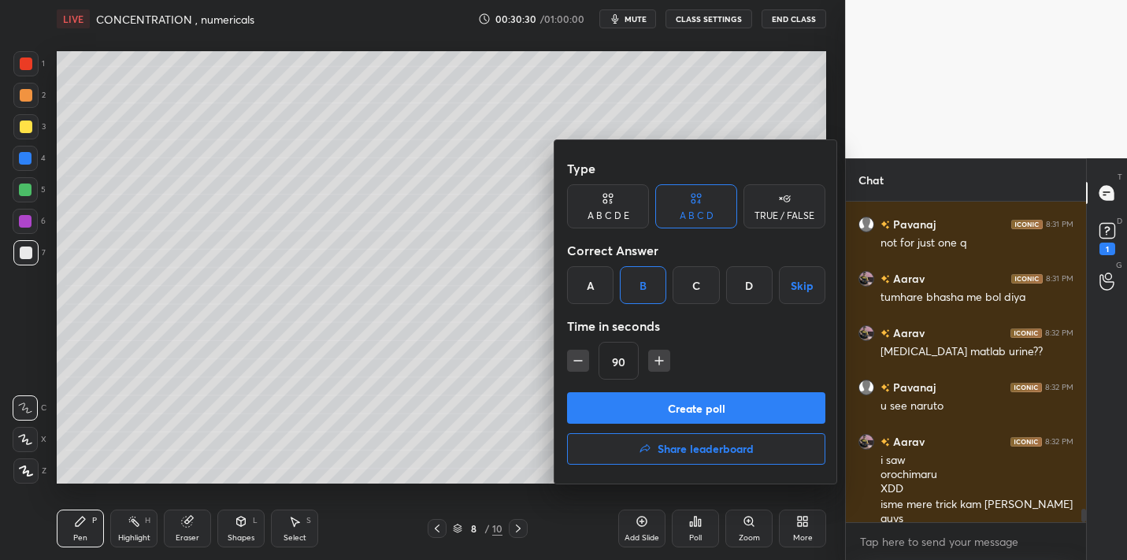
click at [648, 404] on button "Create poll" at bounding box center [696, 407] width 258 height 31
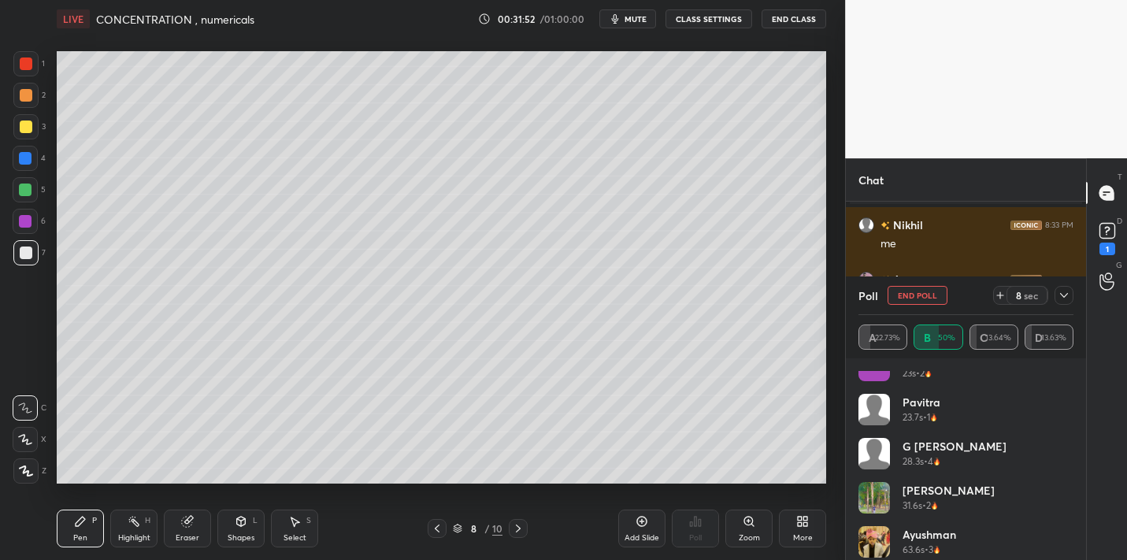
scroll to position [296, 0]
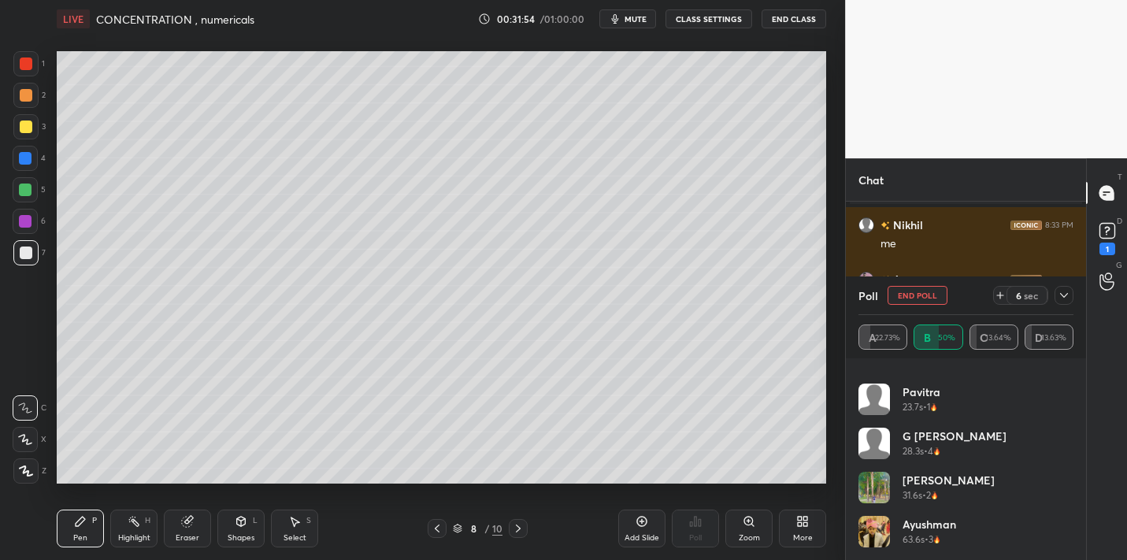
click at [1061, 297] on icon at bounding box center [1064, 295] width 13 height 13
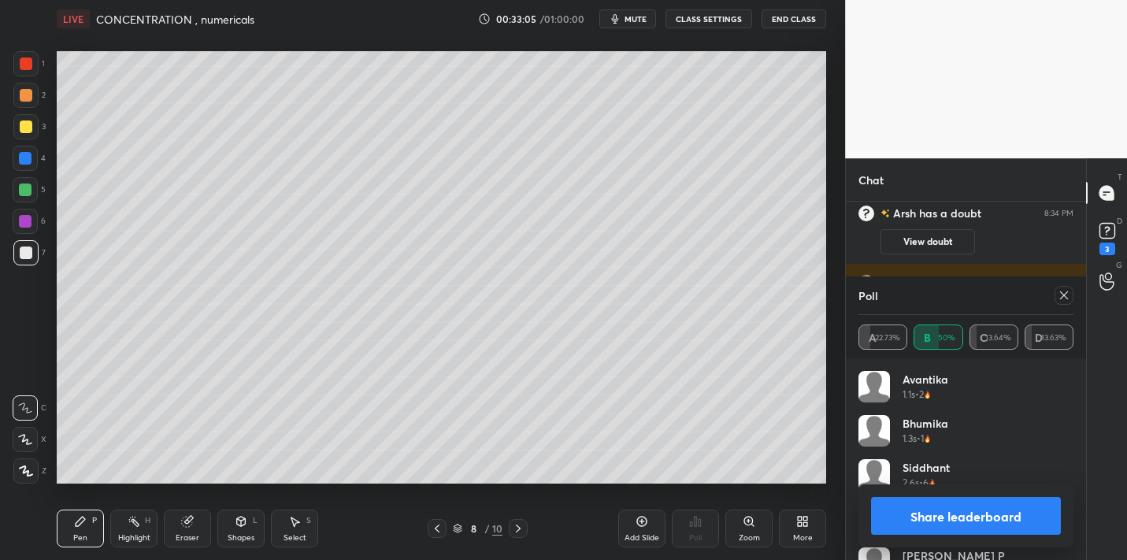
scroll to position [7729, 0]
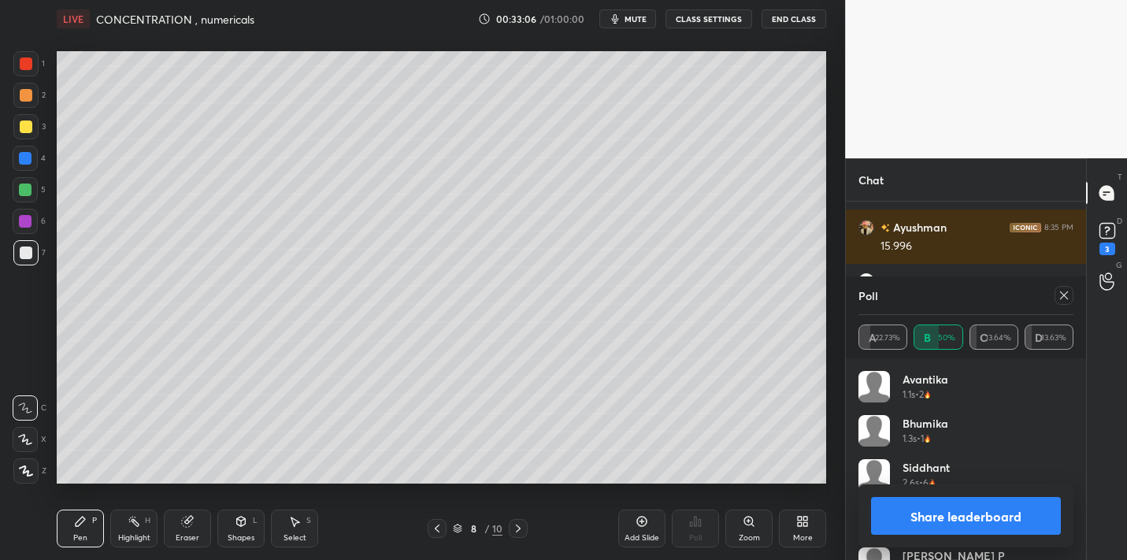
click at [947, 513] on button "Share leaderboard" at bounding box center [966, 516] width 190 height 38
type textarea "x"
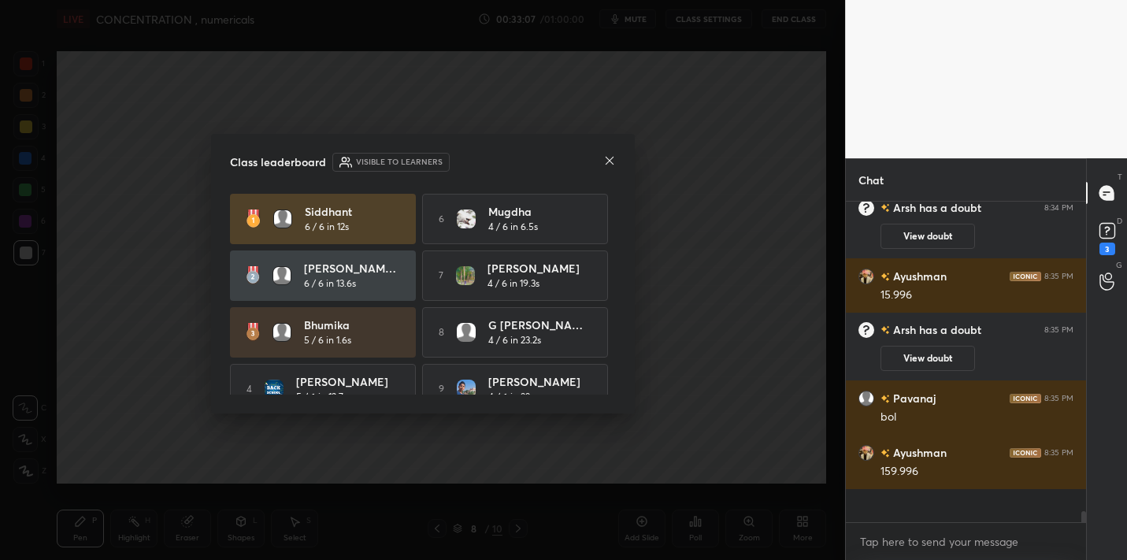
scroll to position [353, 235]
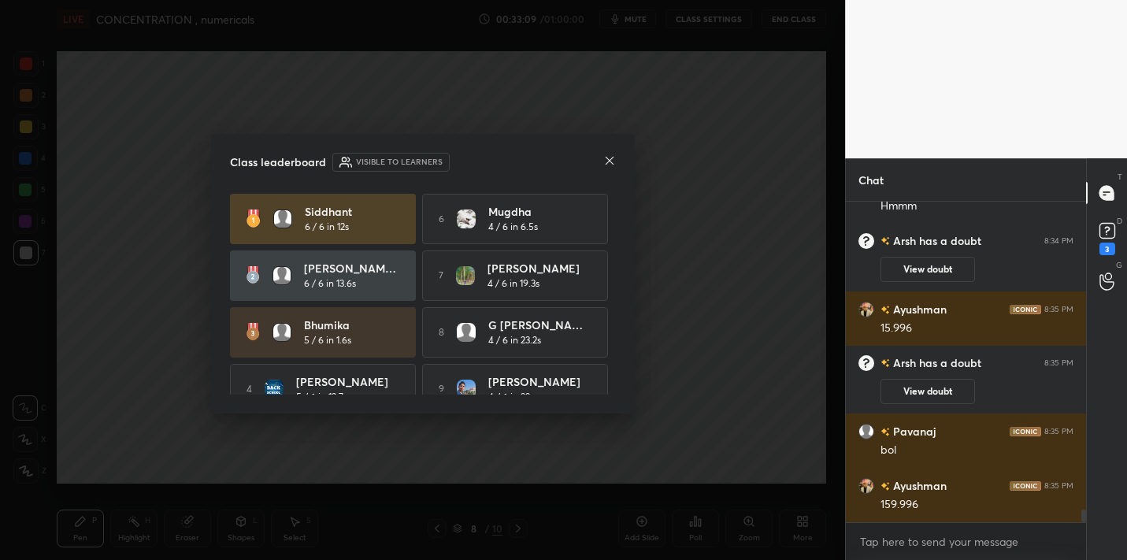
click at [607, 164] on icon at bounding box center [609, 160] width 13 height 13
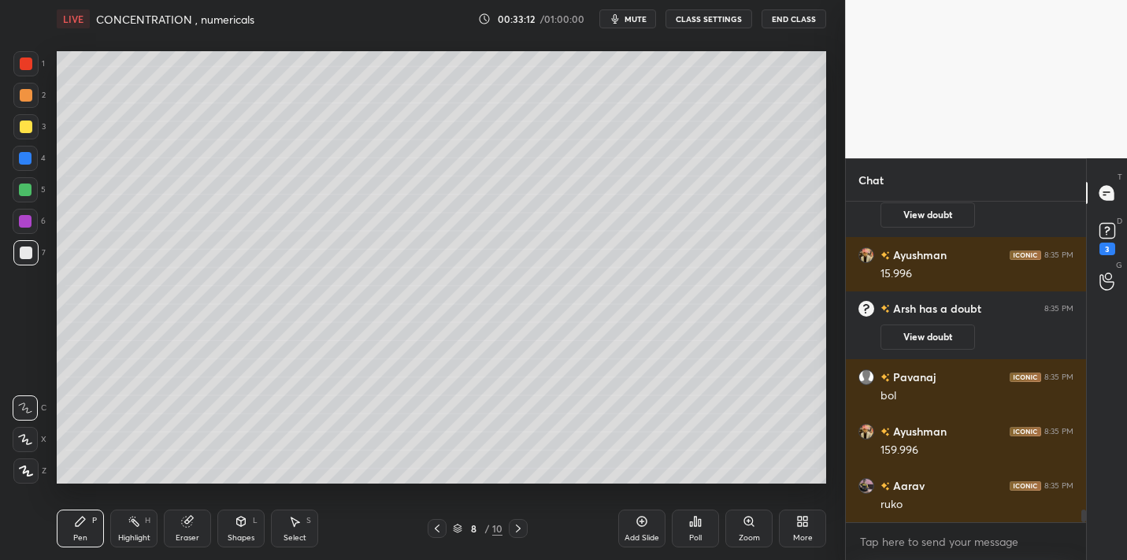
scroll to position [7810, 0]
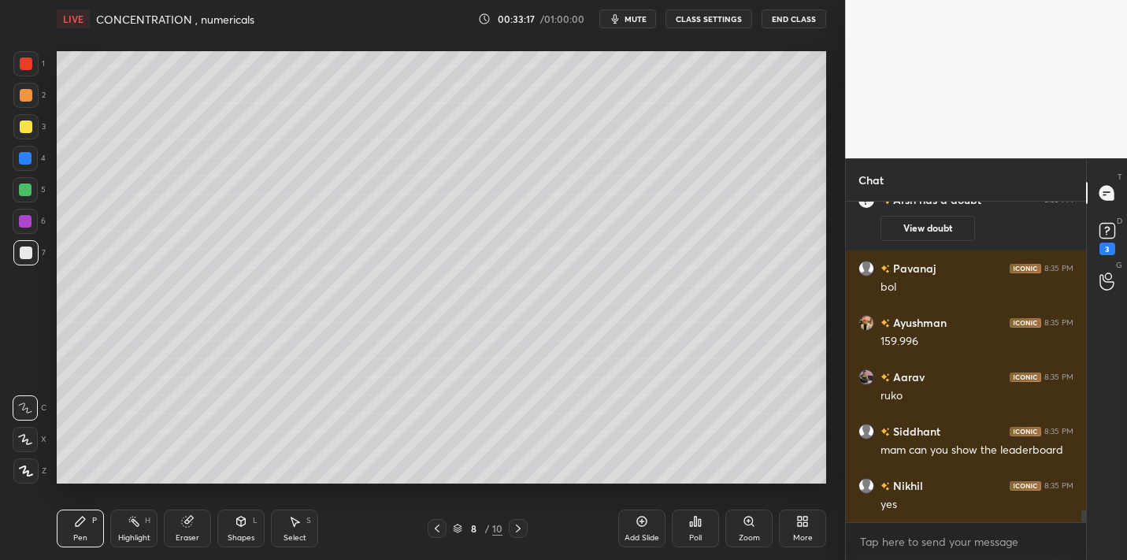
click at [690, 517] on icon at bounding box center [695, 521] width 13 height 13
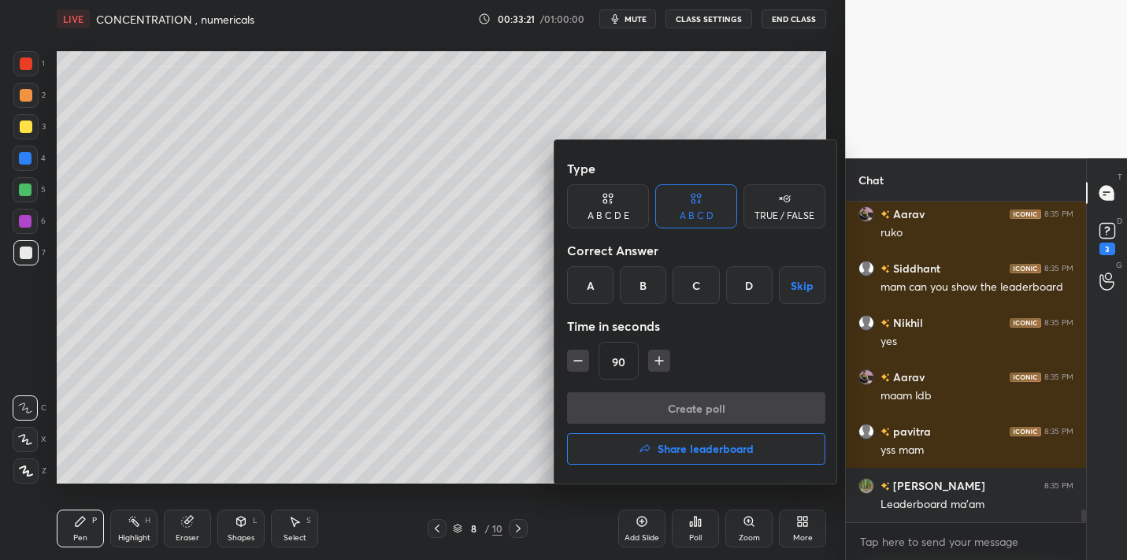
scroll to position [8027, 0]
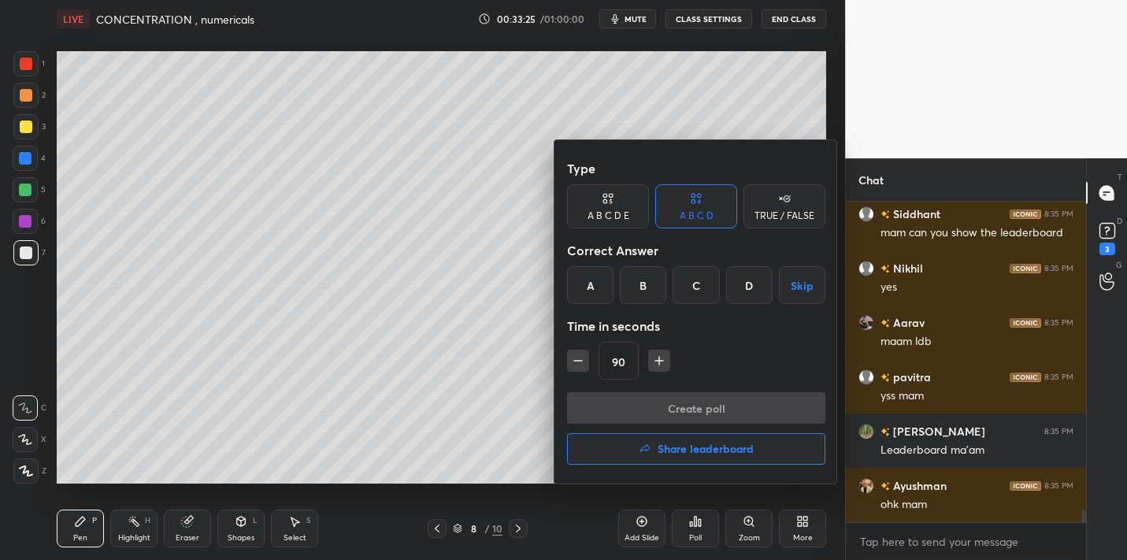
click at [657, 454] on h4 "Share leaderboard" at bounding box center [705, 448] width 96 height 11
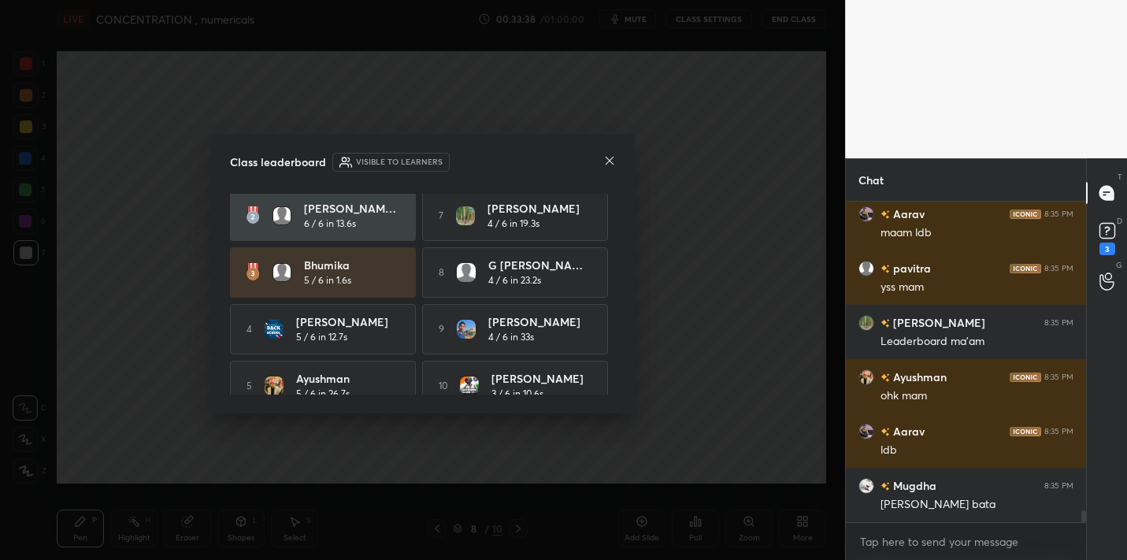
scroll to position [80, 0]
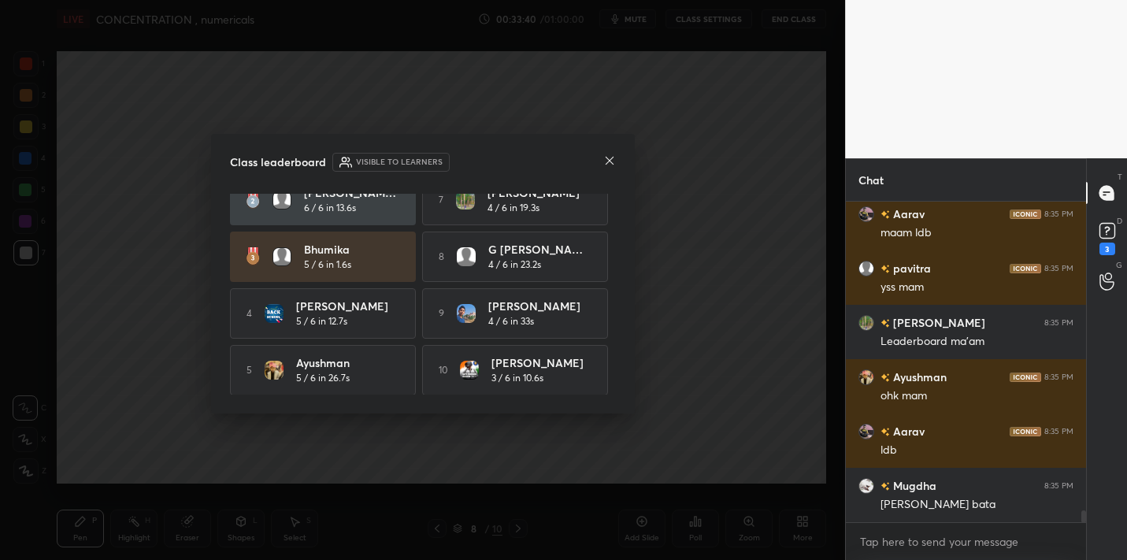
click at [604, 161] on icon at bounding box center [609, 160] width 13 height 13
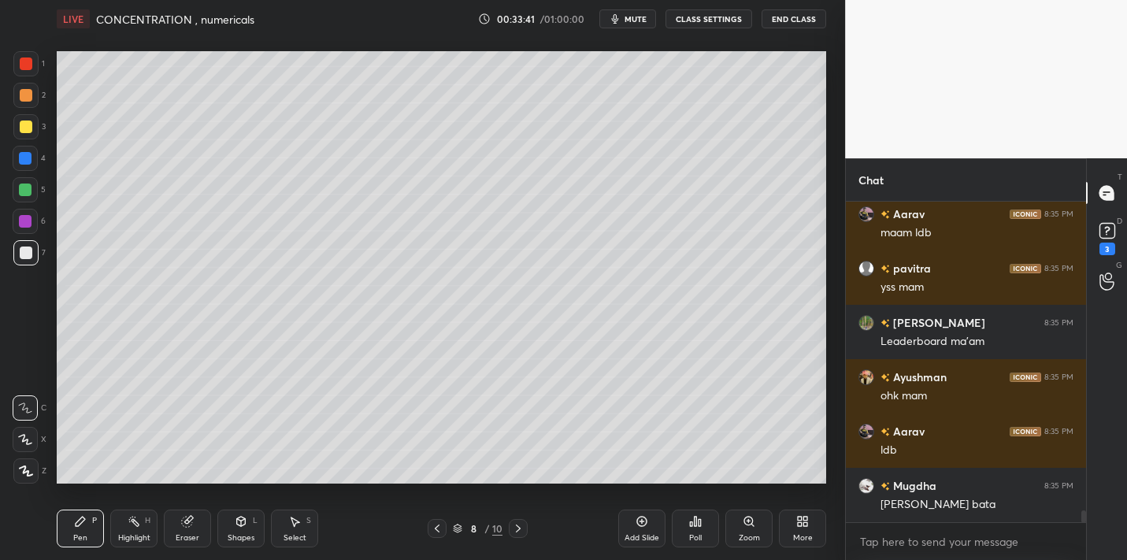
scroll to position [8190, 0]
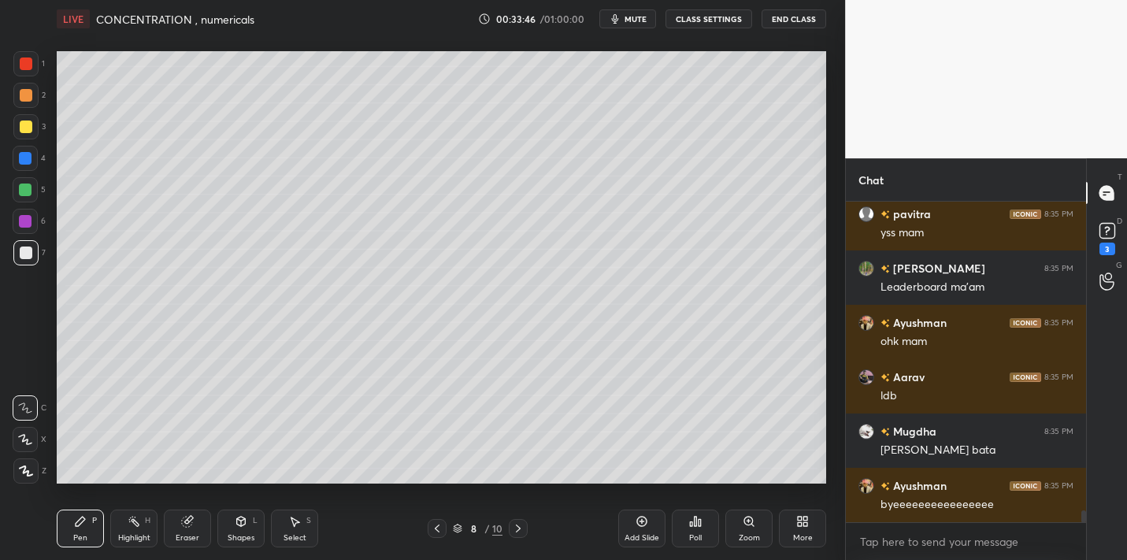
click at [799, 13] on button "End Class" at bounding box center [793, 18] width 65 height 19
